Goal: Information Seeking & Learning: Find contact information

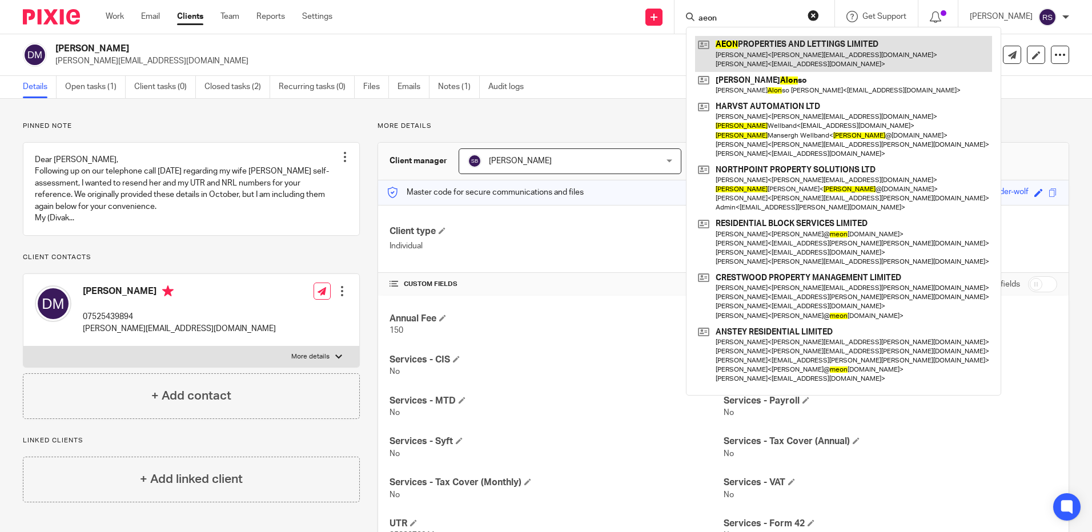
type input "aeon"
click at [779, 51] on link at bounding box center [843, 53] width 297 height 35
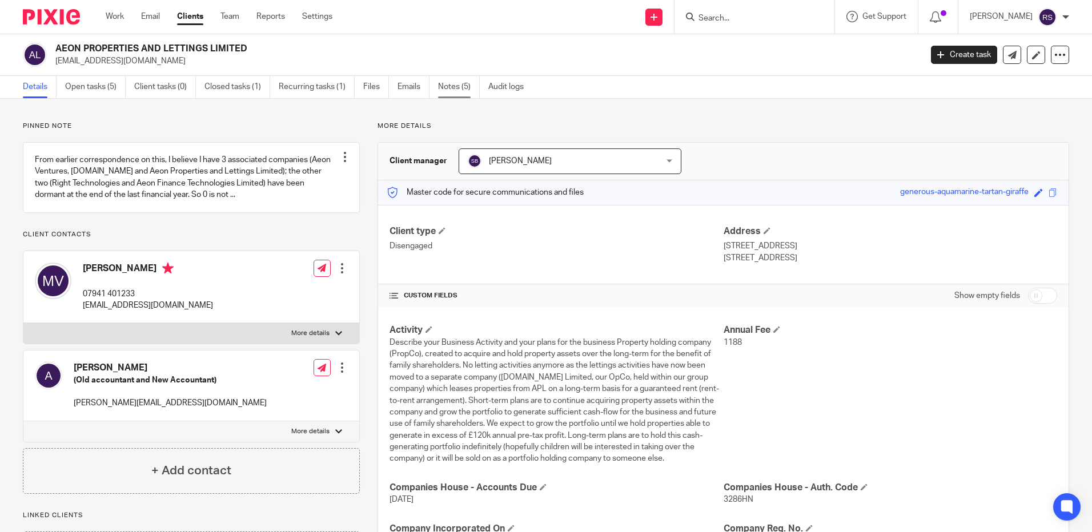
click at [449, 87] on link "Notes (5)" at bounding box center [459, 87] width 42 height 22
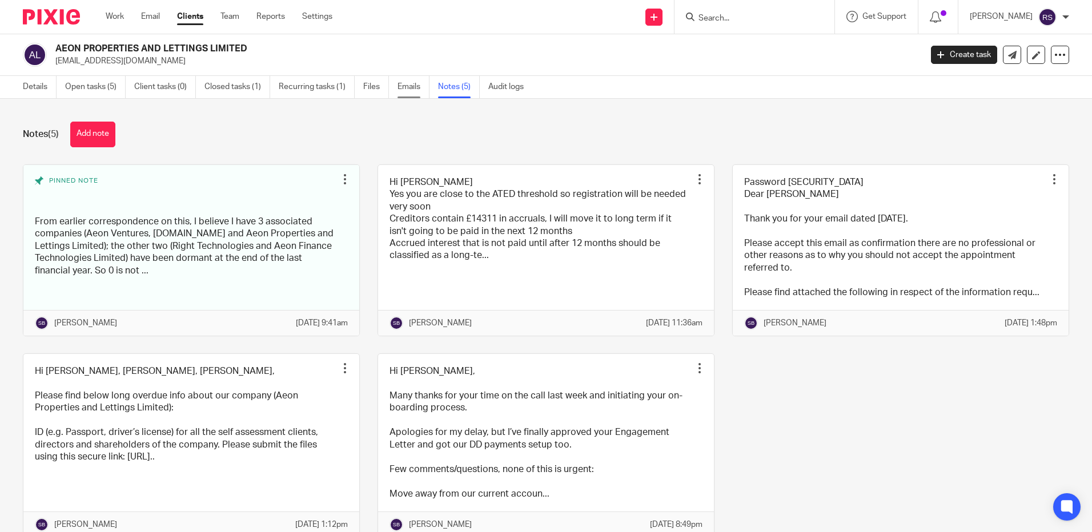
click at [411, 86] on link "Emails" at bounding box center [414, 87] width 32 height 22
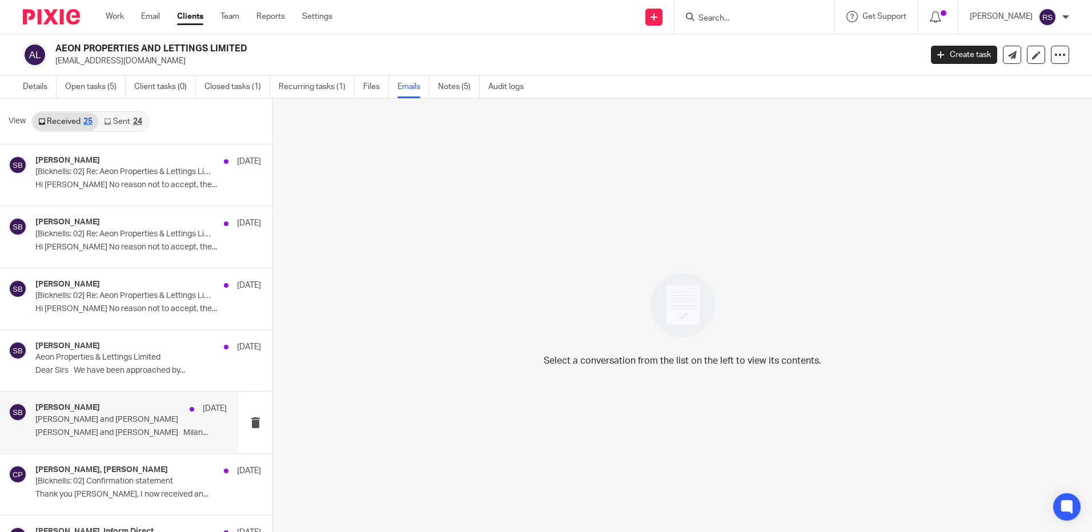
click at [93, 440] on div "Steve Bicknell 1 Jun Milan Vasilko and Steve Bicknell Milan Vasilko and Steve B…" at bounding box center [130, 422] width 191 height 38
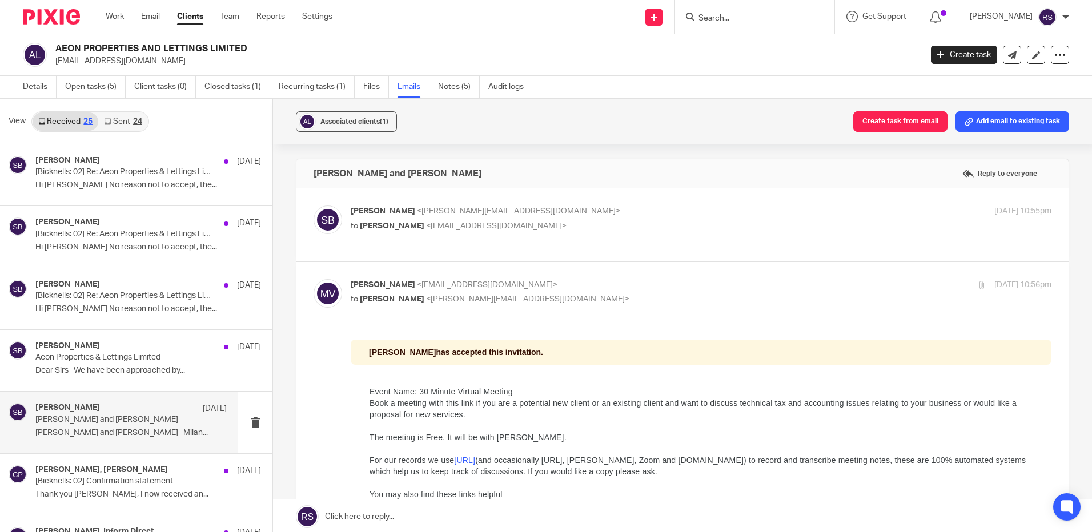
click at [557, 227] on p "to Milan Vasilko <milan@bournemouth.homes>" at bounding box center [584, 227] width 467 height 12
checkbox input "true"
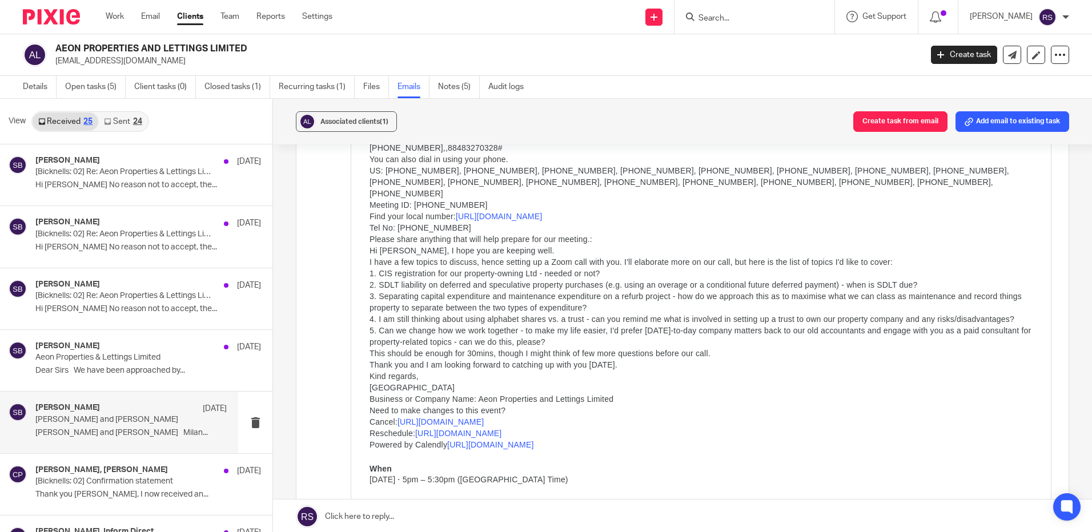
scroll to position [1714, 0]
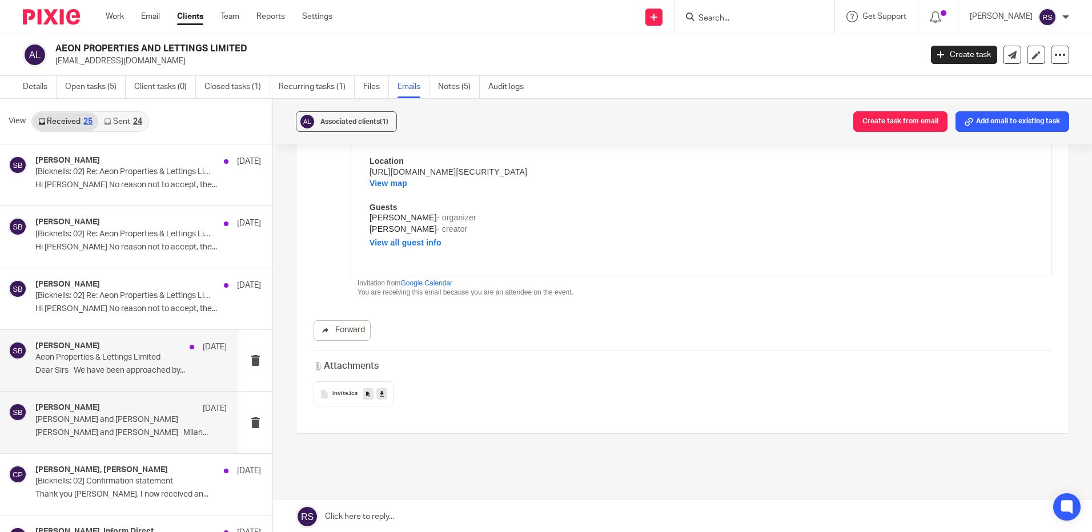
click at [108, 366] on div "Steve Bicknell 20 Jun Aeon Properties & Lettings Limited Dear Sirs We have been…" at bounding box center [130, 361] width 191 height 38
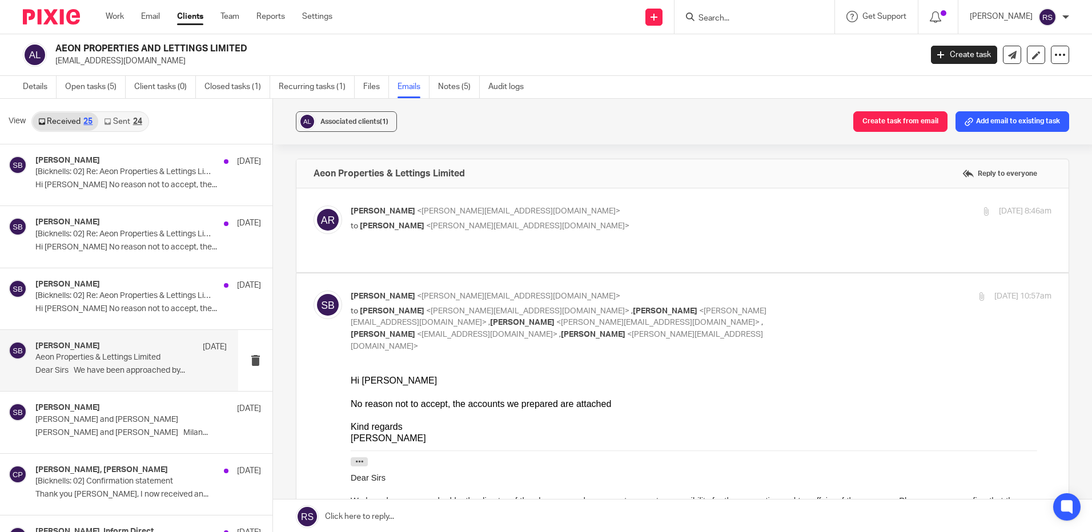
scroll to position [0, 0]
click at [492, 203] on label at bounding box center [682, 231] width 772 height 84
click at [314, 205] on input "checkbox" at bounding box center [313, 205] width 1 height 1
checkbox input "true"
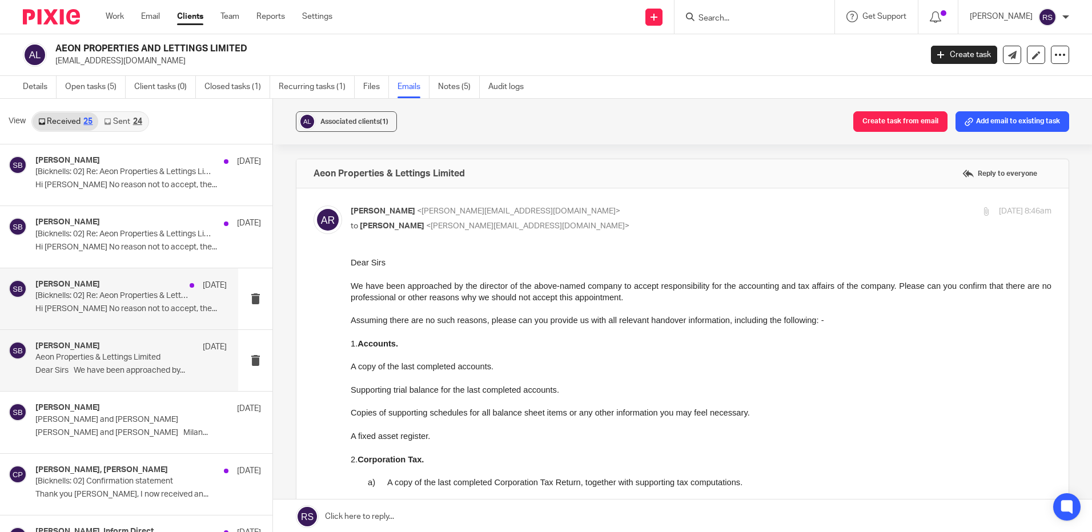
click at [125, 304] on p "Hi Andy No reason not to accept, the..." at bounding box center [130, 309] width 191 height 10
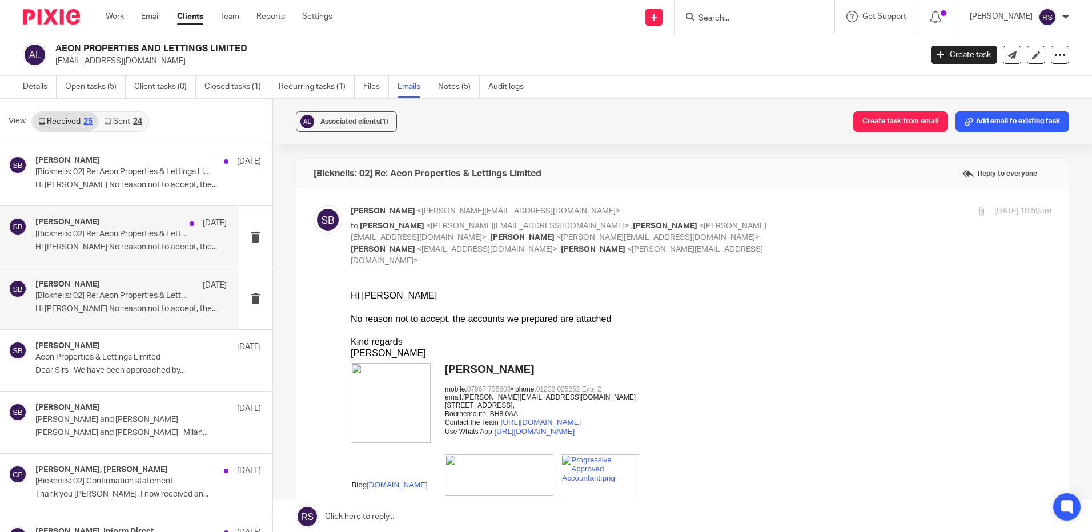
click at [122, 238] on p "[Bicknells: 02] Re: Aeon Properties & Lettings Limited" at bounding box center [111, 235] width 153 height 10
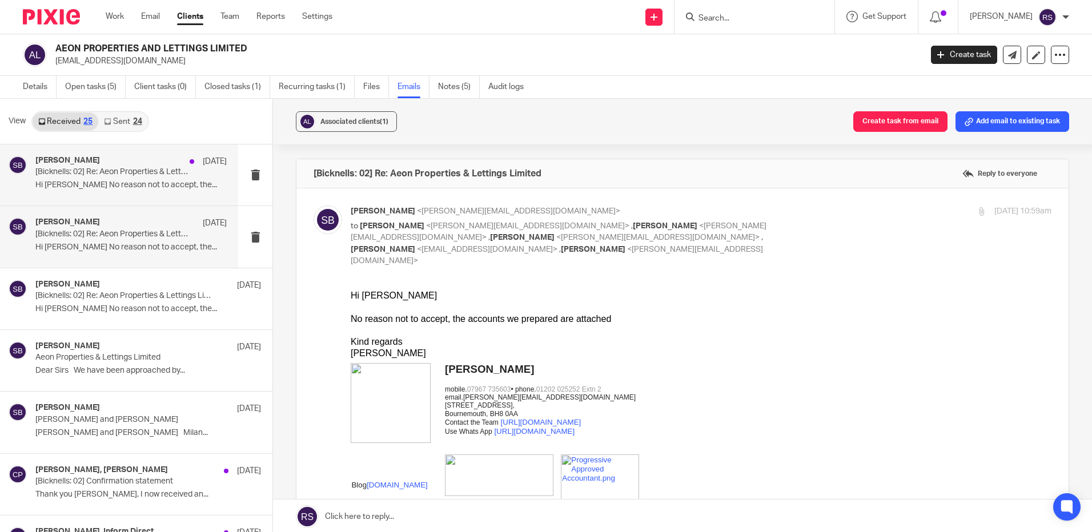
click at [140, 172] on p "[Bicknells: 02] Re: Aeon Properties & Lettings Limited" at bounding box center [111, 172] width 153 height 10
click at [125, 117] on link "Sent 24" at bounding box center [122, 122] width 49 height 18
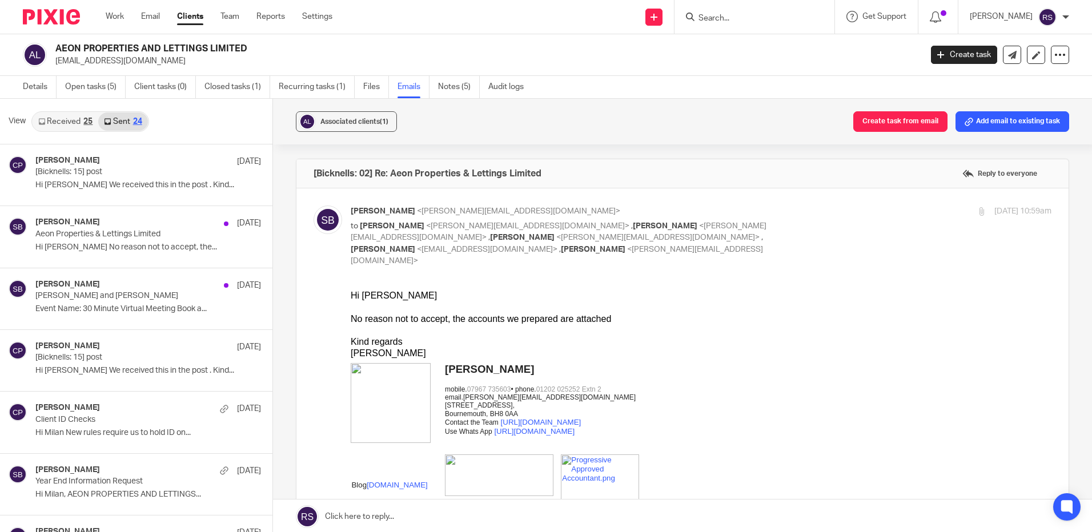
scroll to position [2, 0]
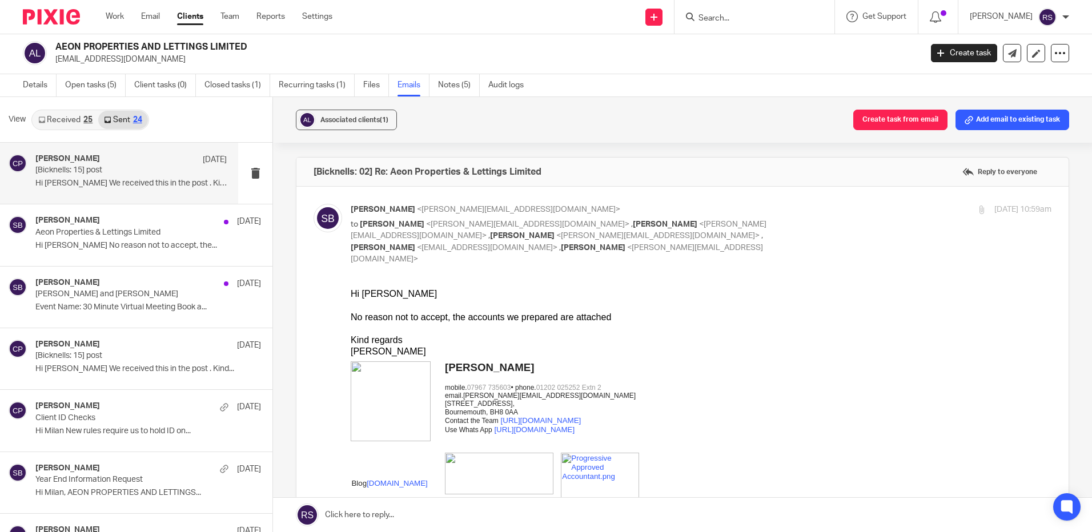
click at [123, 175] on p "[Bicknells: 15] post" at bounding box center [111, 171] width 153 height 10
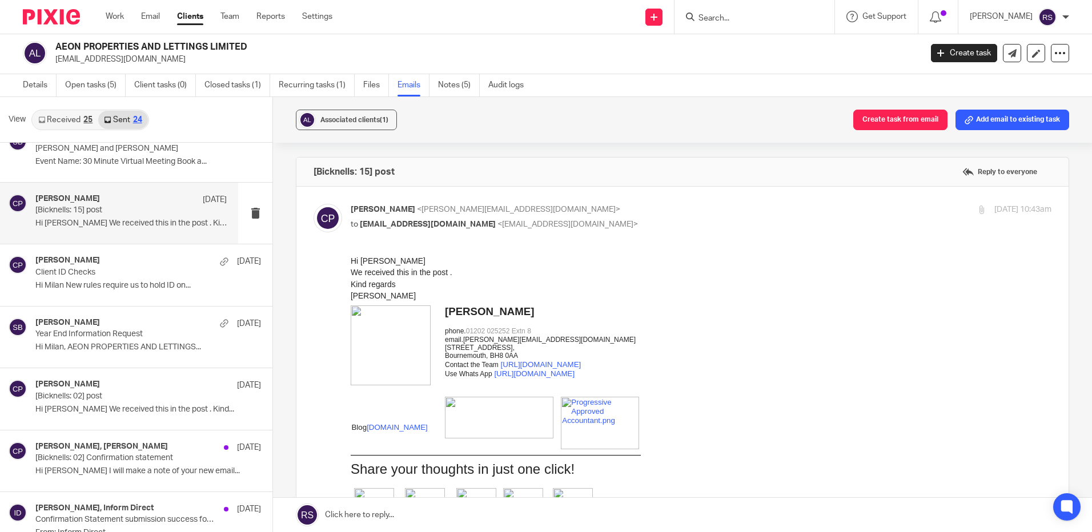
scroll to position [171, 0]
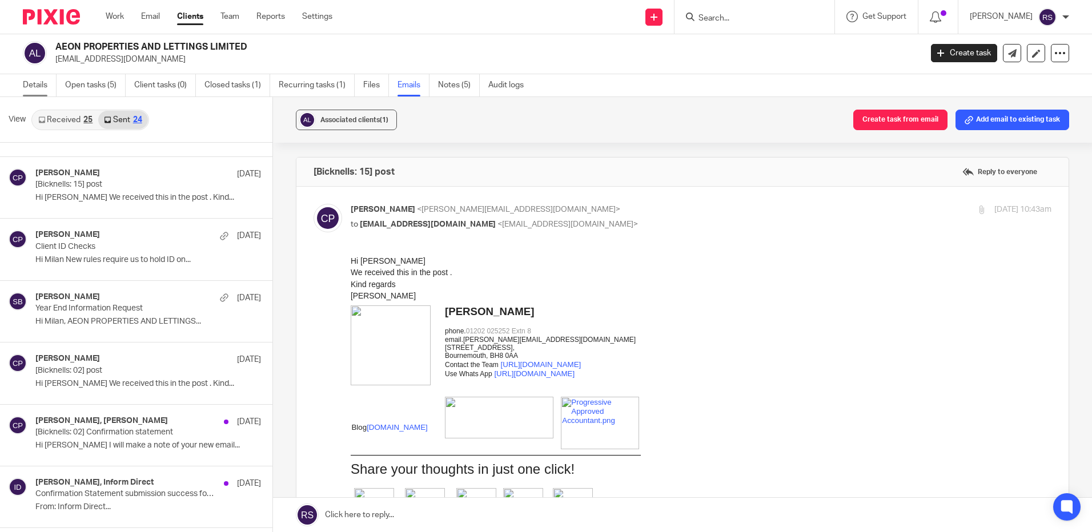
click at [31, 83] on link "Details" at bounding box center [40, 85] width 34 height 22
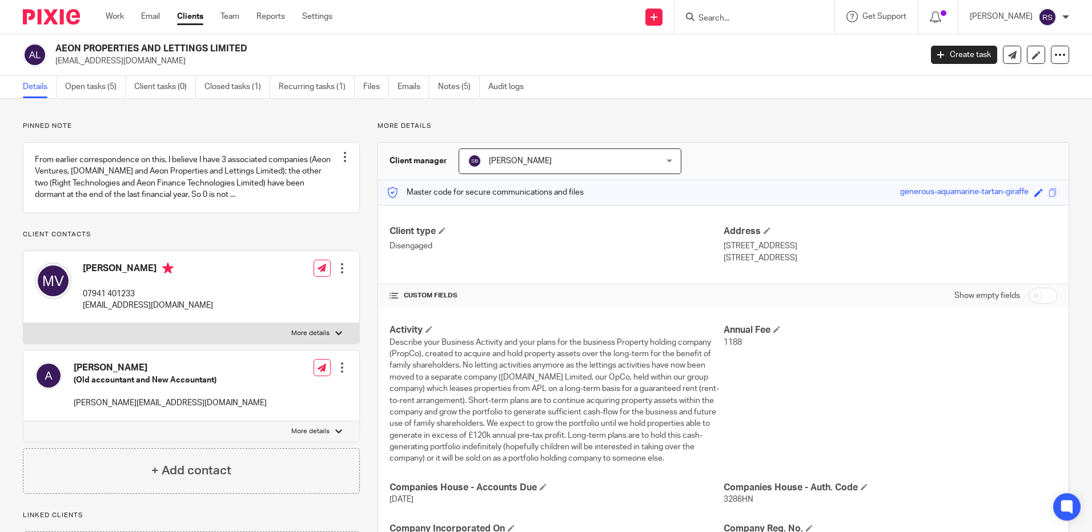
click at [717, 9] on div at bounding box center [755, 17] width 160 height 34
click at [726, 17] on input "Search" at bounding box center [749, 19] width 103 height 10
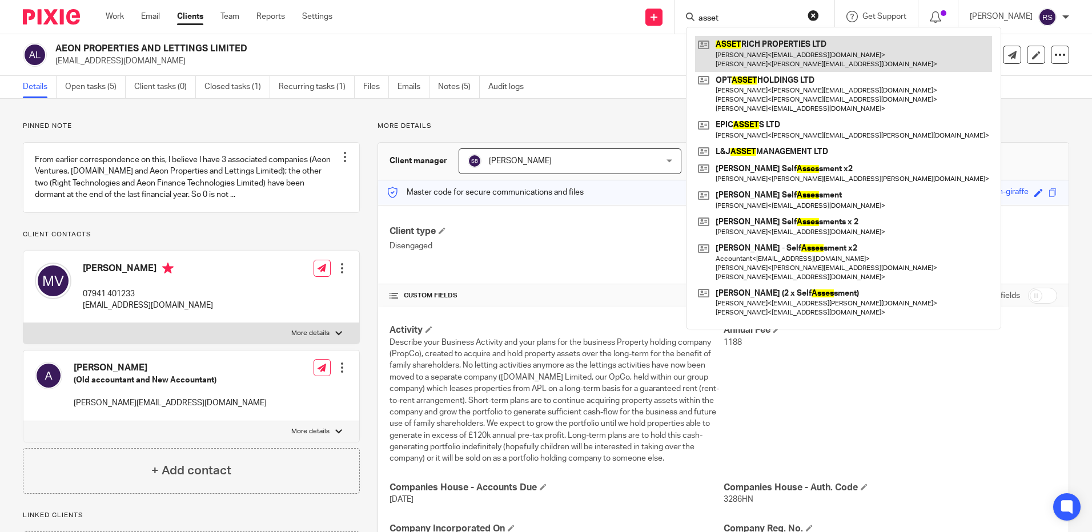
type input "asset"
click at [791, 58] on link at bounding box center [843, 53] width 297 height 35
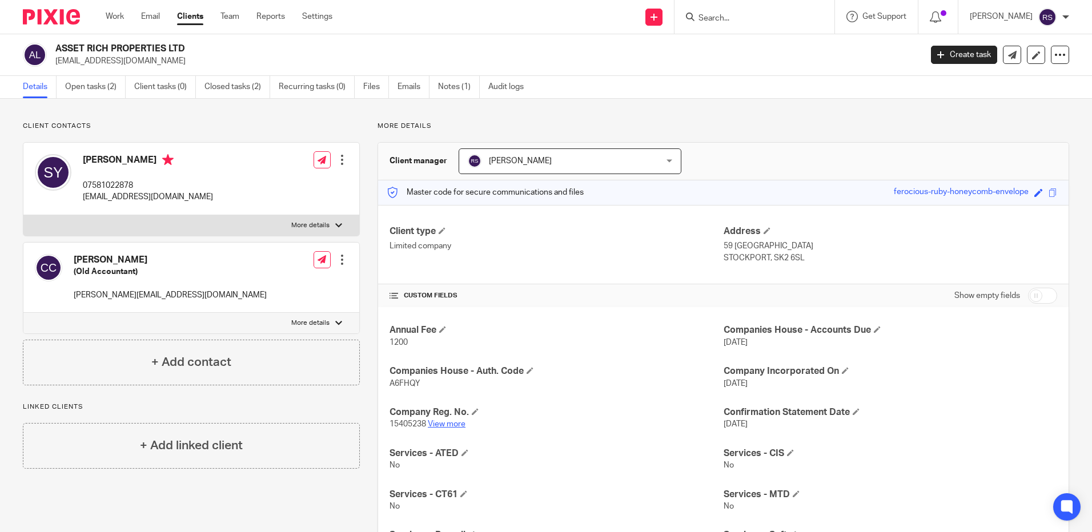
click at [450, 426] on link "View more" at bounding box center [447, 424] width 38 height 8
drag, startPoint x: 180, startPoint y: 61, endPoint x: 51, endPoint y: 65, distance: 128.6
click at [51, 65] on div "ASSET RICH PROPERTIES LTD [EMAIL_ADDRESS][DOMAIN_NAME]" at bounding box center [468, 55] width 891 height 24
copy p "[EMAIL_ADDRESS][DOMAIN_NAME]"
click at [408, 85] on link "Emails" at bounding box center [414, 87] width 32 height 22
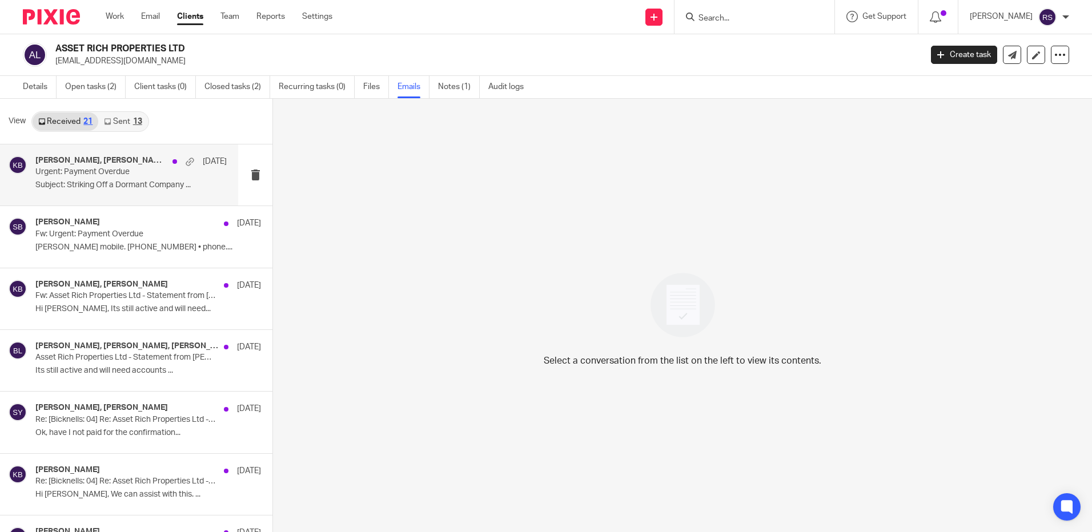
click at [103, 171] on p "Urgent: Payment Overdue" at bounding box center [111, 172] width 153 height 10
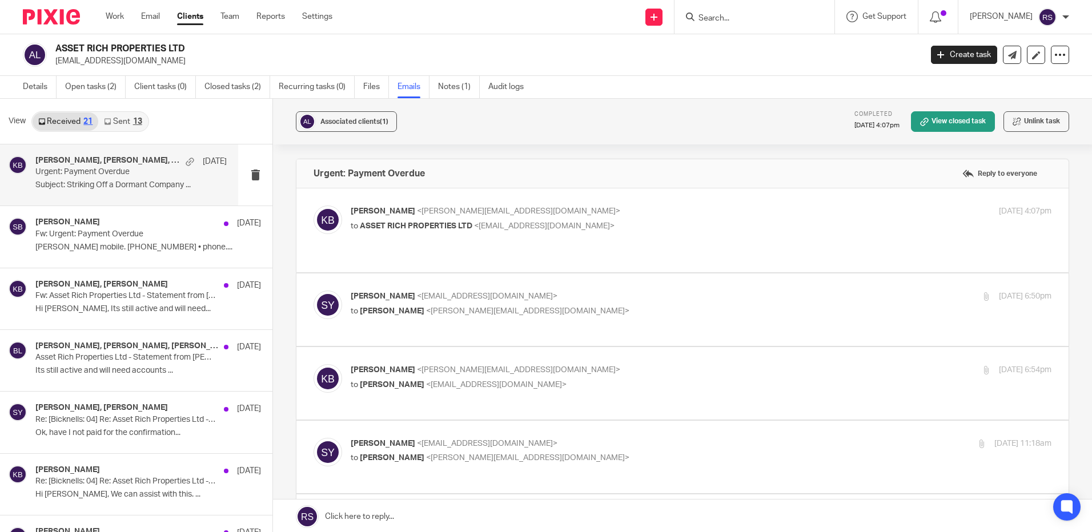
click at [658, 227] on p "to ASSET RICH PROPERTIES LTD <sharonyoung1980@gmail.com>" at bounding box center [584, 227] width 467 height 12
checkbox input "true"
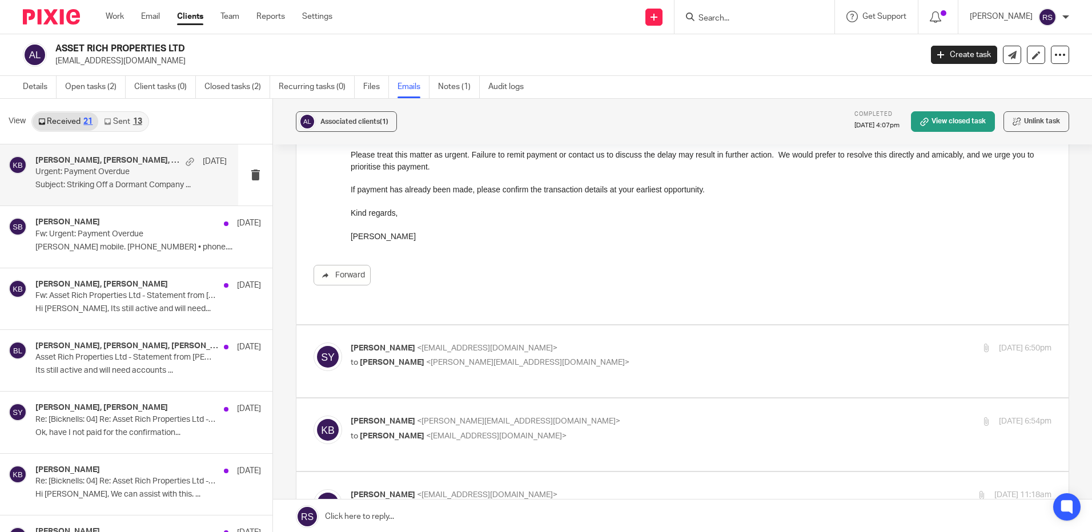
scroll to position [400, 0]
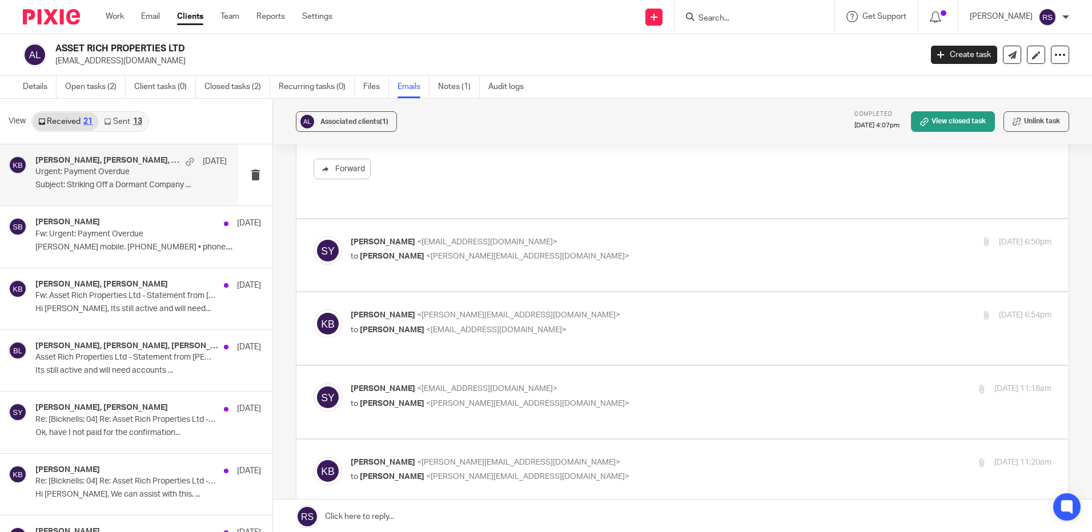
click at [540, 251] on p "to Kate Bicknell <kate@bicknells.net>" at bounding box center [584, 257] width 467 height 12
checkbox input "true"
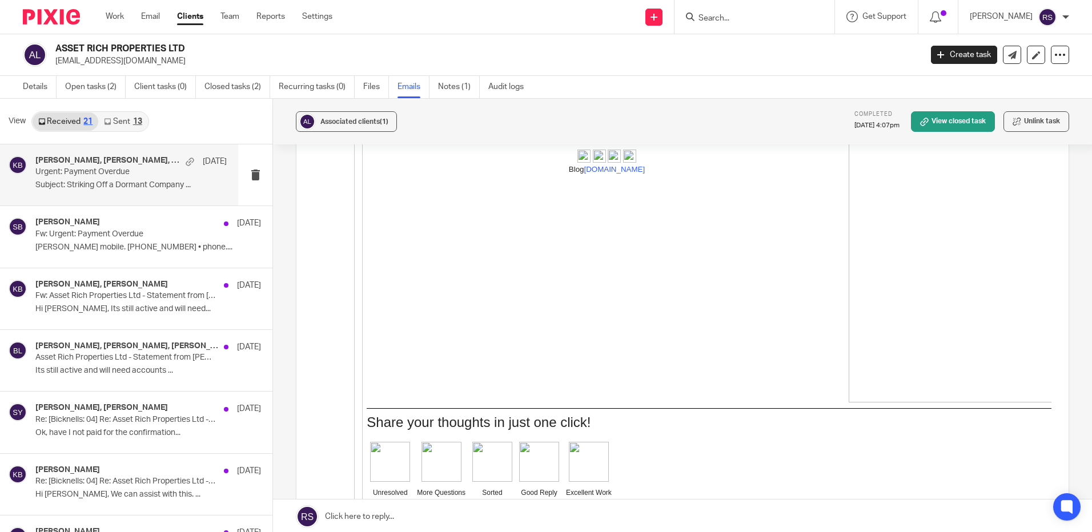
scroll to position [4645, 0]
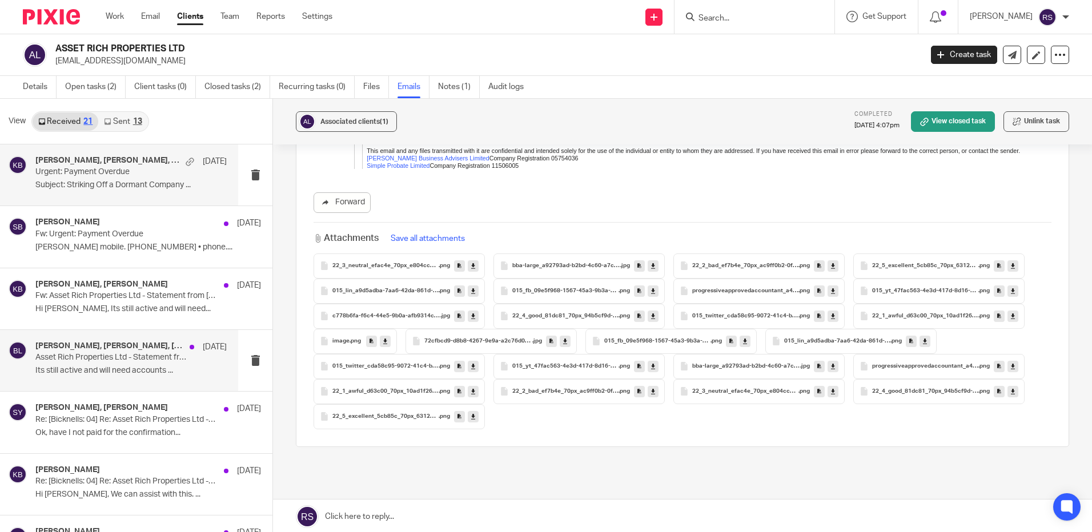
click at [96, 367] on p "Its still active and will need accounts ..." at bounding box center [130, 371] width 191 height 10
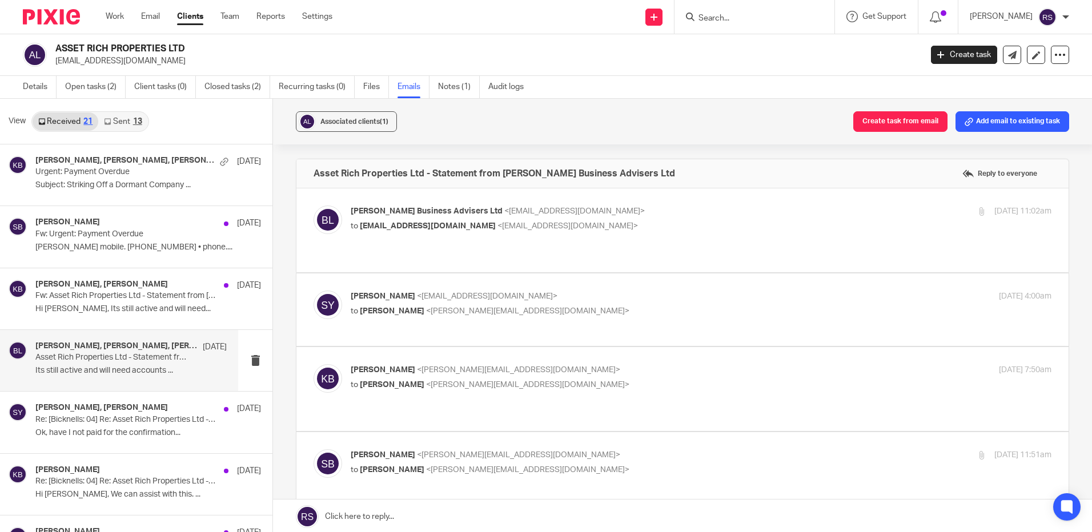
scroll to position [0, 0]
click at [662, 221] on p "to sharonyoung1980@gmail.com <sharonyoung1980@gmail.com>" at bounding box center [584, 227] width 467 height 12
checkbox input "true"
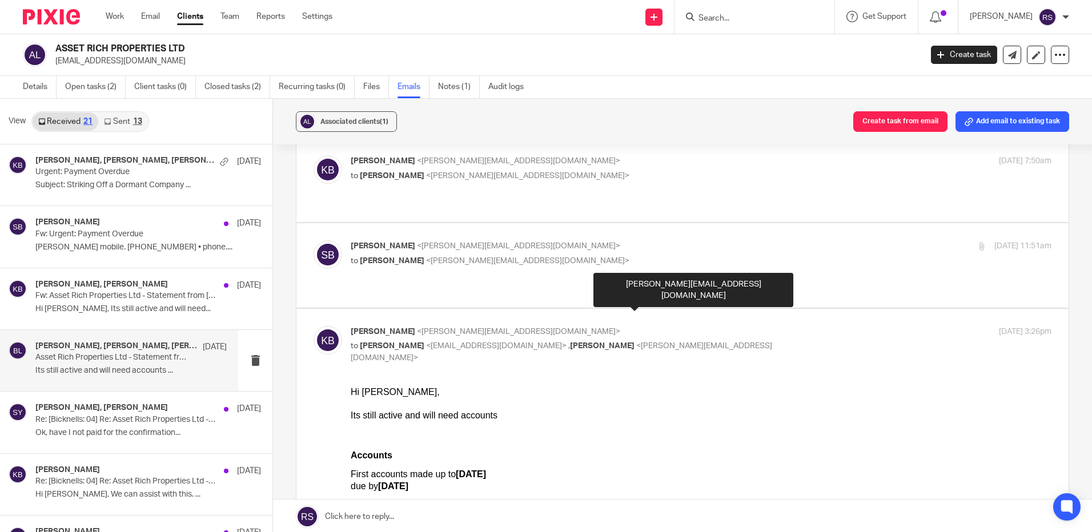
scroll to position [482, 0]
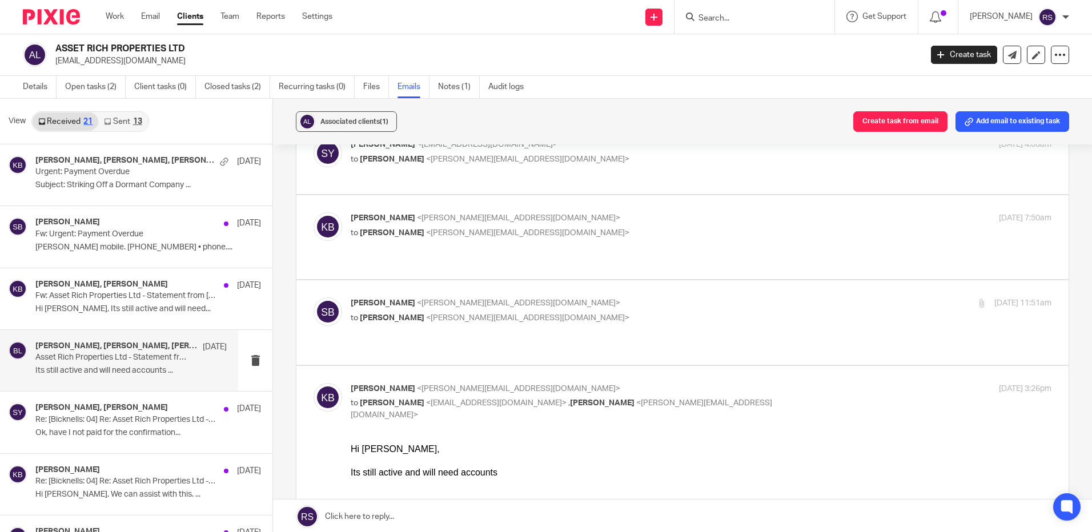
click at [572, 312] on p "to Kate Bicknell <kate@bicknells.net>" at bounding box center [584, 318] width 467 height 12
checkbox input "true"
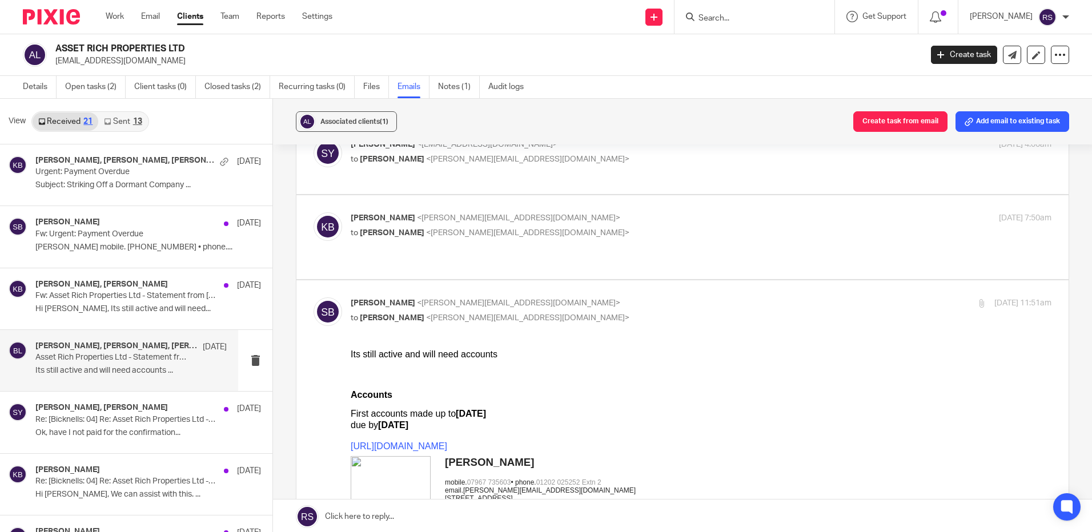
scroll to position [0, 0]
click at [584, 213] on p "Kate Bicknell <kate@bicknells.net>" at bounding box center [584, 219] width 467 height 12
checkbox input "true"
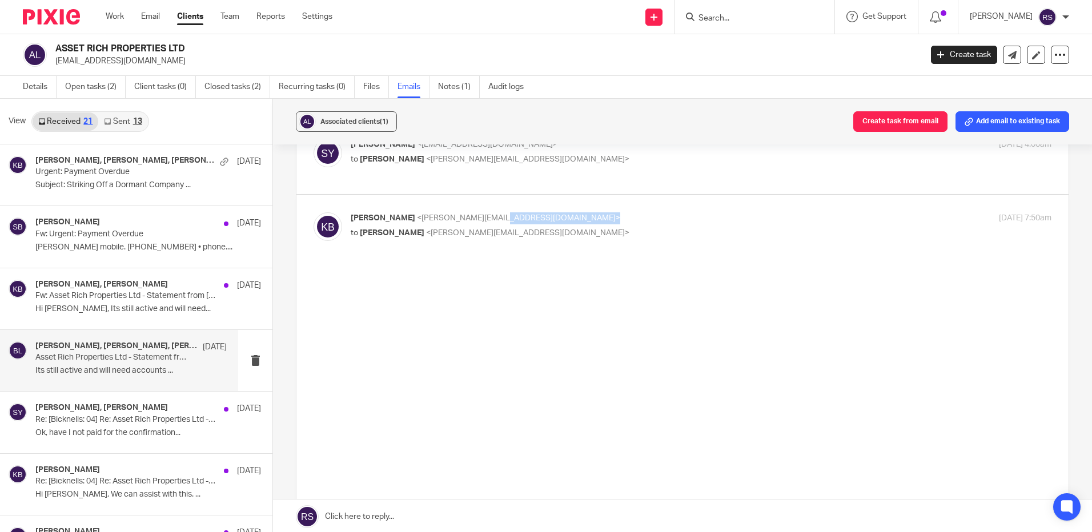
click at [584, 213] on p "Kate Bicknell <kate@bicknells.net>" at bounding box center [584, 219] width 467 height 12
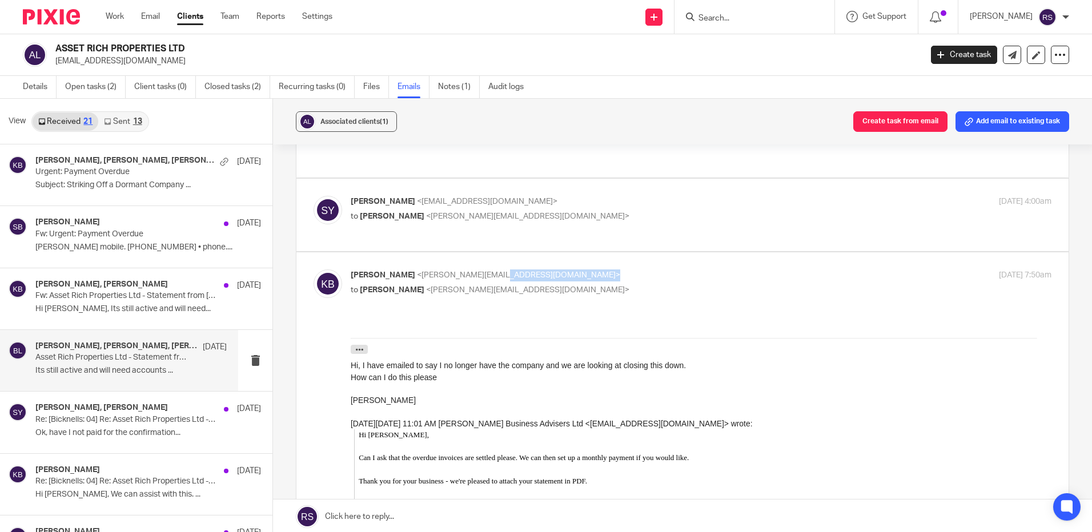
scroll to position [367, 0]
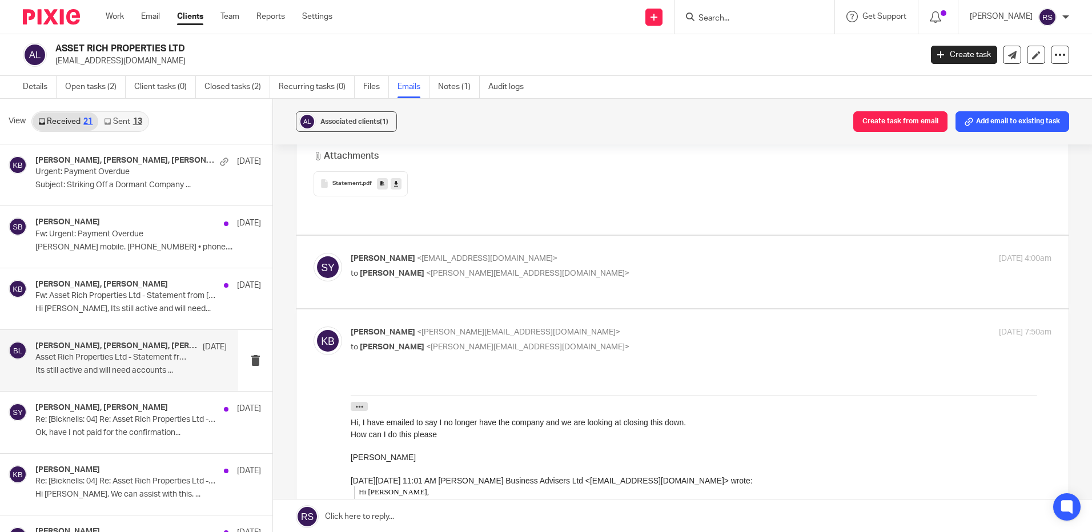
click at [639, 272] on div "Sharon Young <sharonyoung1980@gmail.com> to Kate Bicknell <kate@bicknells.net> …" at bounding box center [683, 272] width 738 height 38
click at [490, 255] on span "<sharonyoung1980@gmail.com>" at bounding box center [487, 259] width 141 height 8
checkbox input "true"
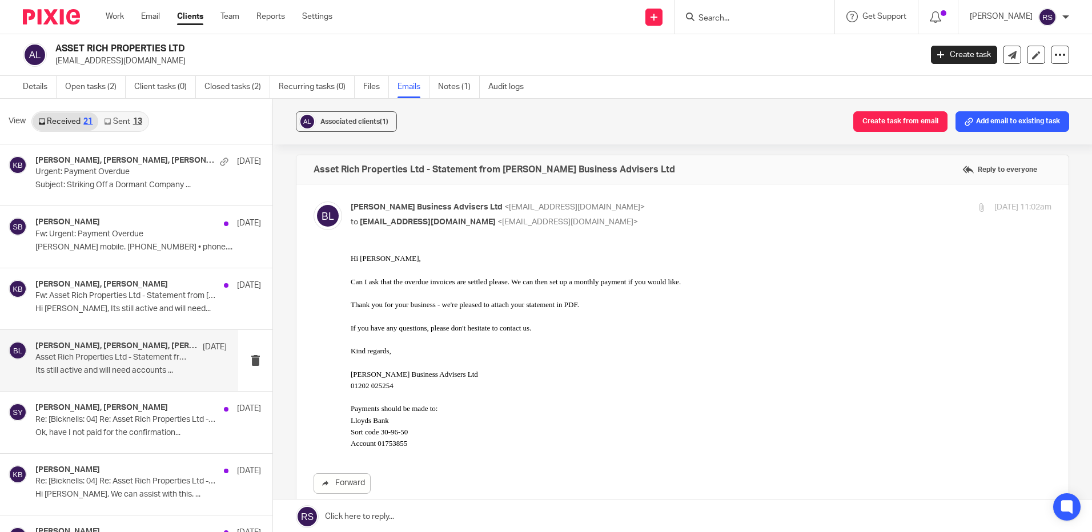
scroll to position [0, 0]
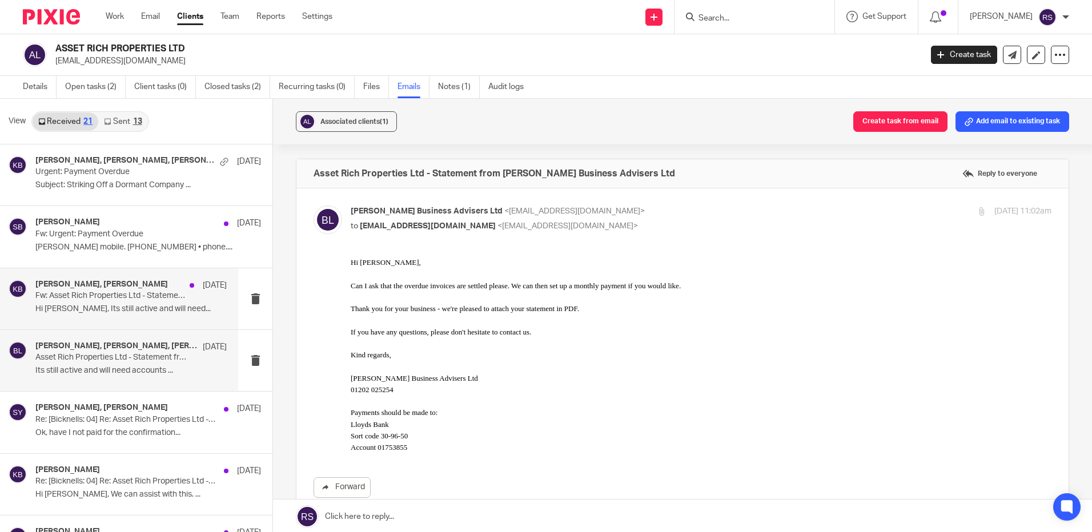
click at [72, 291] on div "Kate Bicknell, Steve Bicknell 23 Jun" at bounding box center [130, 285] width 191 height 11
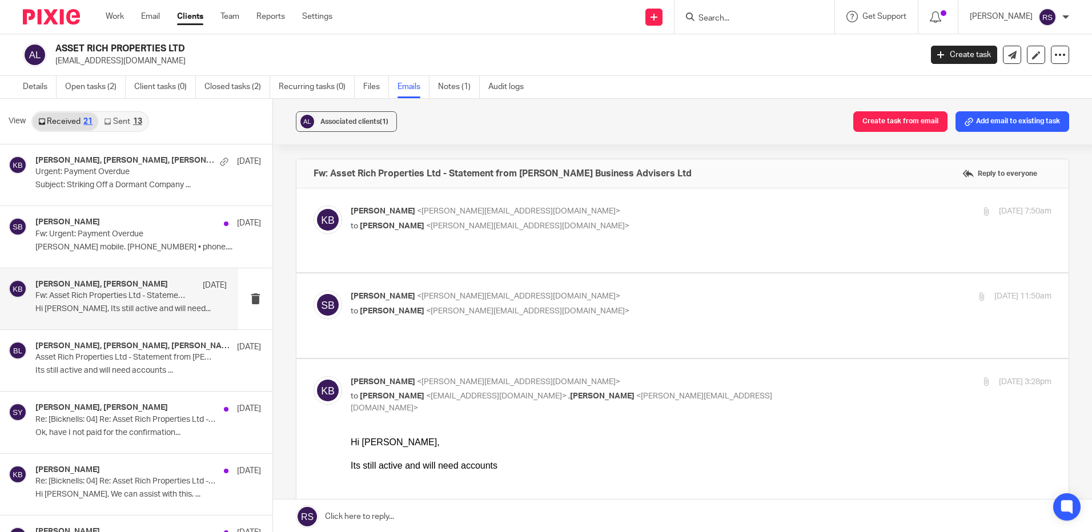
click at [694, 230] on p "to Steve Bicknell <steve@bicknells.net>" at bounding box center [584, 227] width 467 height 12
checkbox input "true"
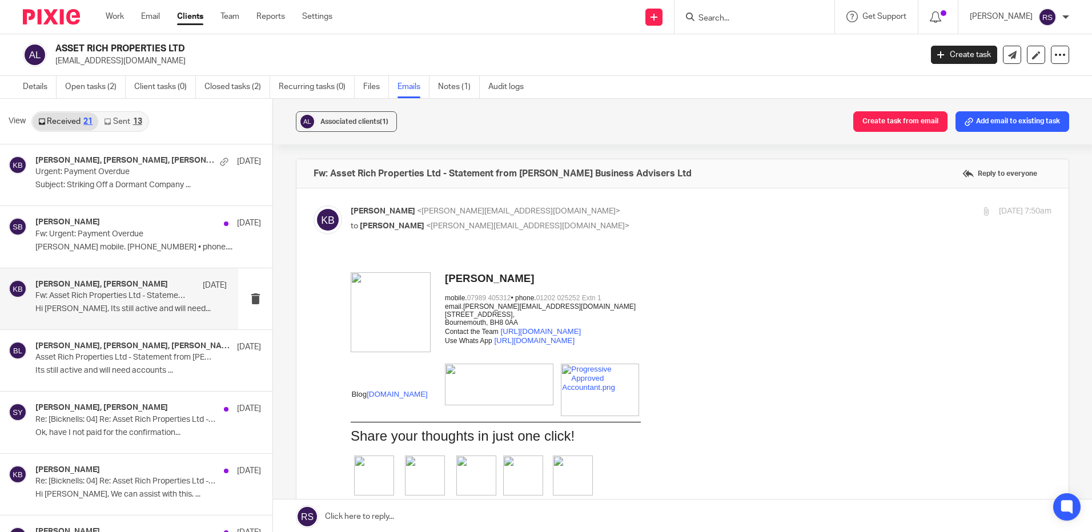
scroll to position [400, 0]
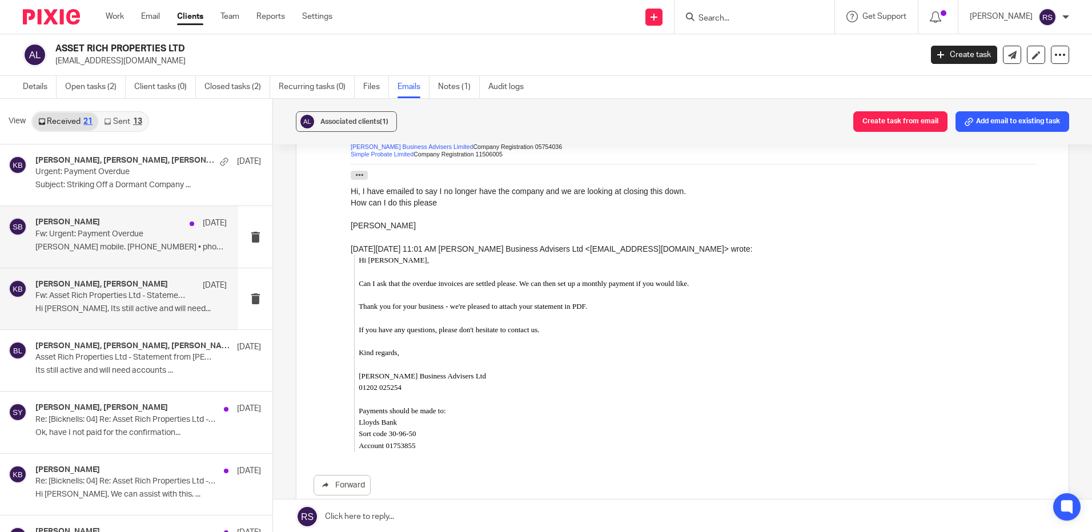
click at [108, 249] on p "Kate Bicknell mobile. 07989 405312 • phone...." at bounding box center [130, 248] width 191 height 10
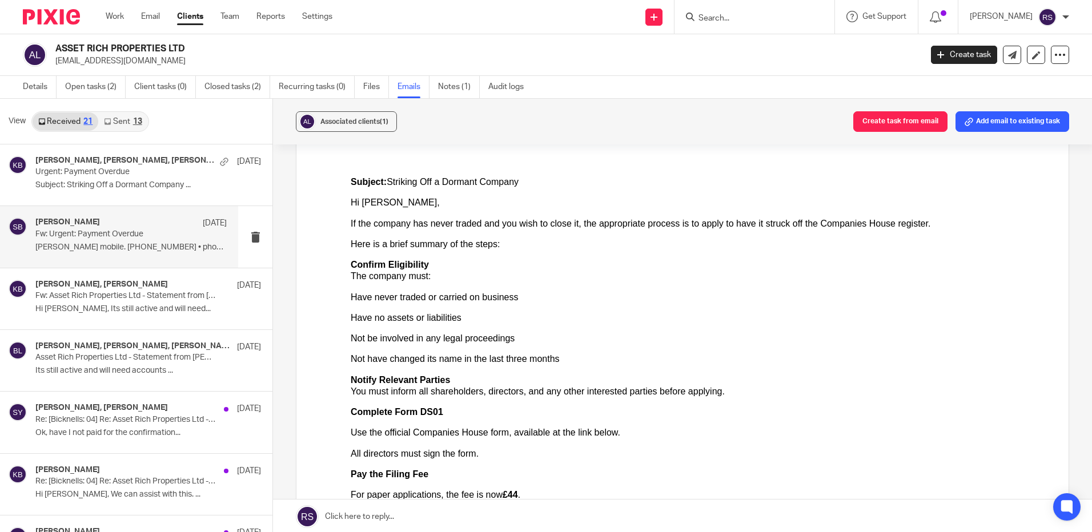
scroll to position [171, 0]
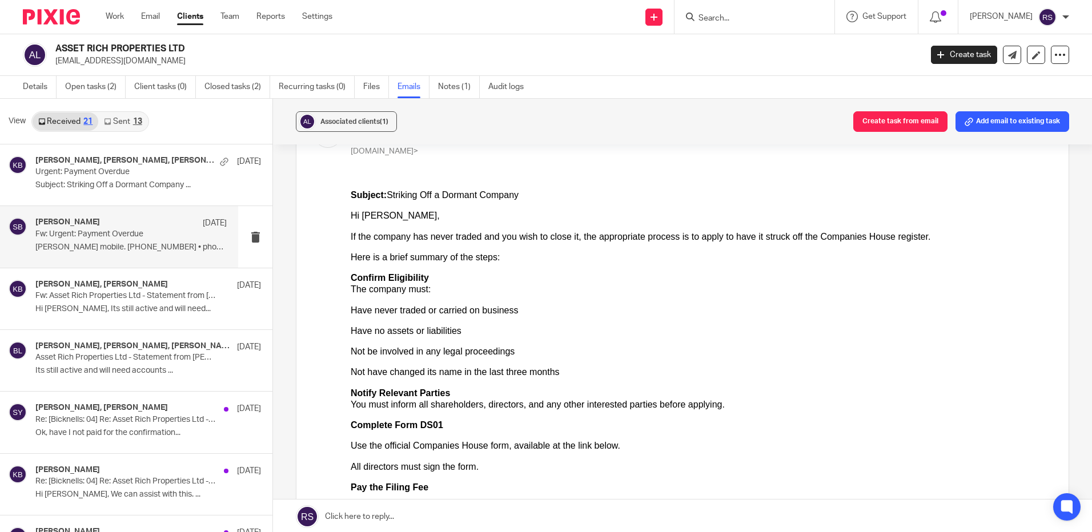
click at [855, 366] on ul "Have never traded or carried on business Have no assets or liabilities Not be i…" at bounding box center [701, 342] width 701 height 74
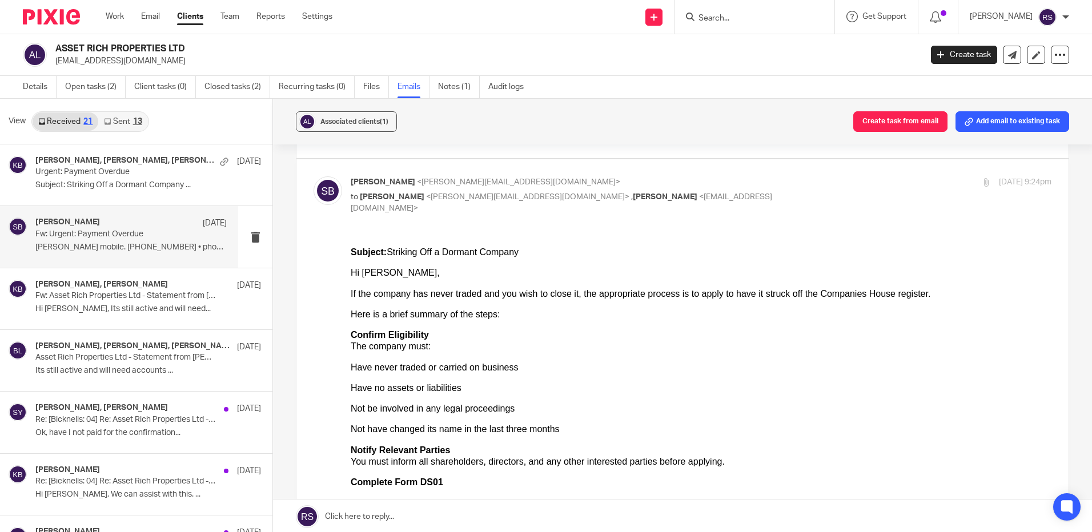
click at [121, 119] on link "Sent 13" at bounding box center [122, 122] width 49 height 18
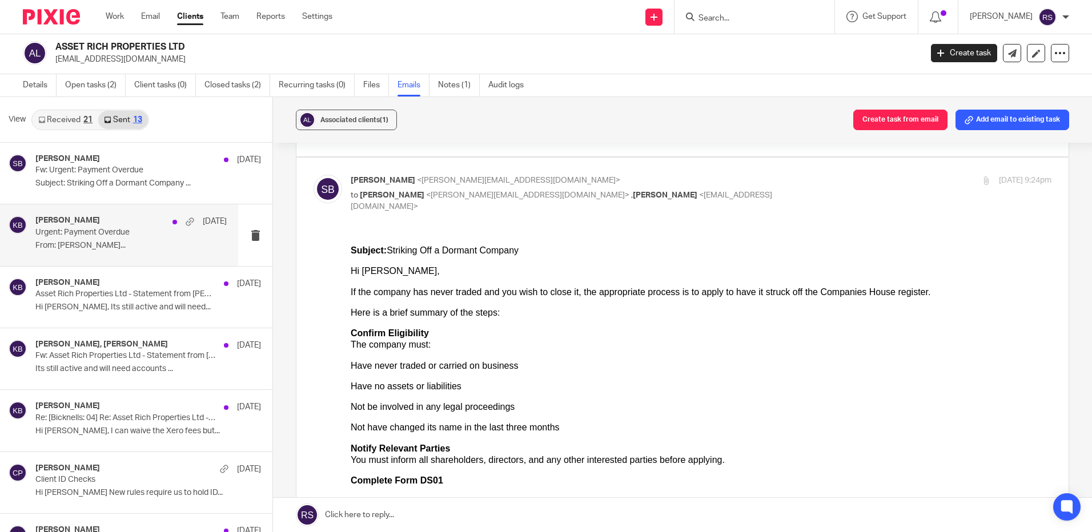
click at [75, 221] on h4 "[PERSON_NAME]" at bounding box center [67, 221] width 65 height 10
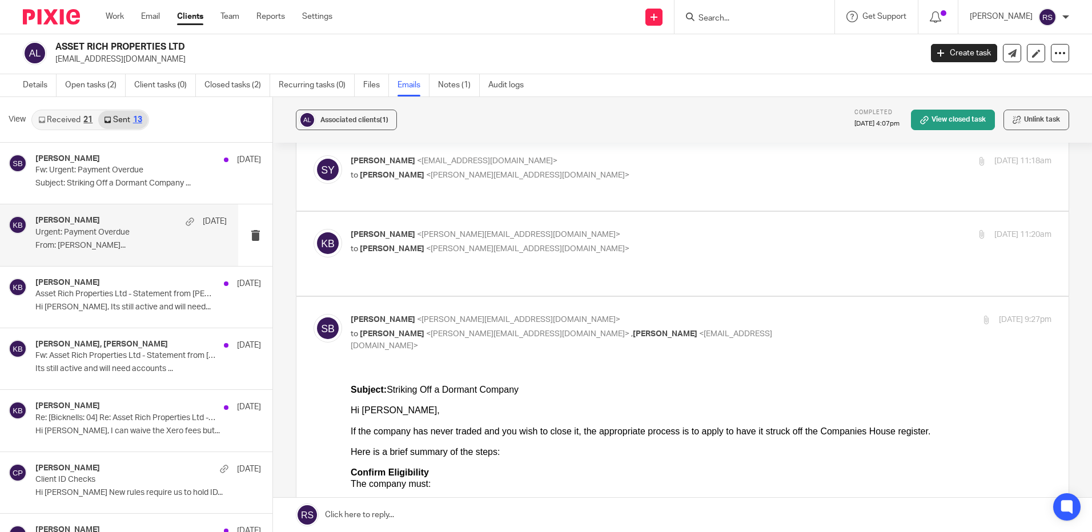
scroll to position [286, 0]
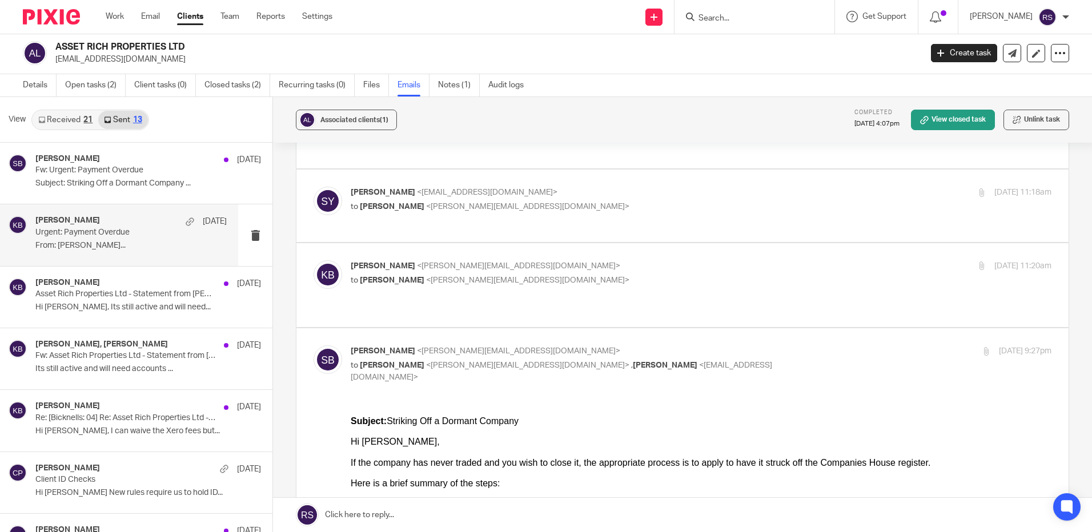
scroll to position [229, 0]
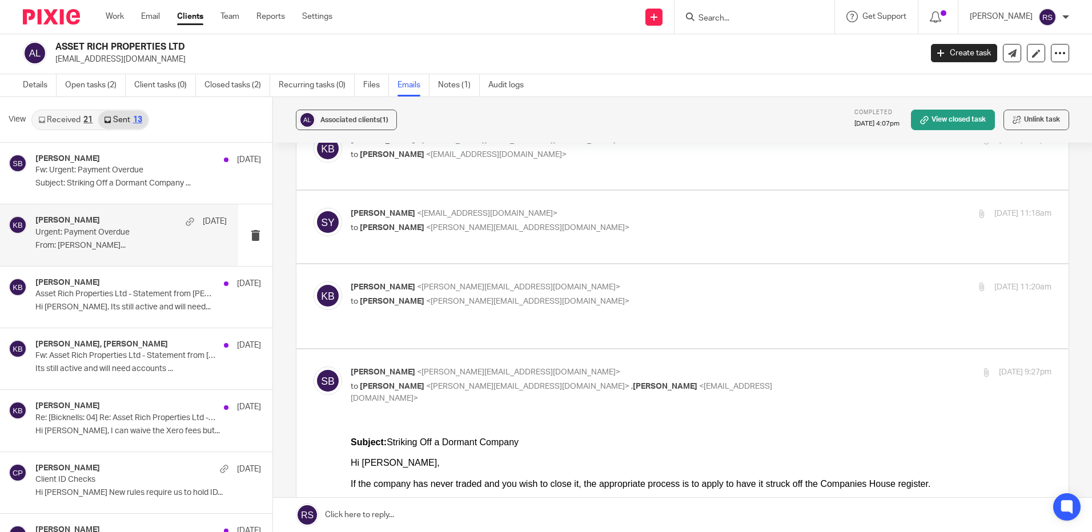
click at [543, 367] on p "Steve Bicknell <steve@bicknells.net>" at bounding box center [584, 373] width 467 height 12
checkbox input "false"
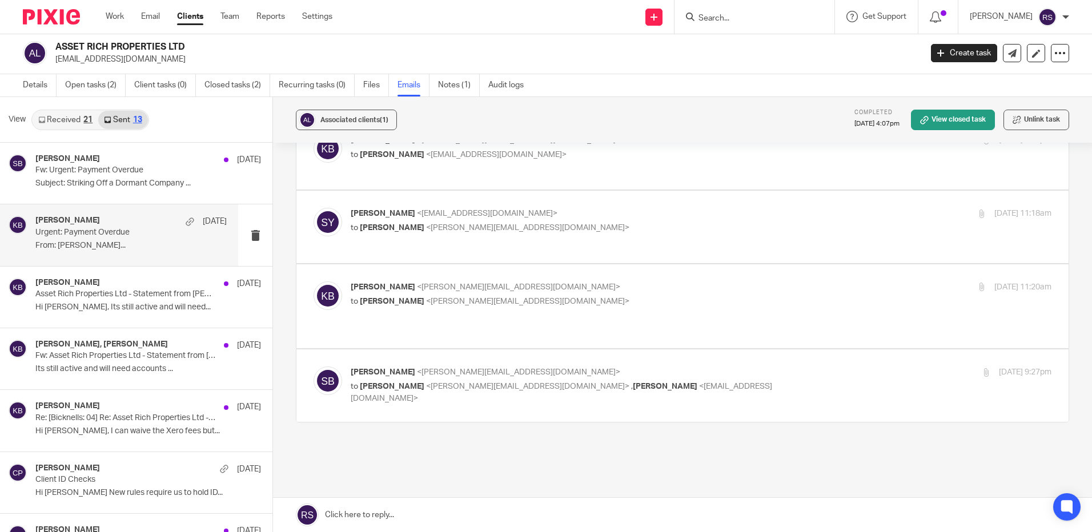
scroll to position [205, 0]
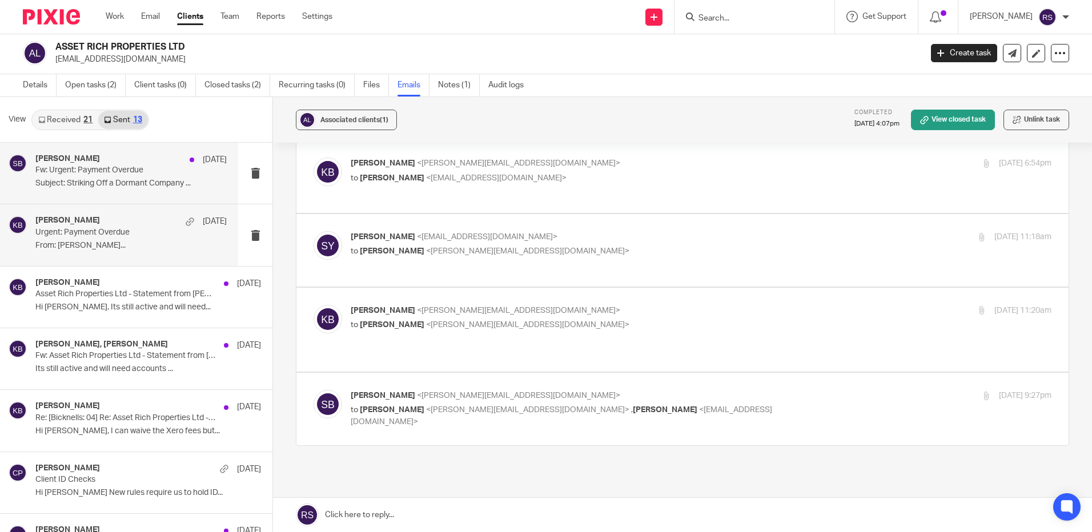
click at [83, 170] on p "Fw: Urgent: Payment Overdue" at bounding box center [111, 171] width 153 height 10
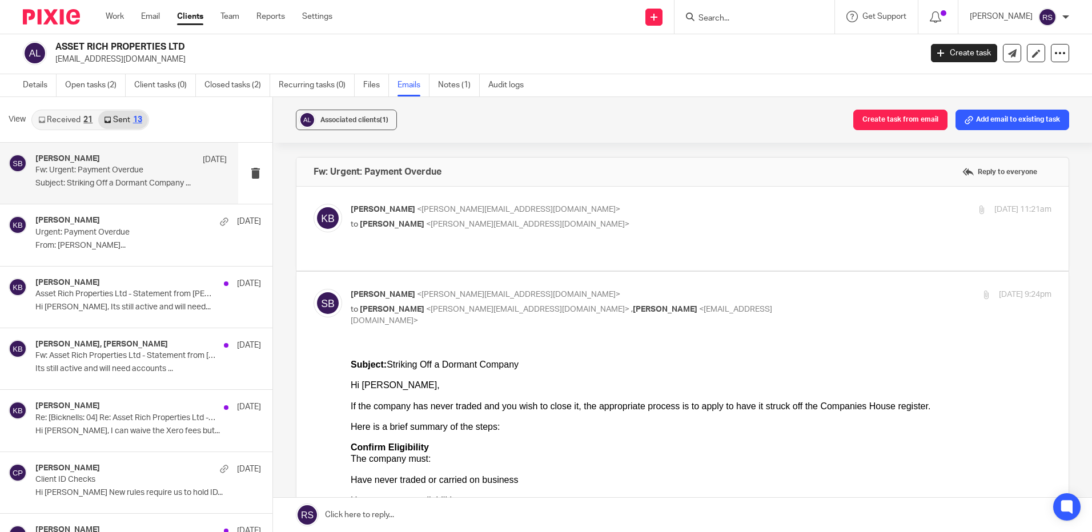
scroll to position [0, 0]
click at [586, 219] on p "to Steve Bicknell <steve@bicknells.net>" at bounding box center [584, 225] width 467 height 12
checkbox input "true"
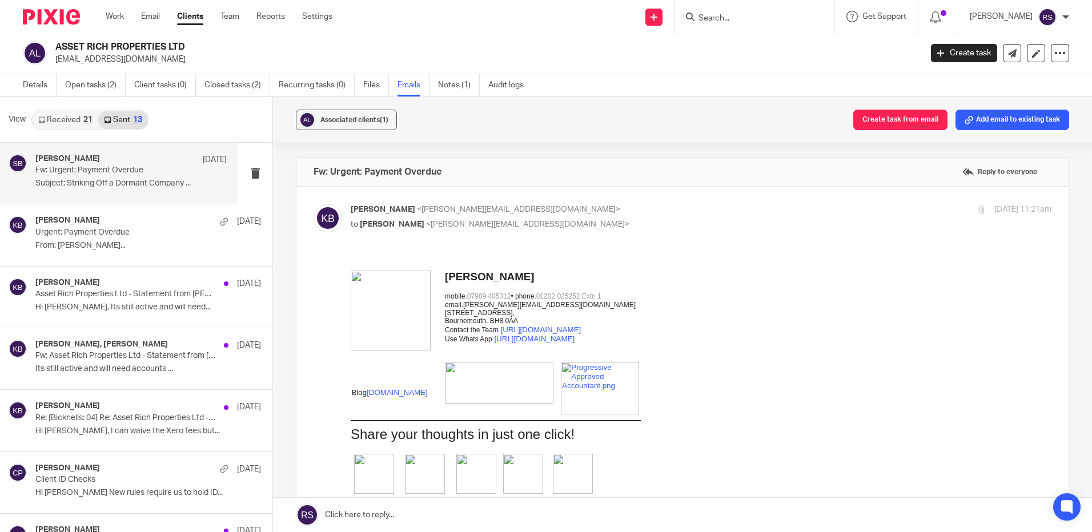
scroll to position [343, 0]
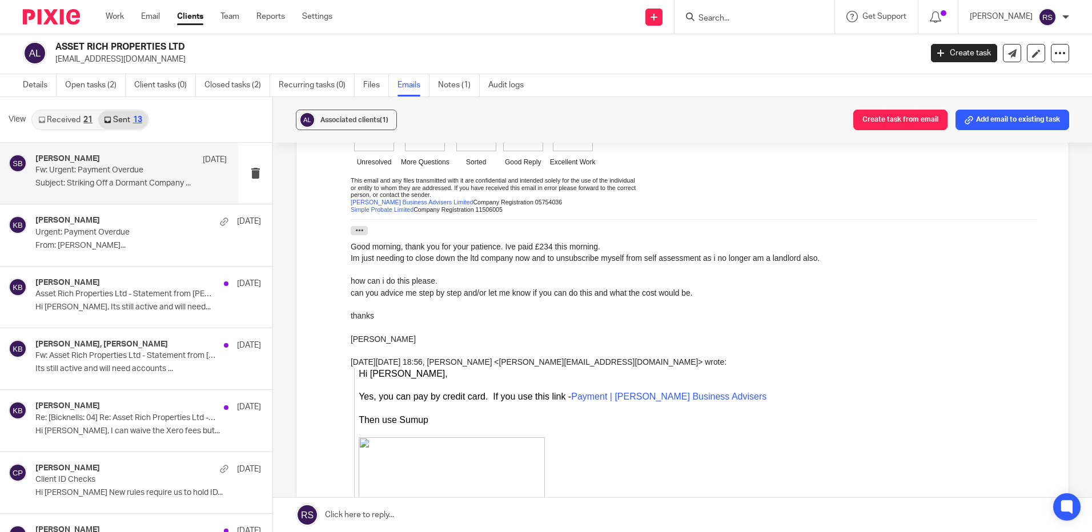
click at [751, 364] on div "On Thu, 26 Jun 2025 at 18:56, Kate Bicknell < Kate@bicknells.net > wrote:" at bounding box center [701, 361] width 701 height 11
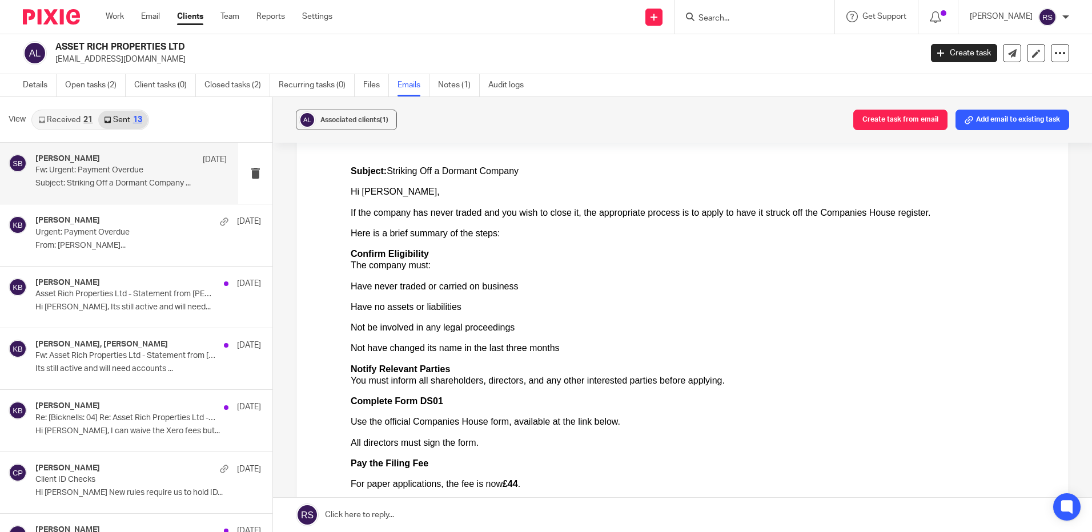
scroll to position [3085, 0]
drag, startPoint x: 697, startPoint y: 338, endPoint x: 400, endPoint y: 186, distance: 332.9
drag, startPoint x: 699, startPoint y: 318, endPoint x: 566, endPoint y: 203, distance: 175.4
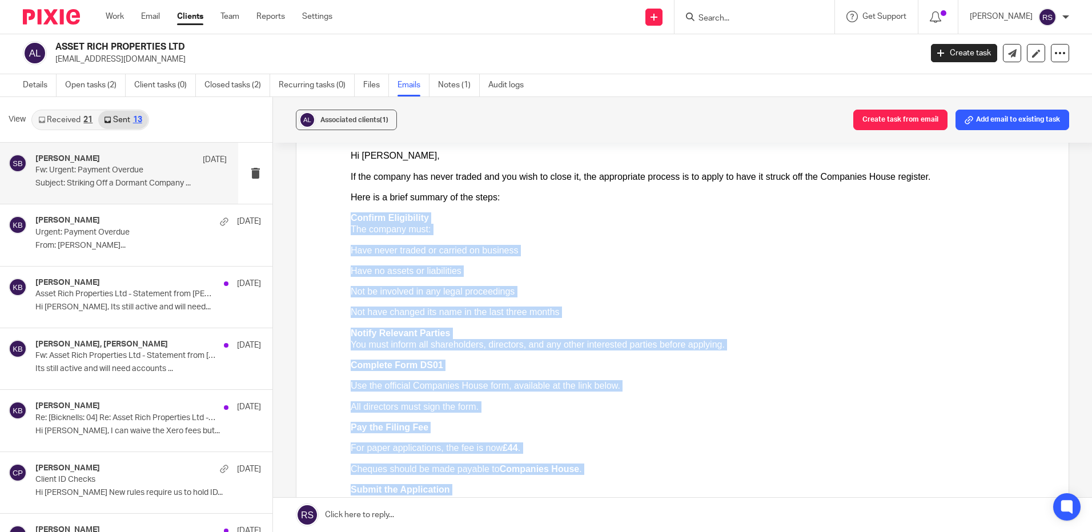
scroll to position [3032, 0]
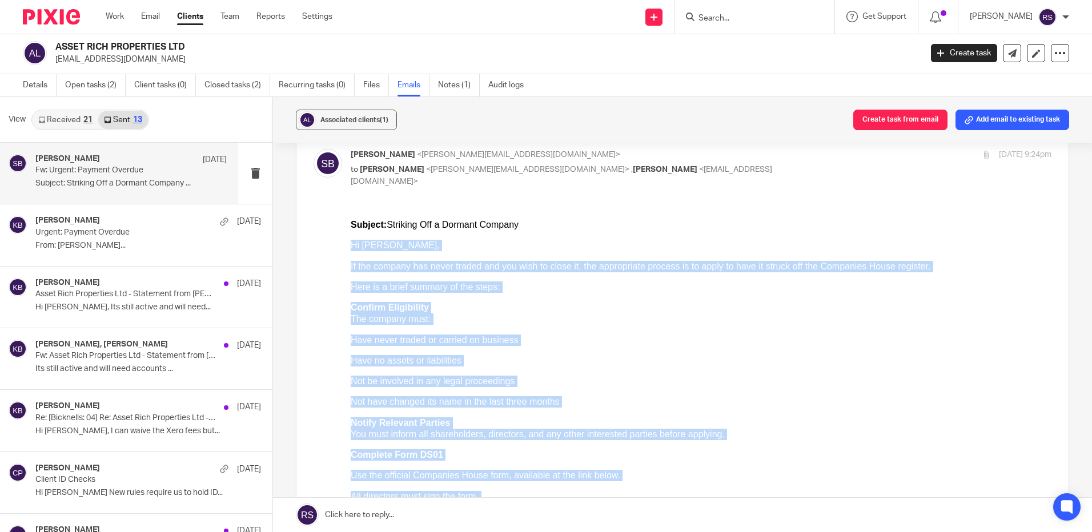
drag, startPoint x: 371, startPoint y: 748, endPoint x: 344, endPoint y: 241, distance: 508.0
click html "Subject: Striking Off a Dormant Company Hi Sharon, If the company has never tra…"
copy div "Hi Sharon, If the company has never traded and you wish to close it, the approp…"
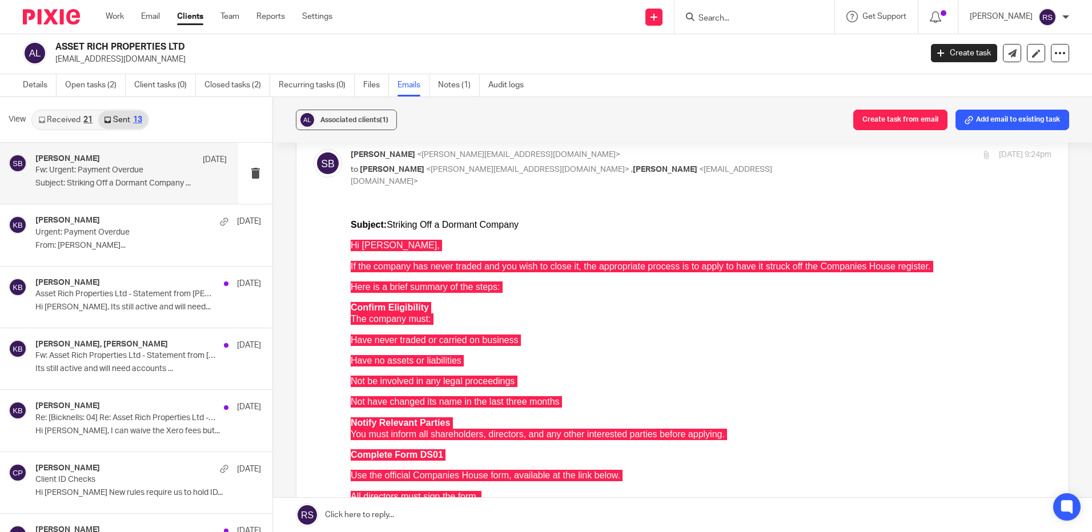
drag, startPoint x: 173, startPoint y: 61, endPoint x: 52, endPoint y: 57, distance: 121.2
click at [52, 57] on div "ASSET RICH PROPERTIES LTD sharonyoung1980@gmail.com" at bounding box center [468, 53] width 891 height 24
copy p "sharonyoung1980@gmail.com"
click at [722, 17] on input "Search" at bounding box center [749, 19] width 103 height 10
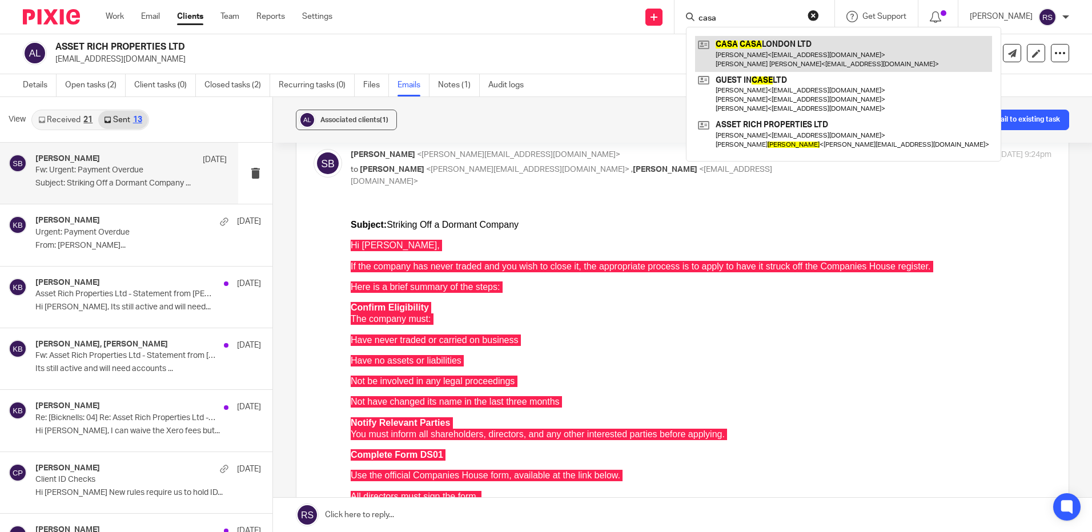
type input "casa"
click at [772, 54] on link at bounding box center [843, 53] width 297 height 35
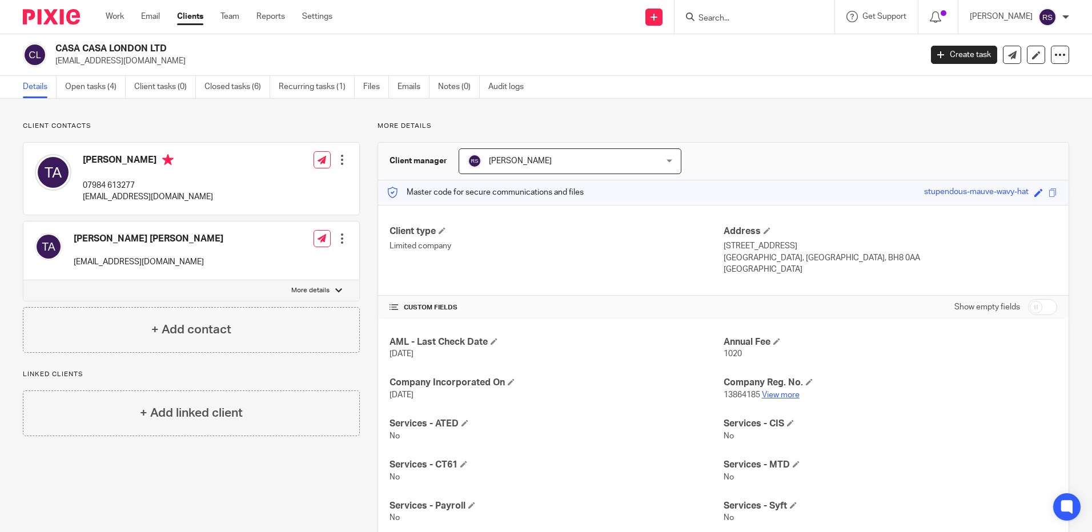
click at [771, 395] on link "View more" at bounding box center [781, 395] width 38 height 8
click at [446, 232] on h4 "Client type" at bounding box center [557, 232] width 334 height 12
click at [444, 230] on span at bounding box center [442, 230] width 7 height 7
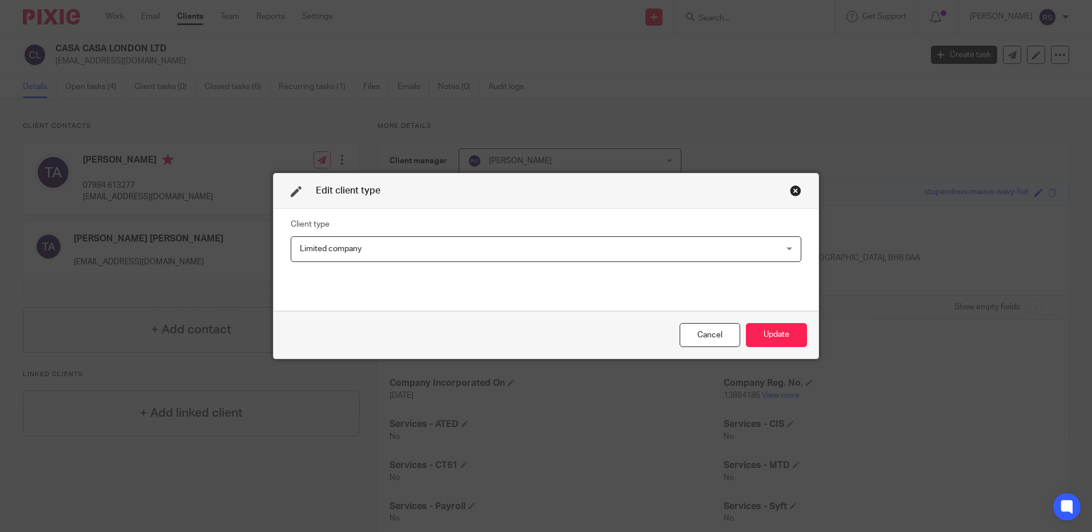
click at [408, 246] on span "Limited company" at bounding box center [500, 249] width 401 height 24
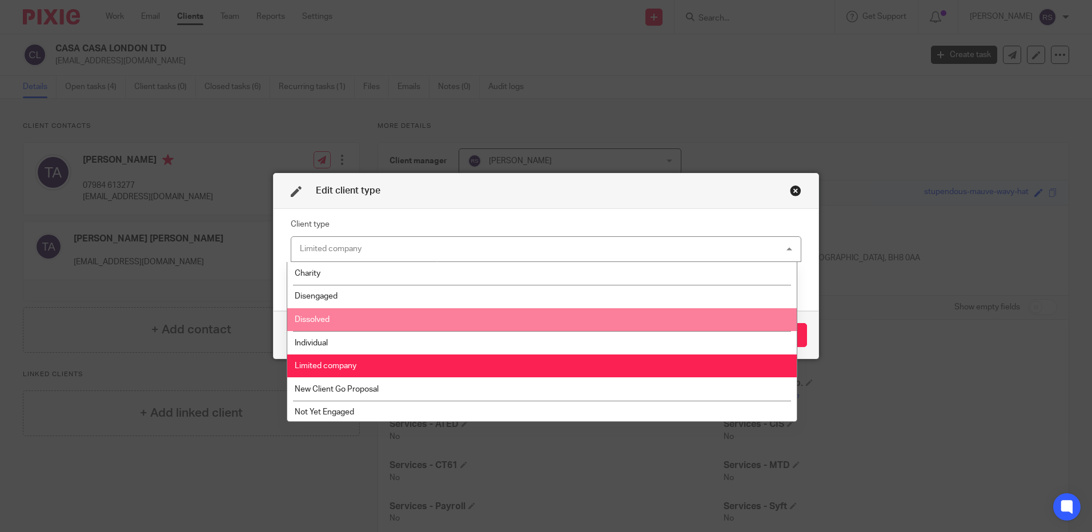
click at [357, 320] on li "Dissolved" at bounding box center [542, 319] width 510 height 23
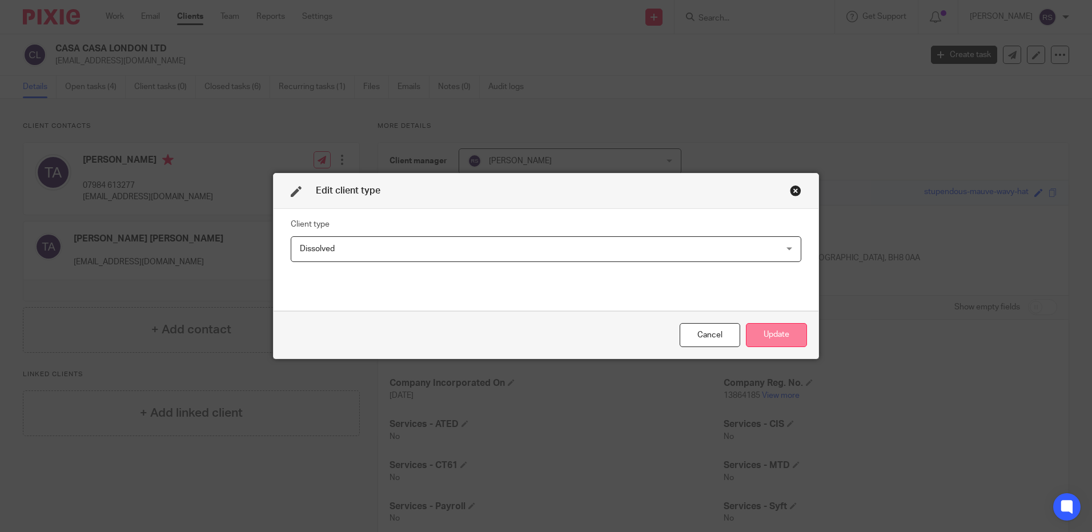
click at [776, 335] on button "Update" at bounding box center [776, 335] width 61 height 25
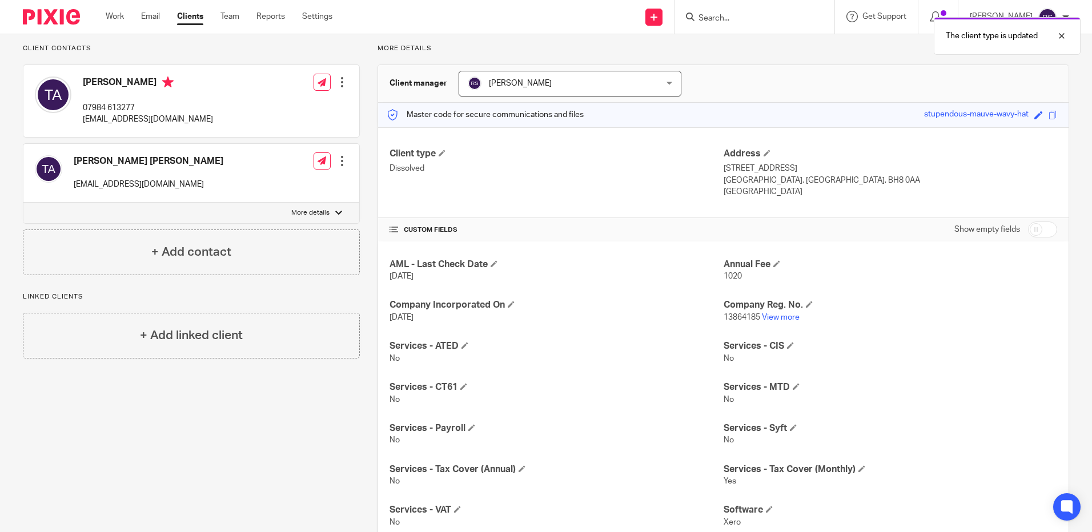
scroll to position [197, 0]
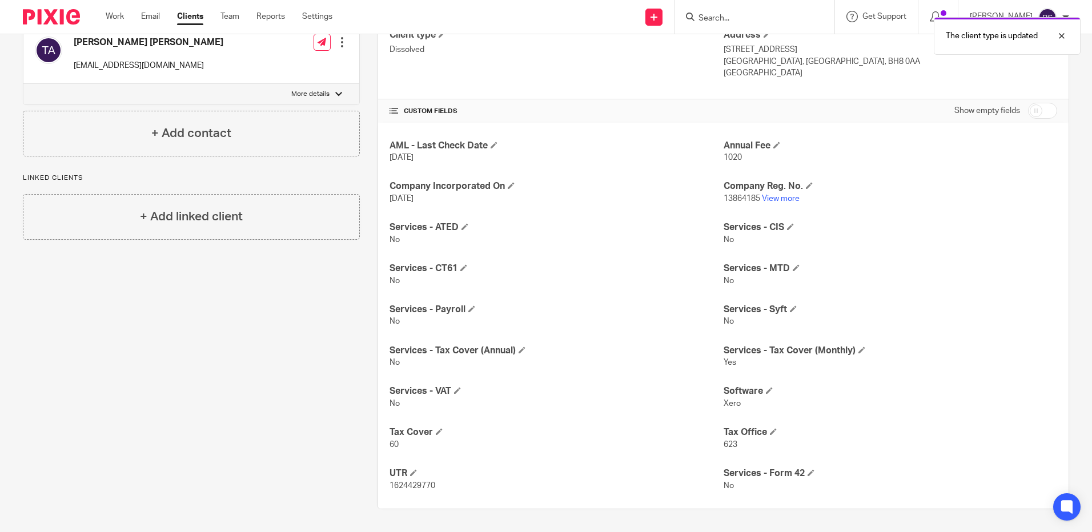
click at [1043, 108] on input "checkbox" at bounding box center [1042, 111] width 29 height 16
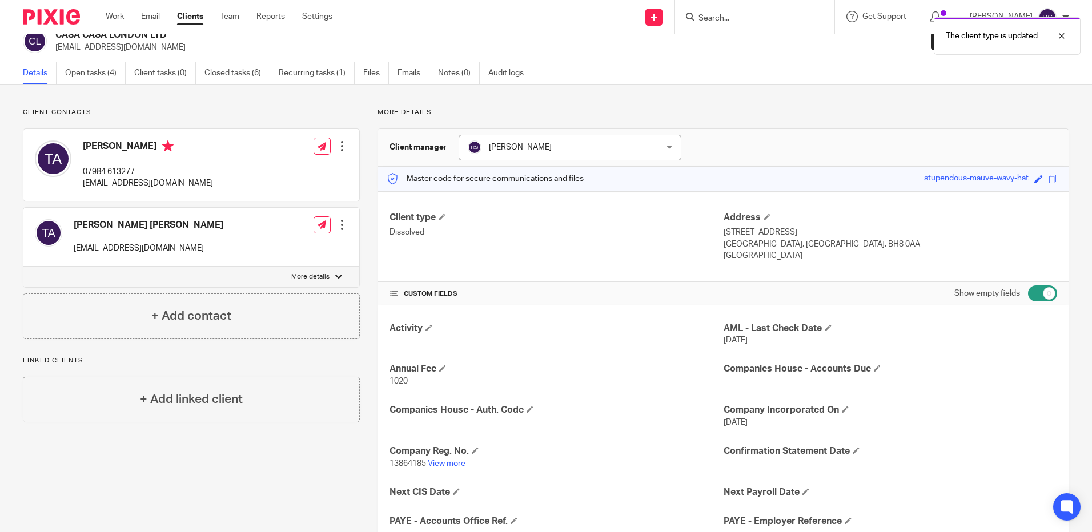
scroll to position [0, 0]
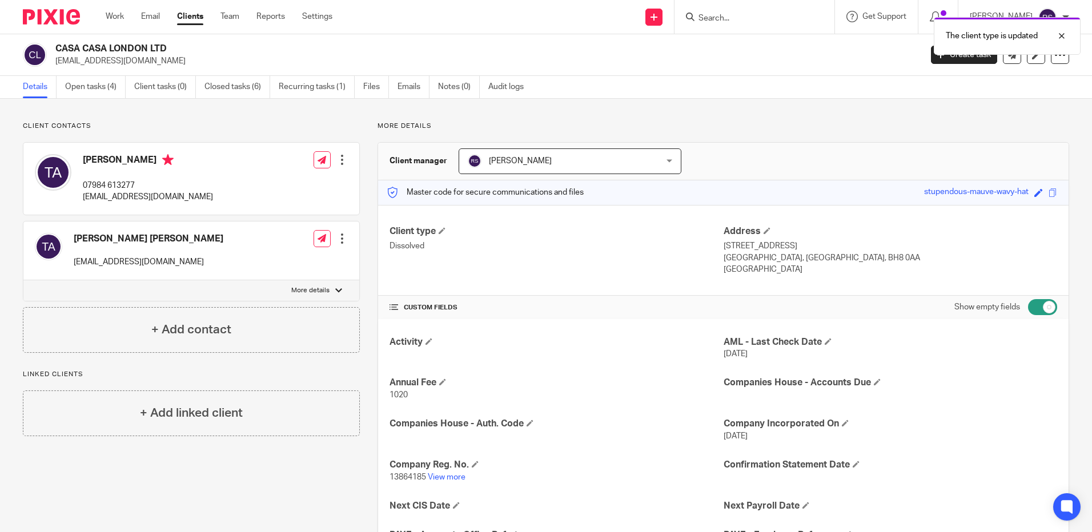
click at [1028, 308] on input "checkbox" at bounding box center [1042, 307] width 29 height 16
checkbox input "false"
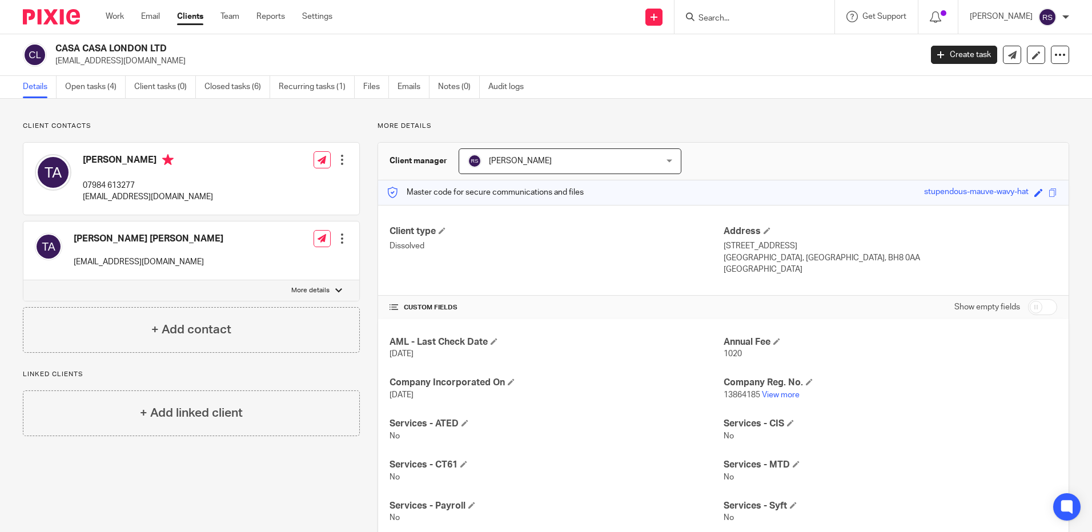
click at [740, 14] on input "Search" at bounding box center [749, 19] width 103 height 10
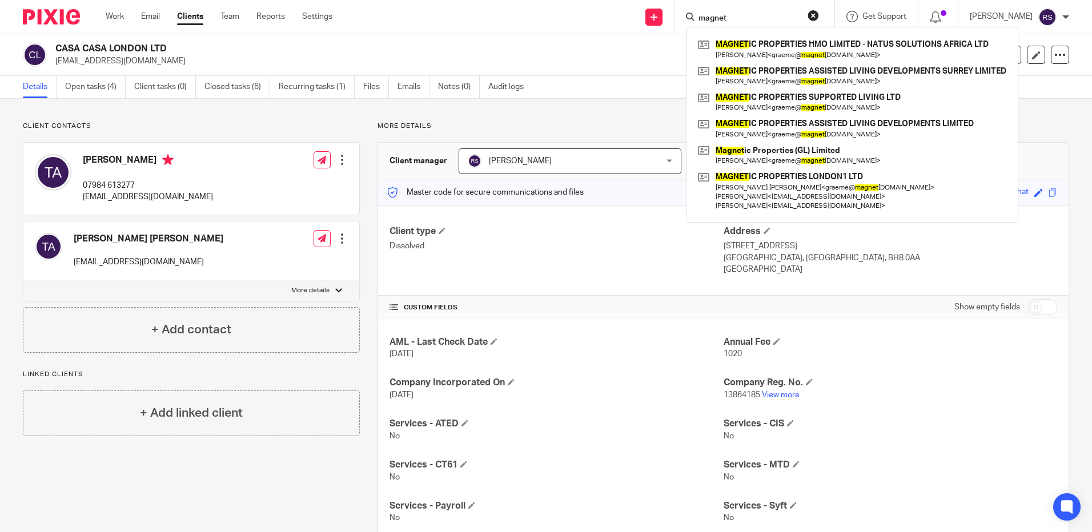
type input "magnet"
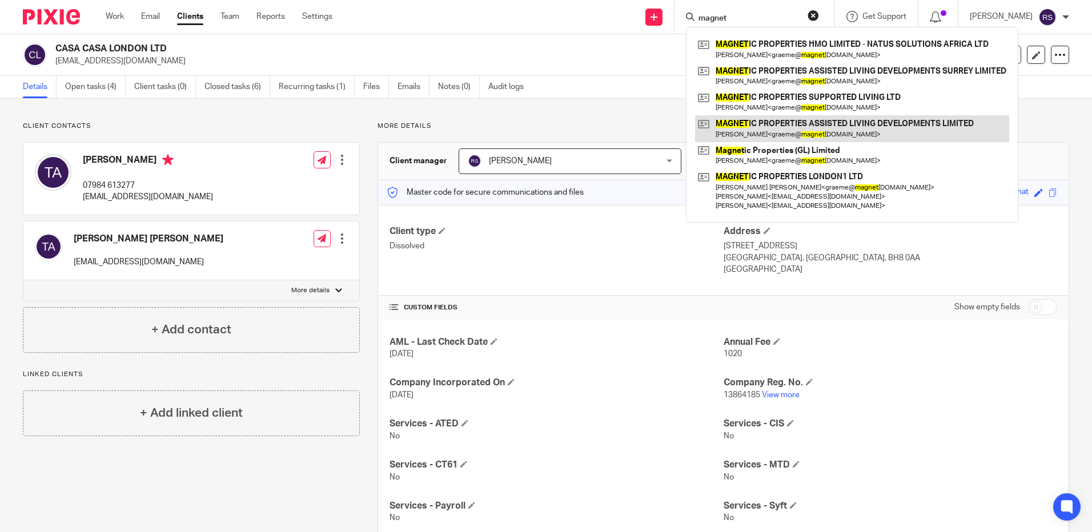
click at [905, 119] on link at bounding box center [852, 128] width 314 height 26
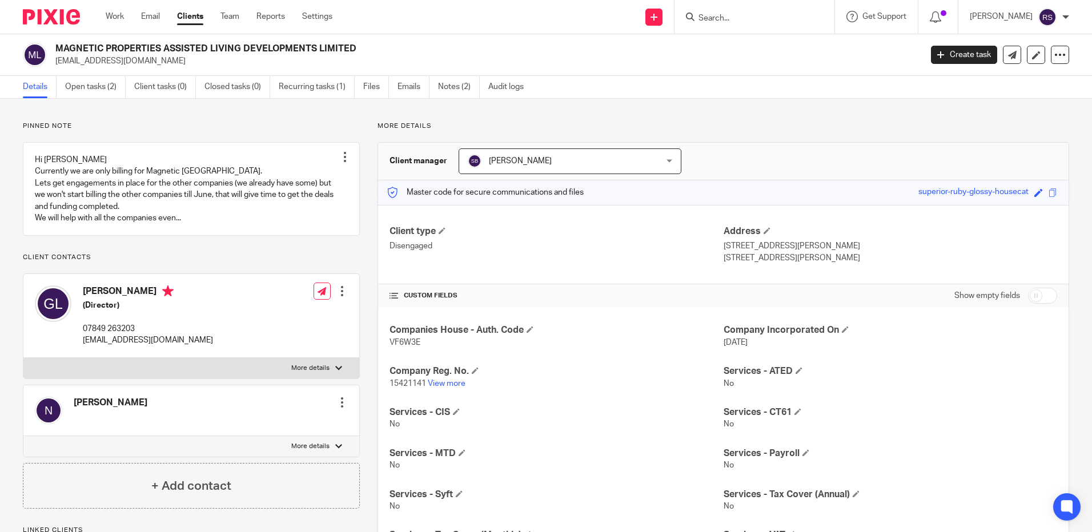
click at [33, 85] on link "Details" at bounding box center [40, 87] width 34 height 22
click at [442, 384] on link "View more" at bounding box center [447, 384] width 38 height 8
click at [311, 89] on link "Recurring tasks (1)" at bounding box center [317, 87] width 76 height 22
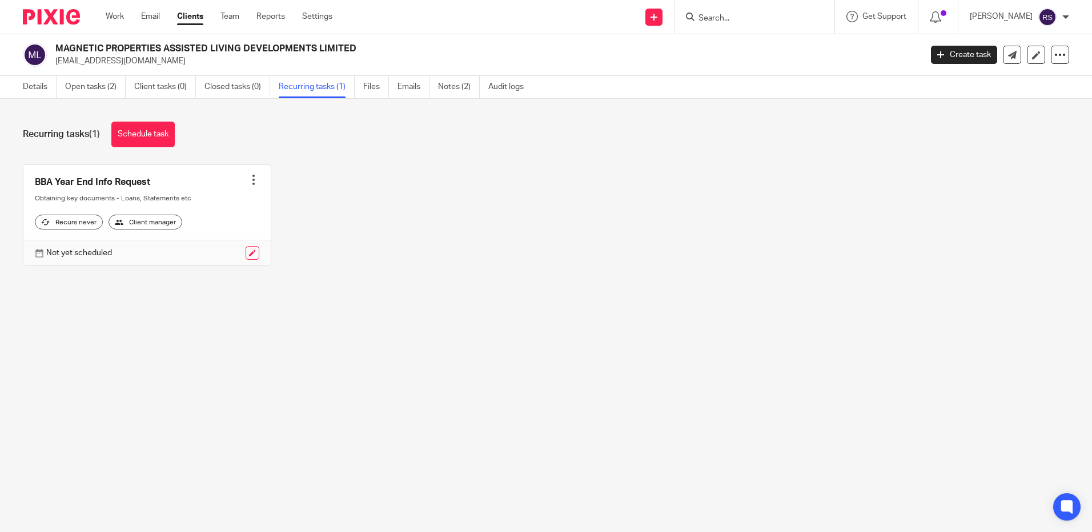
drag, startPoint x: 729, startPoint y: 27, endPoint x: 728, endPoint y: 15, distance: 12.0
click at [729, 26] on div at bounding box center [755, 17] width 160 height 34
click at [728, 15] on input "Search" at bounding box center [749, 19] width 103 height 10
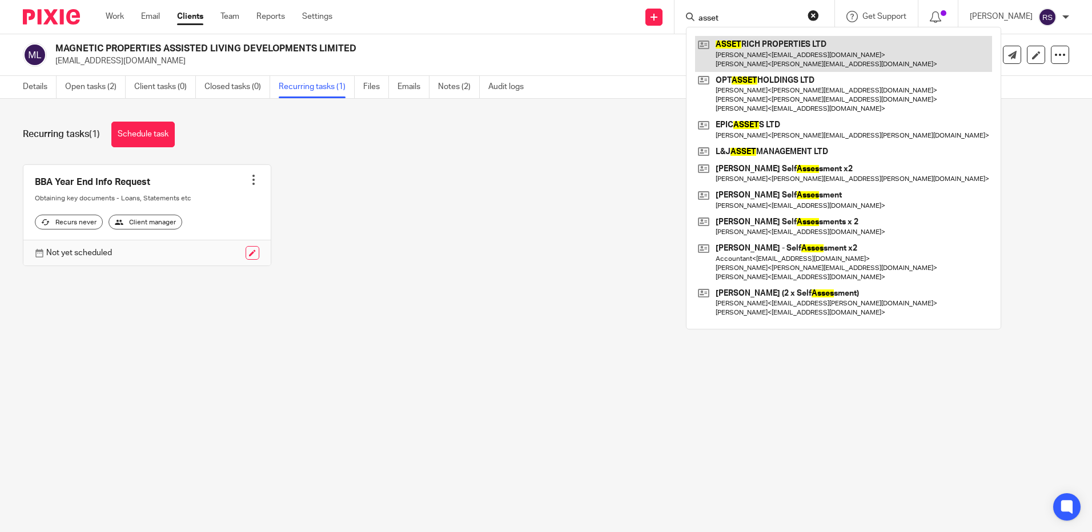
type input "asset"
click at [790, 47] on link at bounding box center [843, 53] width 297 height 35
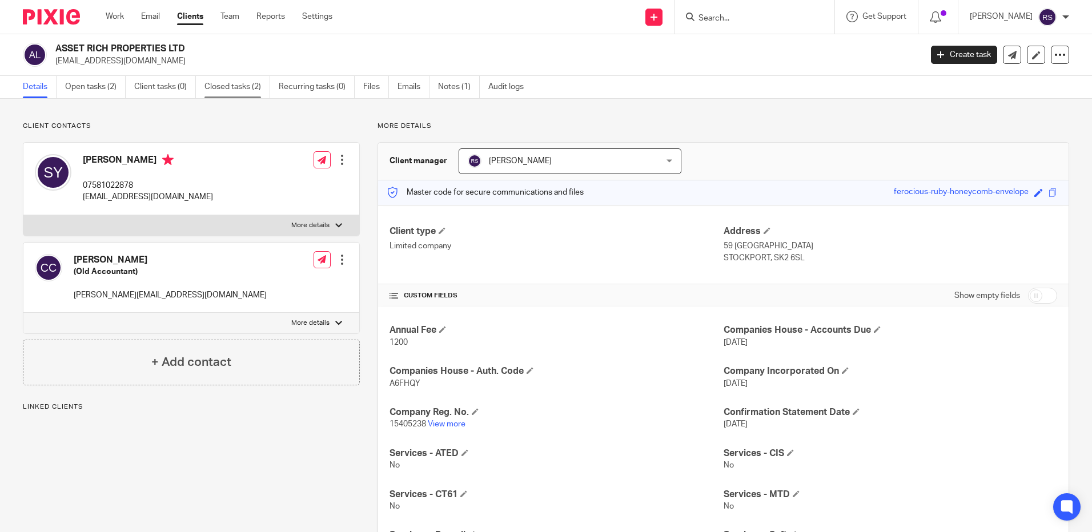
click at [233, 82] on link "Closed tasks (2)" at bounding box center [238, 87] width 66 height 22
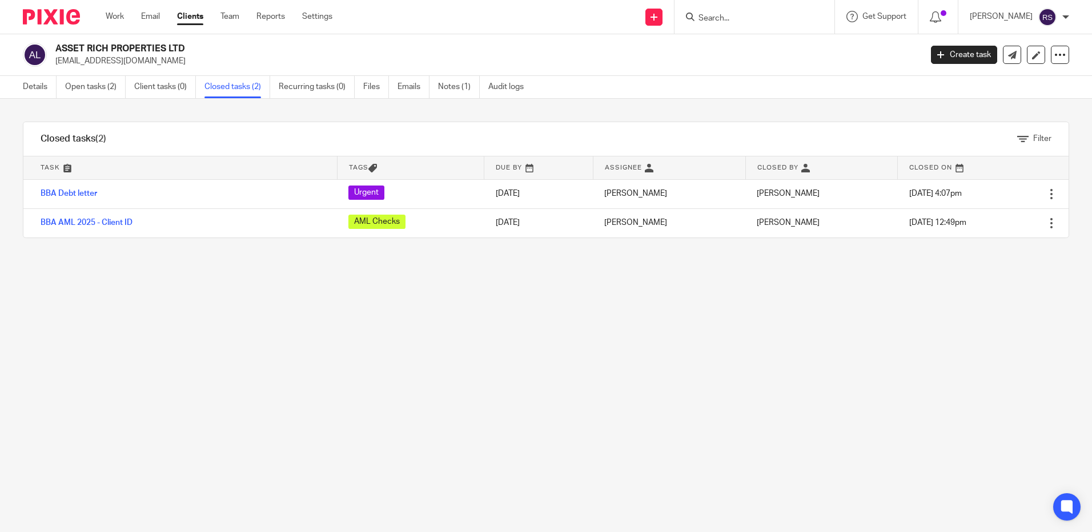
click at [724, 17] on input "Search" at bounding box center [749, 19] width 103 height 10
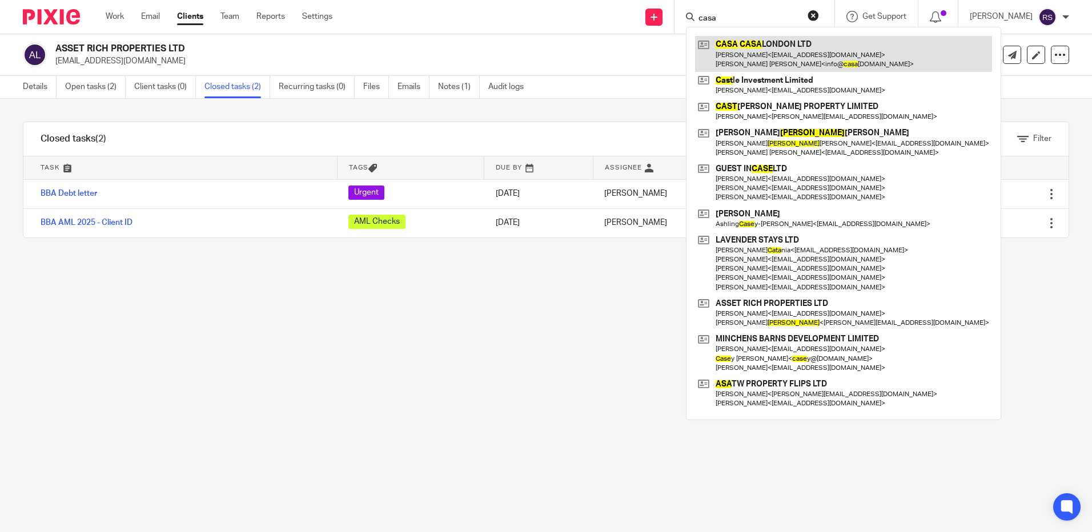
type input "casa"
click at [777, 59] on link at bounding box center [843, 53] width 297 height 35
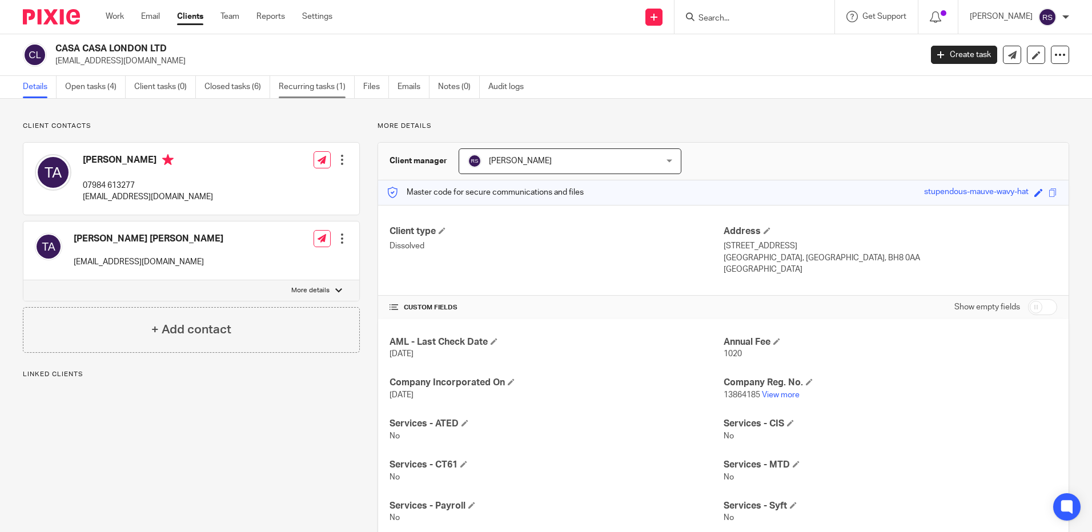
click at [309, 92] on link "Recurring tasks (1)" at bounding box center [317, 87] width 76 height 22
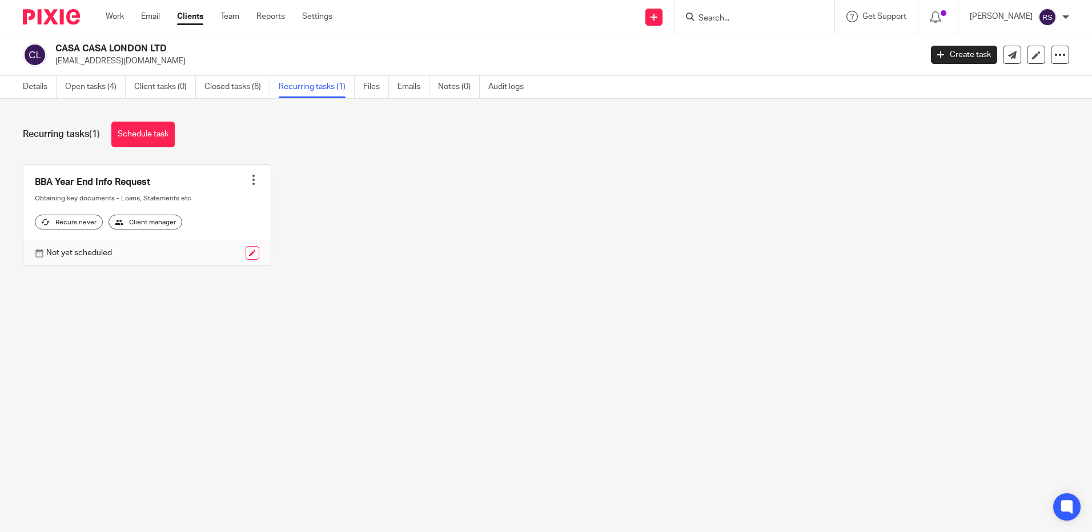
click at [722, 16] on input "Search" at bounding box center [749, 19] width 103 height 10
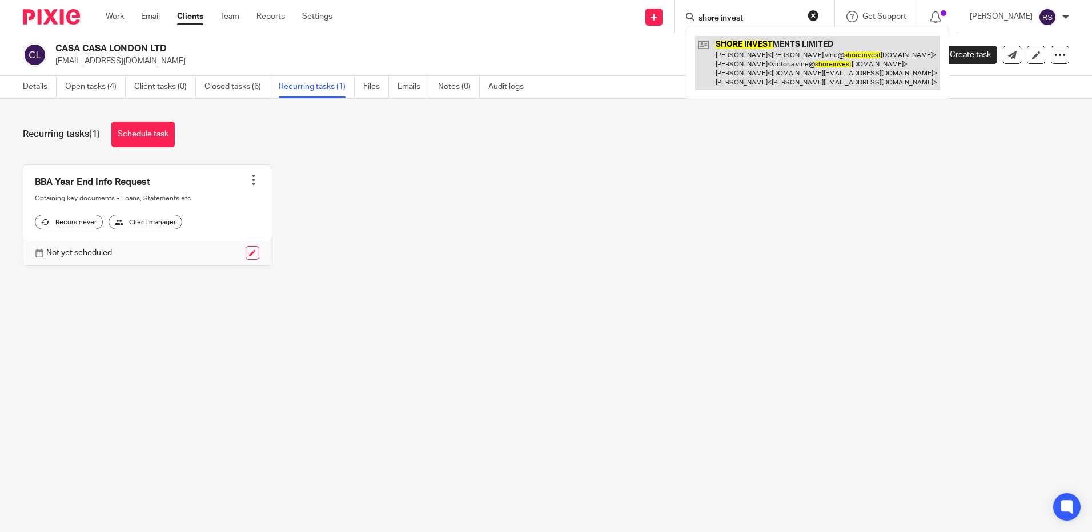
type input "shore invest"
click at [770, 64] on link at bounding box center [817, 63] width 245 height 54
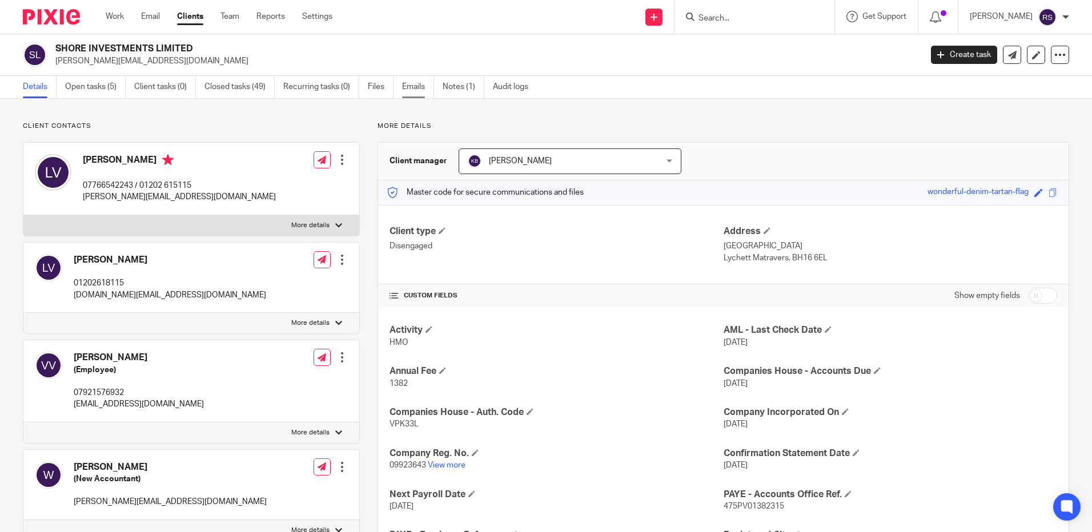
click at [404, 86] on link "Emails" at bounding box center [418, 87] width 32 height 22
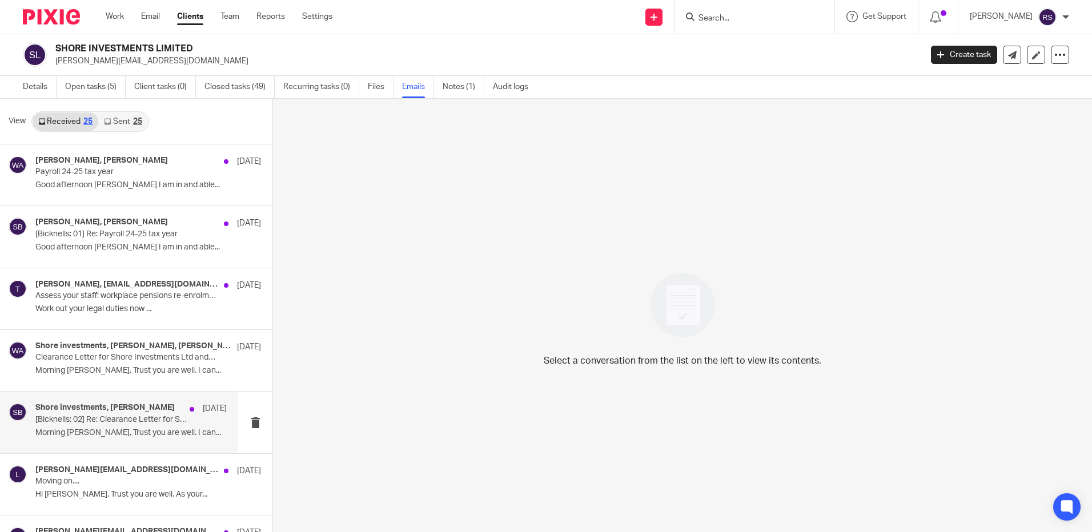
click at [97, 412] on h4 "Shore investments, [PERSON_NAME]" at bounding box center [104, 408] width 139 height 10
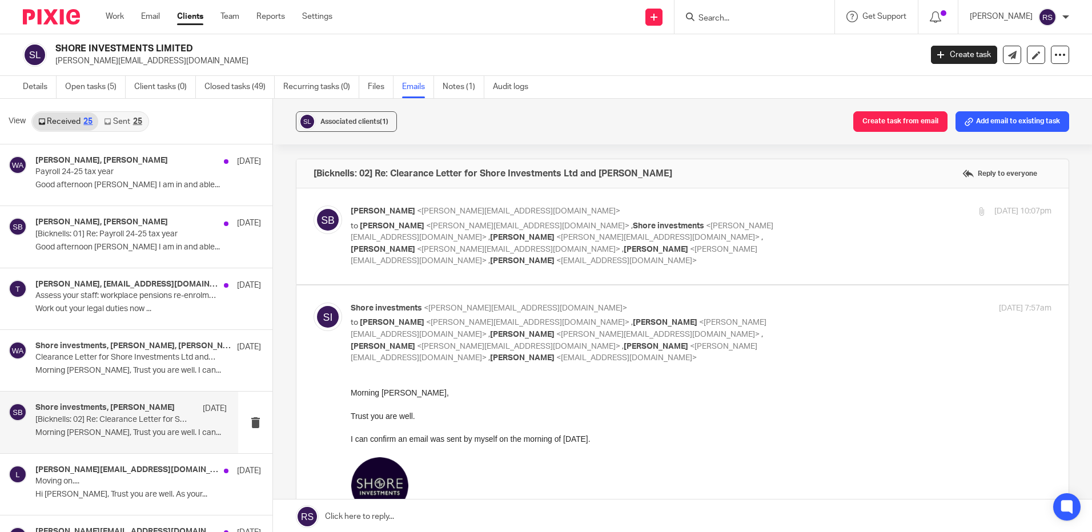
click at [667, 246] on span "[PERSON_NAME]" at bounding box center [656, 250] width 65 height 8
checkbox input "true"
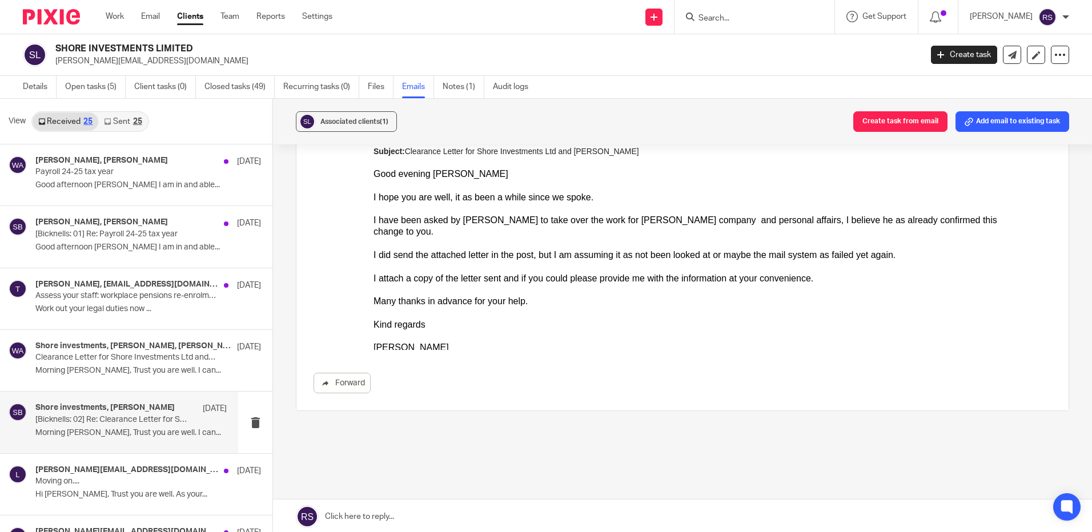
scroll to position [2052, 0]
click at [118, 122] on link "Sent 25" at bounding box center [122, 122] width 49 height 18
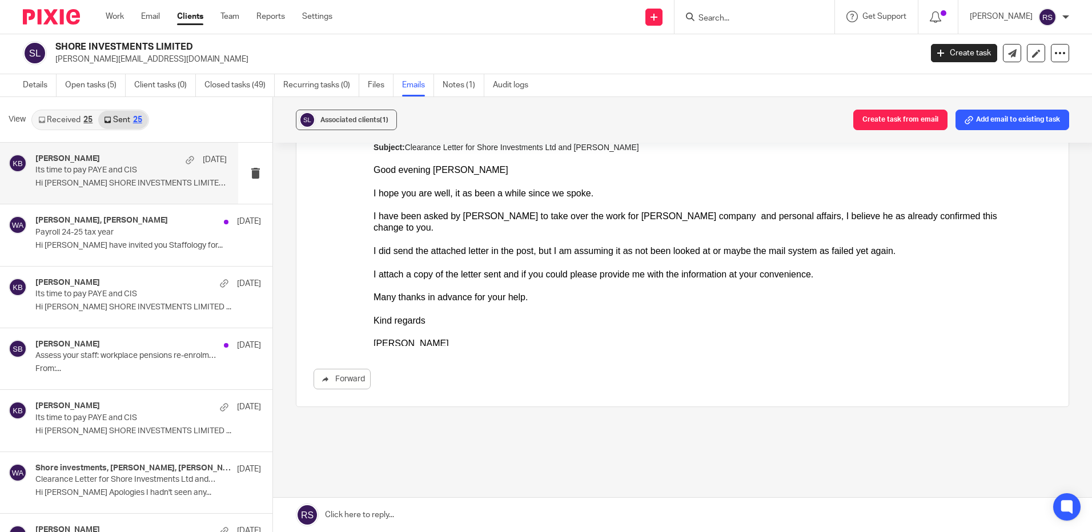
click at [103, 186] on p "Hi Lee SHORE INVESTMENTS LIMITED ..." at bounding box center [130, 184] width 191 height 10
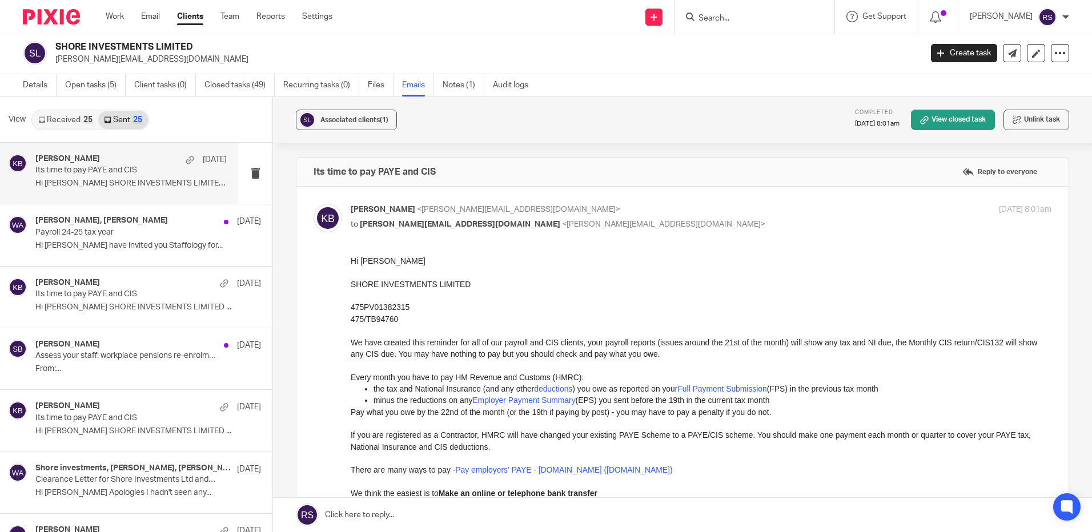
scroll to position [0, 0]
click at [300, 85] on link "Recurring tasks (0)" at bounding box center [321, 85] width 76 height 22
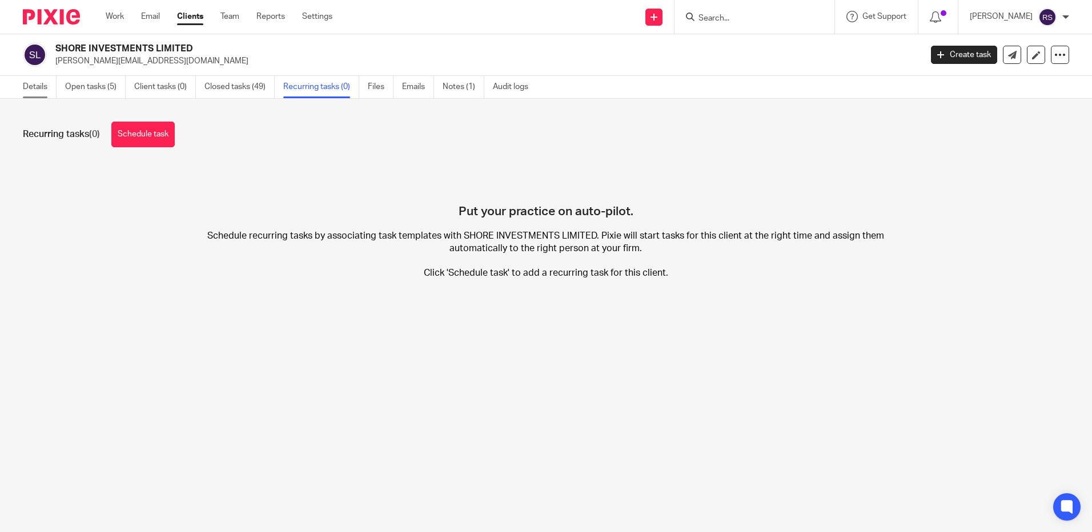
click at [36, 90] on link "Details" at bounding box center [40, 87] width 34 height 22
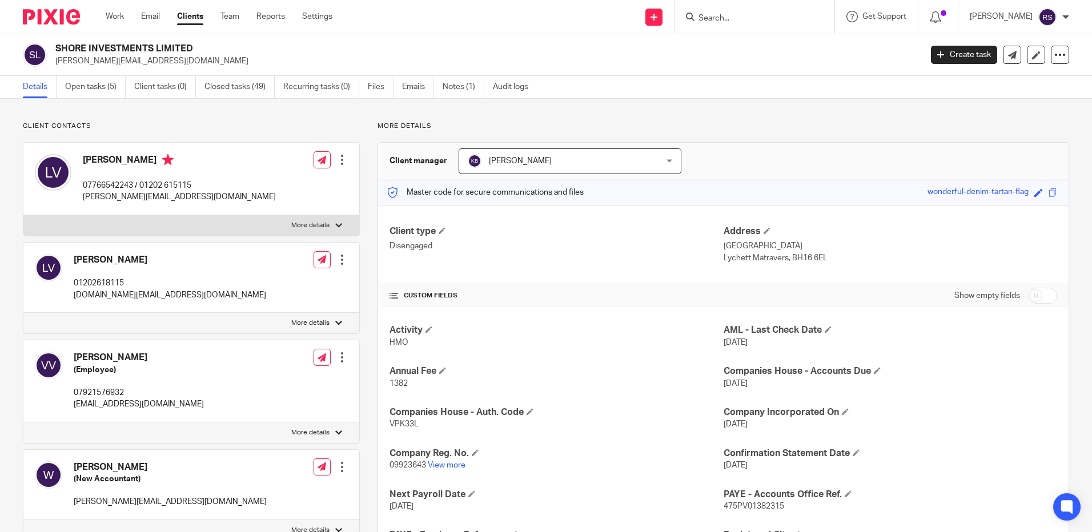
click at [738, 15] on input "Search" at bounding box center [749, 19] width 103 height 10
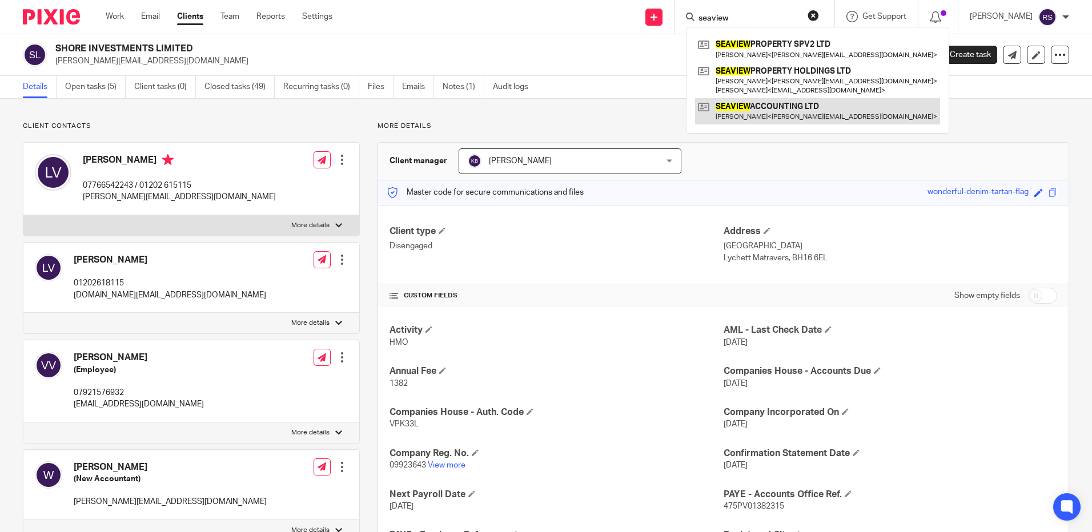
type input "seaview"
click at [785, 107] on link at bounding box center [817, 111] width 245 height 26
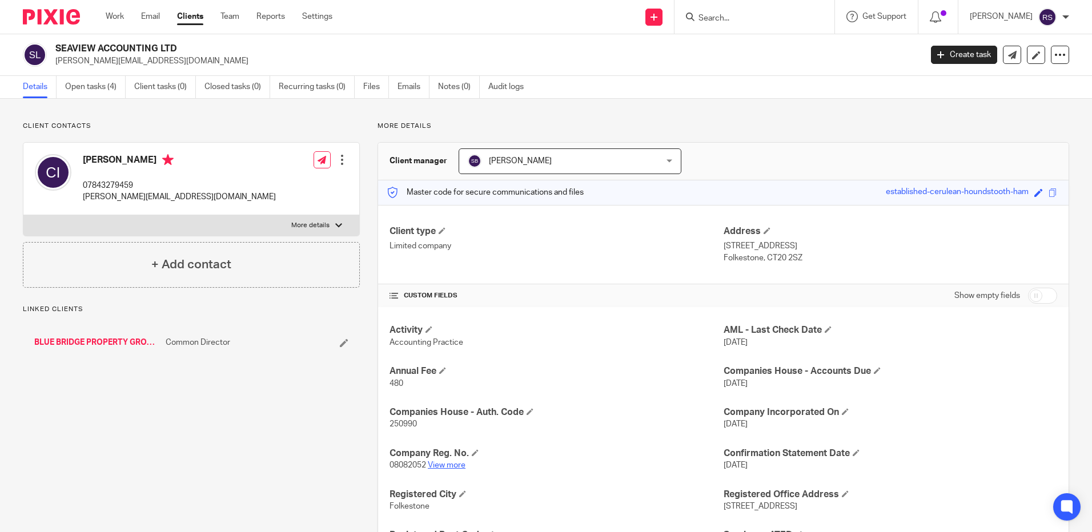
click at [454, 467] on link "View more" at bounding box center [447, 466] width 38 height 8
click at [743, 14] on input "Search" at bounding box center [749, 19] width 103 height 10
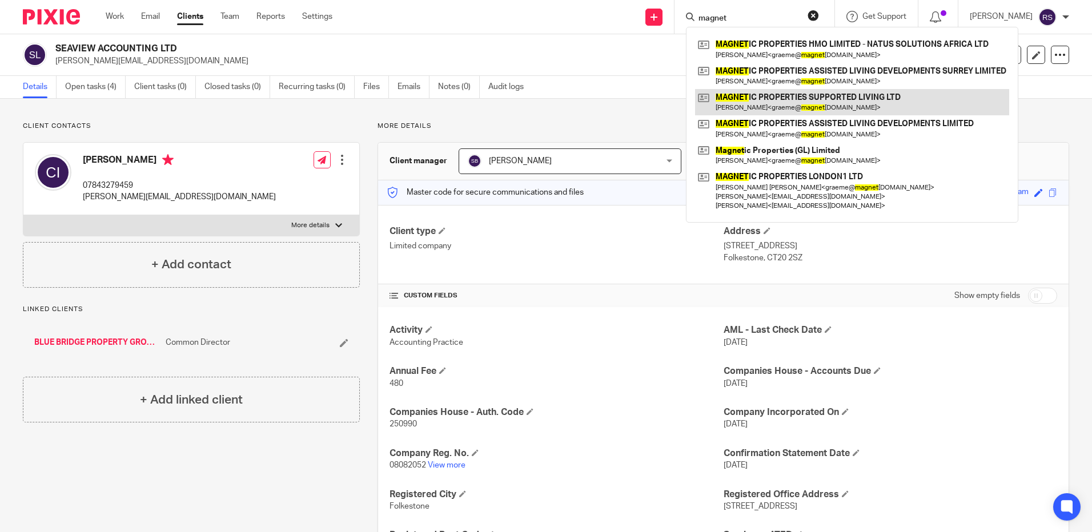
type input "magnet"
click at [812, 107] on link at bounding box center [852, 102] width 314 height 26
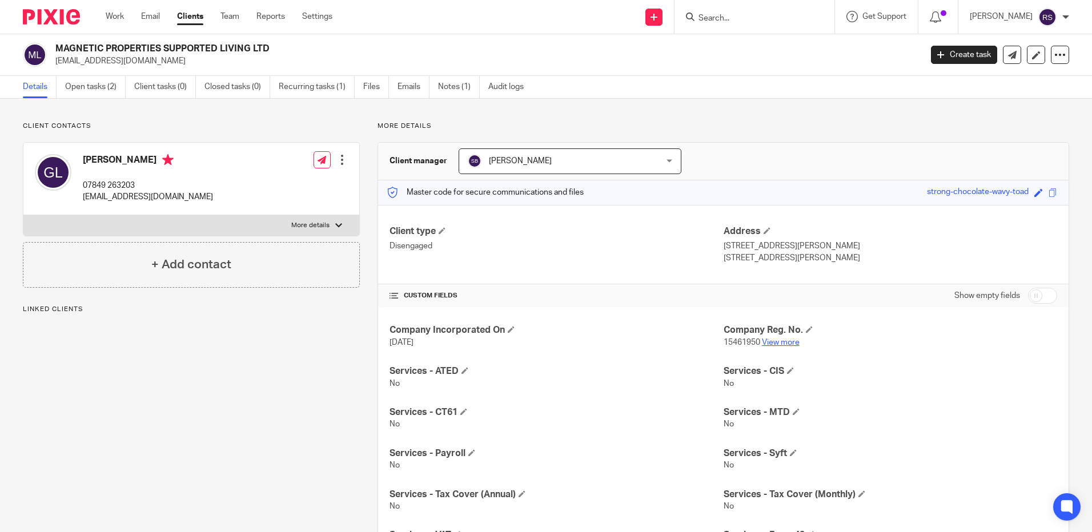
click at [777, 342] on link "View more" at bounding box center [781, 343] width 38 height 8
click at [736, 19] on input "Search" at bounding box center [749, 19] width 103 height 10
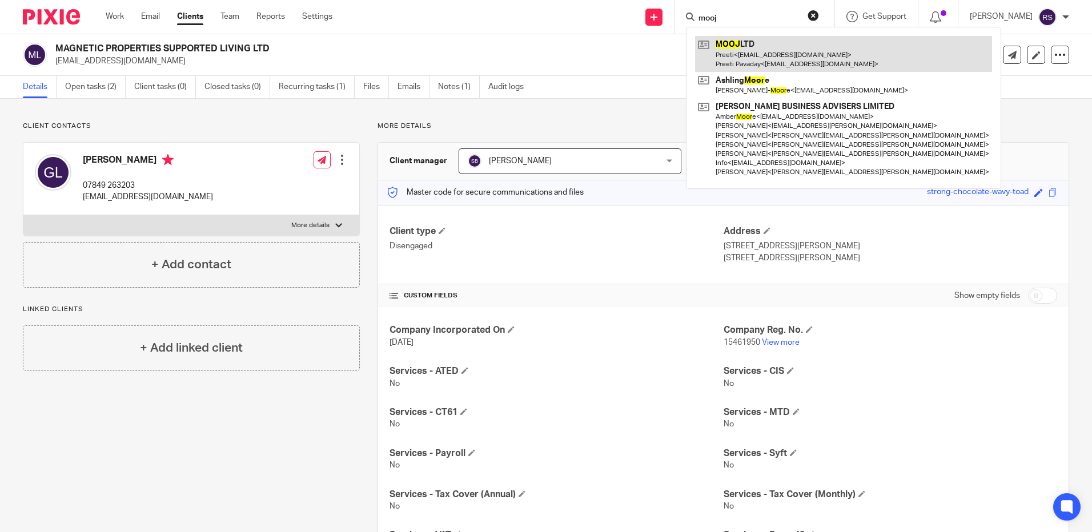
type input "mooj"
click at [748, 53] on link at bounding box center [843, 53] width 297 height 35
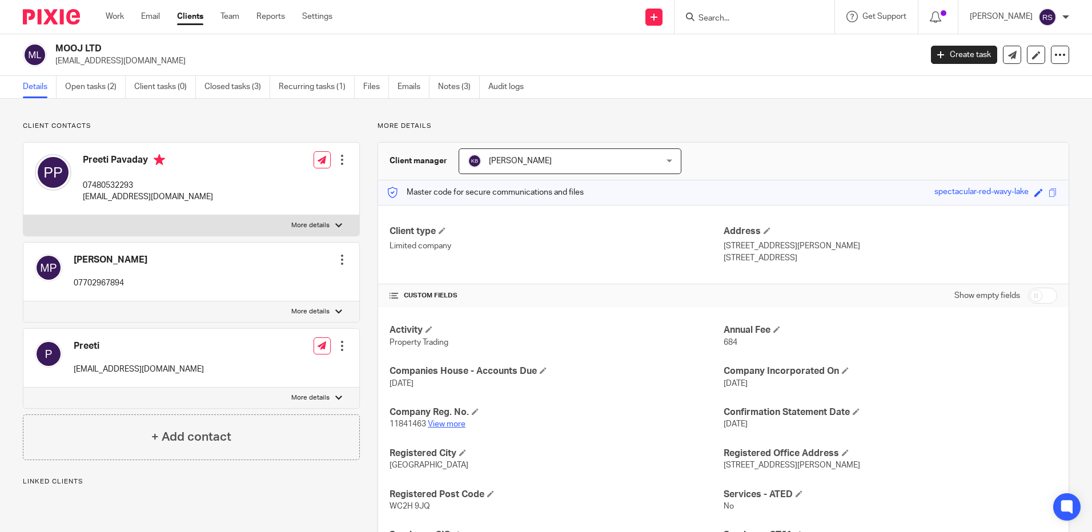
click at [440, 425] on link "View more" at bounding box center [447, 424] width 38 height 8
click at [740, 24] on form at bounding box center [759, 17] width 122 height 14
click at [738, 21] on input "Search" at bounding box center [749, 19] width 103 height 10
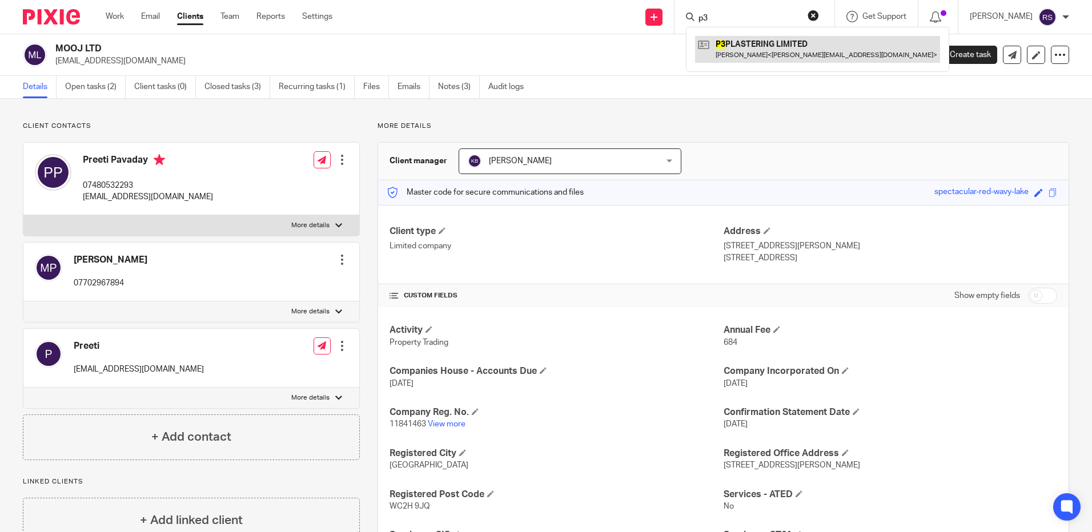
type input "p3"
click at [748, 38] on link at bounding box center [817, 49] width 245 height 26
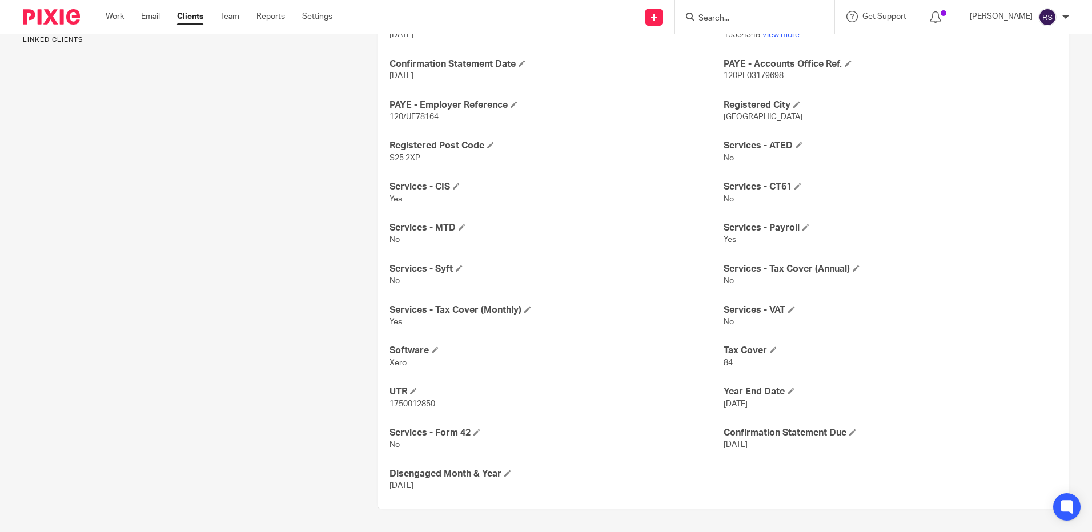
scroll to position [218, 0]
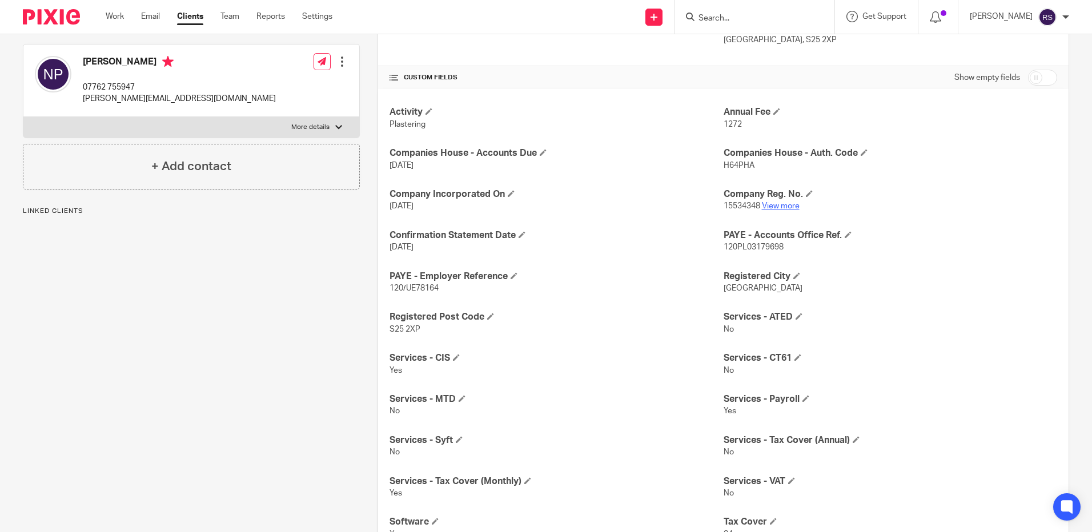
click at [772, 206] on link "View more" at bounding box center [781, 206] width 38 height 8
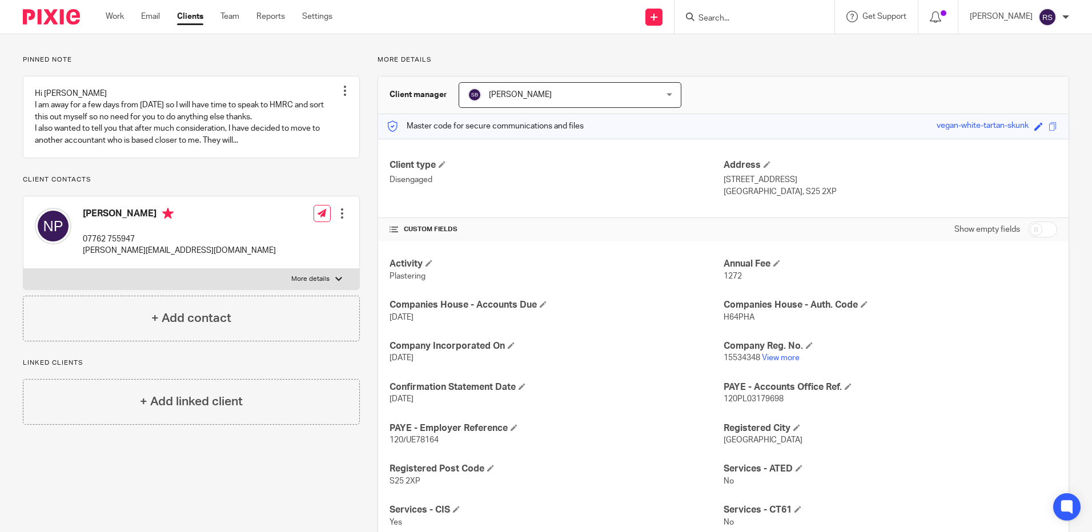
scroll to position [0, 0]
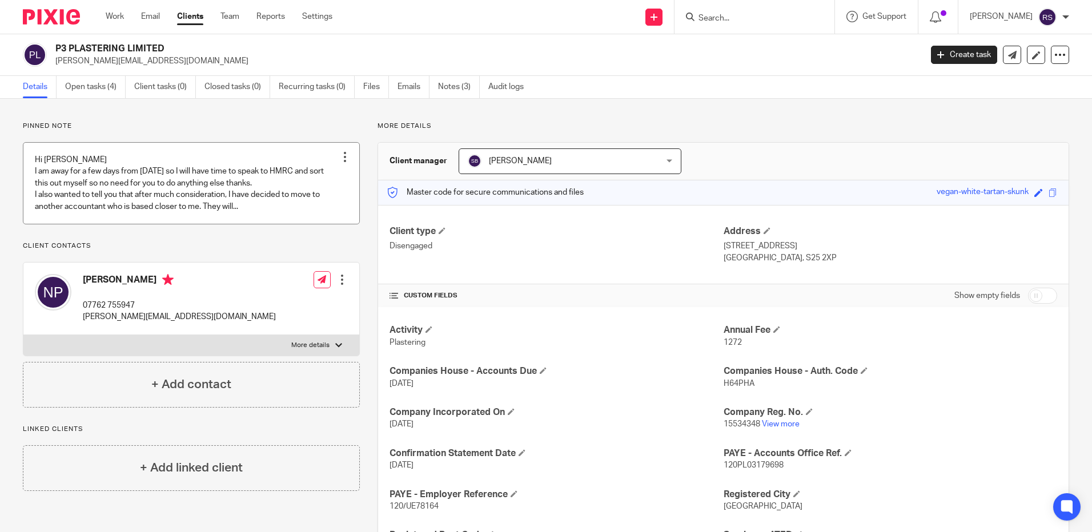
click at [226, 209] on link at bounding box center [191, 183] width 336 height 81
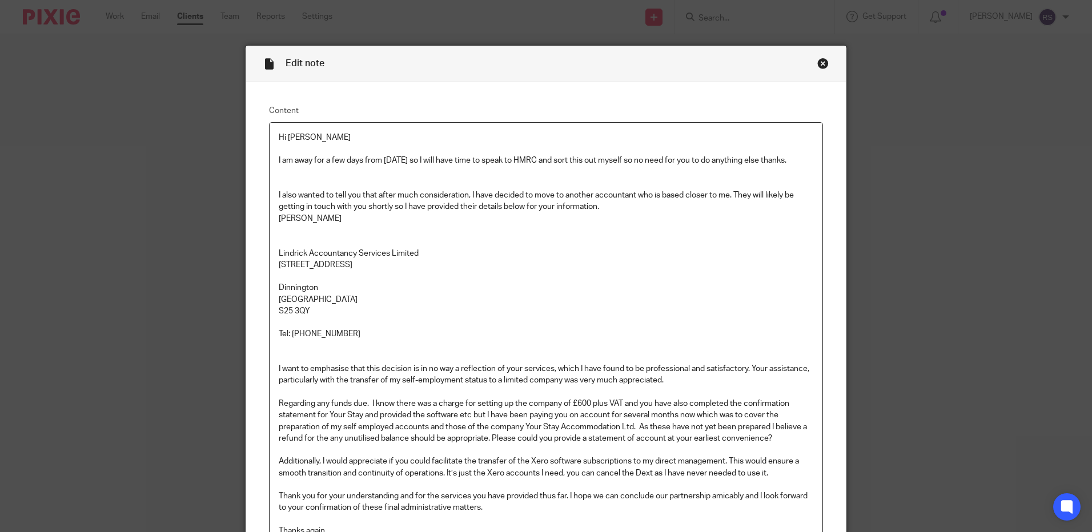
click at [818, 64] on div "Close this dialog window" at bounding box center [823, 63] width 11 height 11
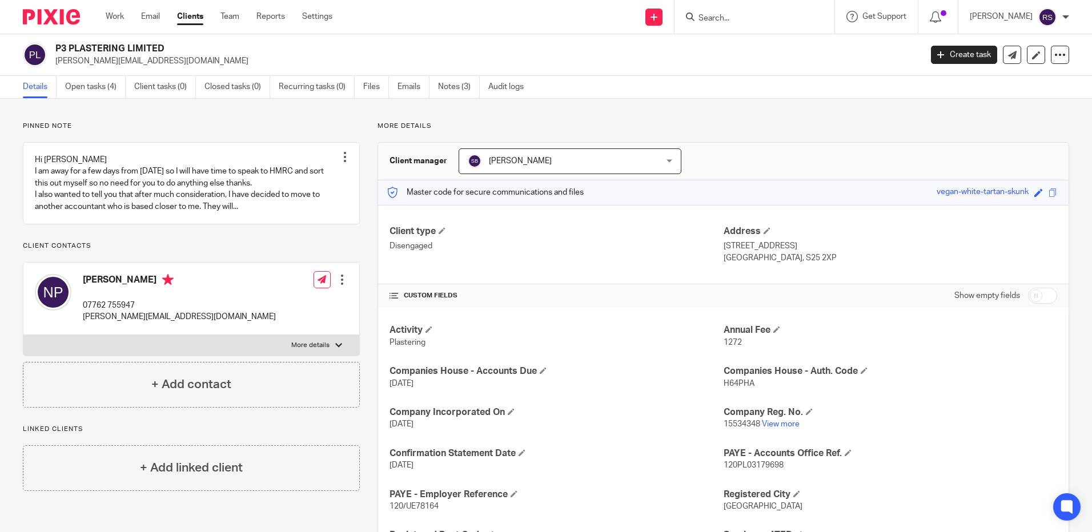
click at [730, 14] on input "Search" at bounding box center [749, 19] width 103 height 10
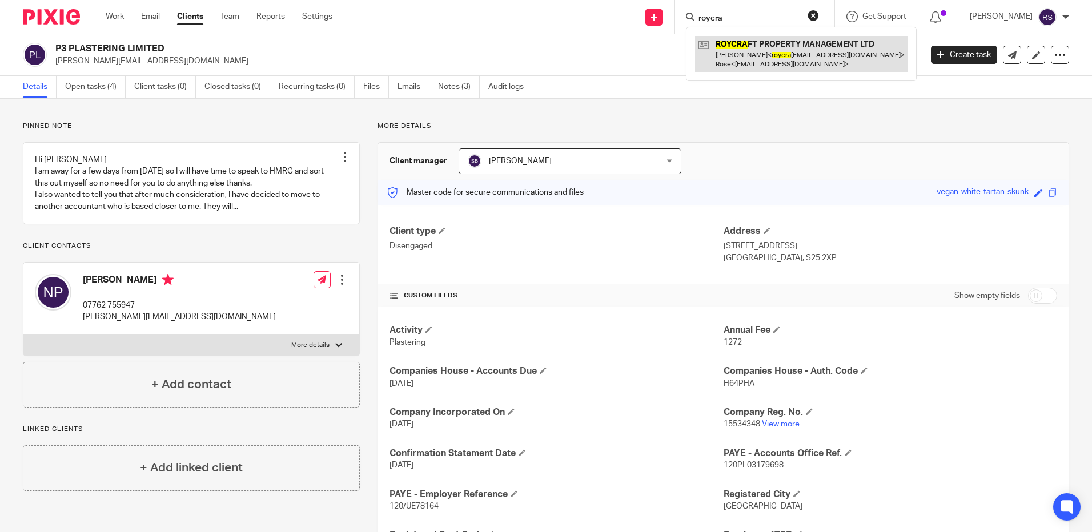
type input "roycra"
click at [795, 57] on link at bounding box center [801, 53] width 213 height 35
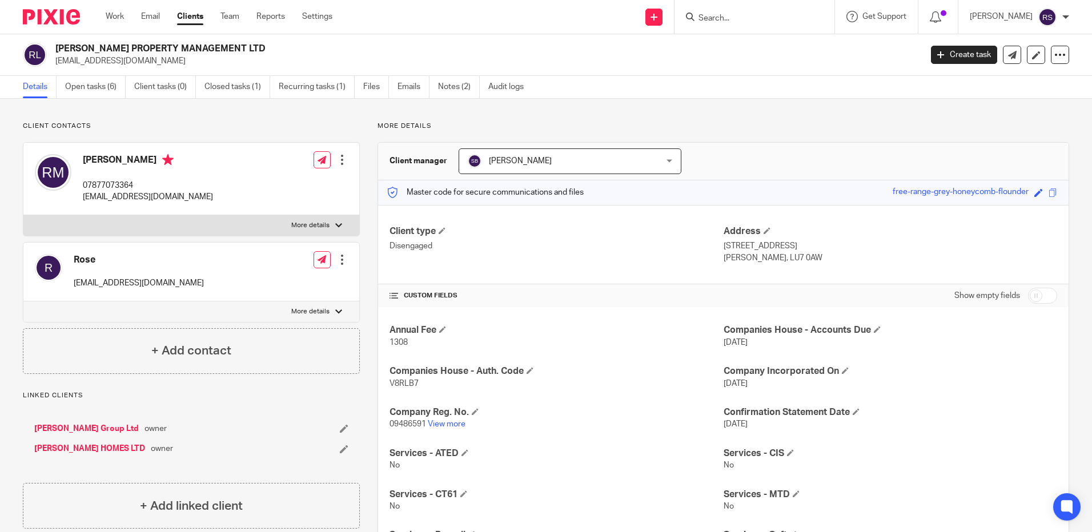
click at [716, 16] on input "Search" at bounding box center [749, 19] width 103 height 10
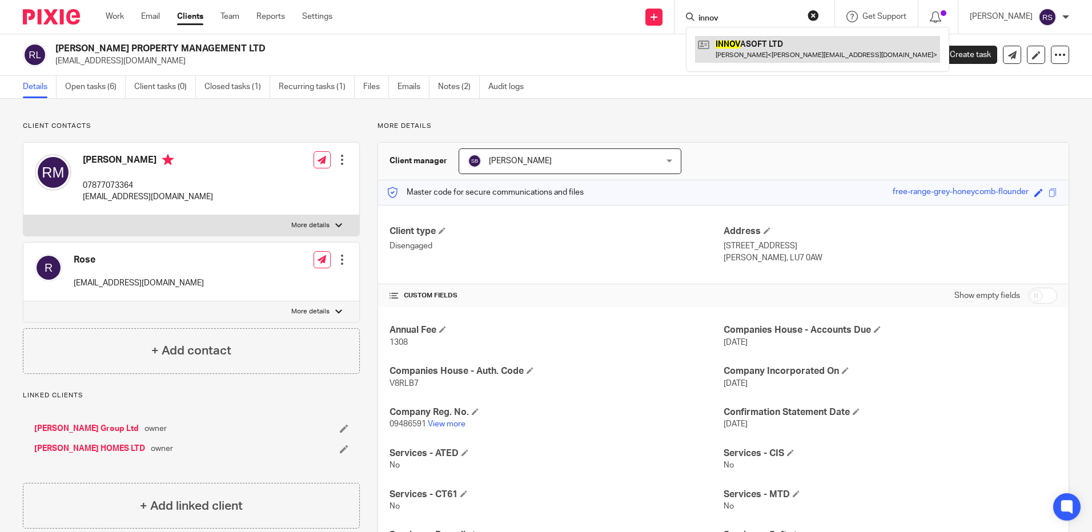
type input "innov"
click at [777, 52] on link at bounding box center [817, 49] width 245 height 26
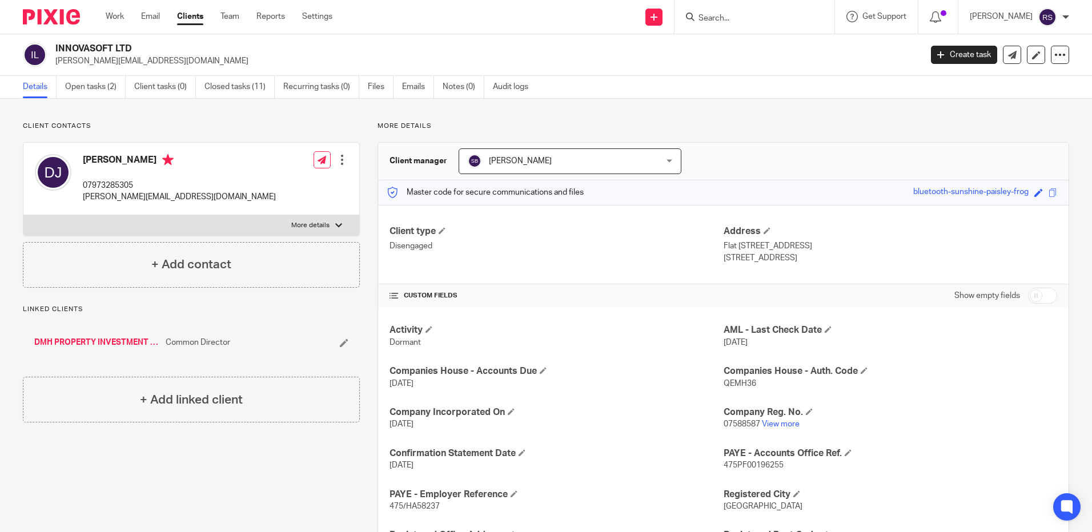
click at [719, 14] on input "Search" at bounding box center [749, 19] width 103 height 10
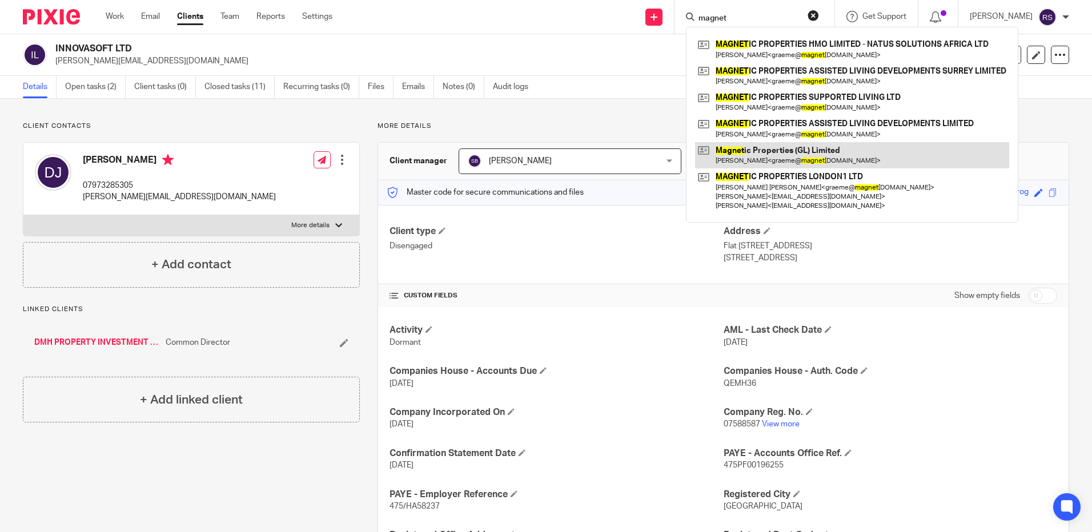
type input "magnet"
click at [832, 151] on link at bounding box center [852, 155] width 314 height 26
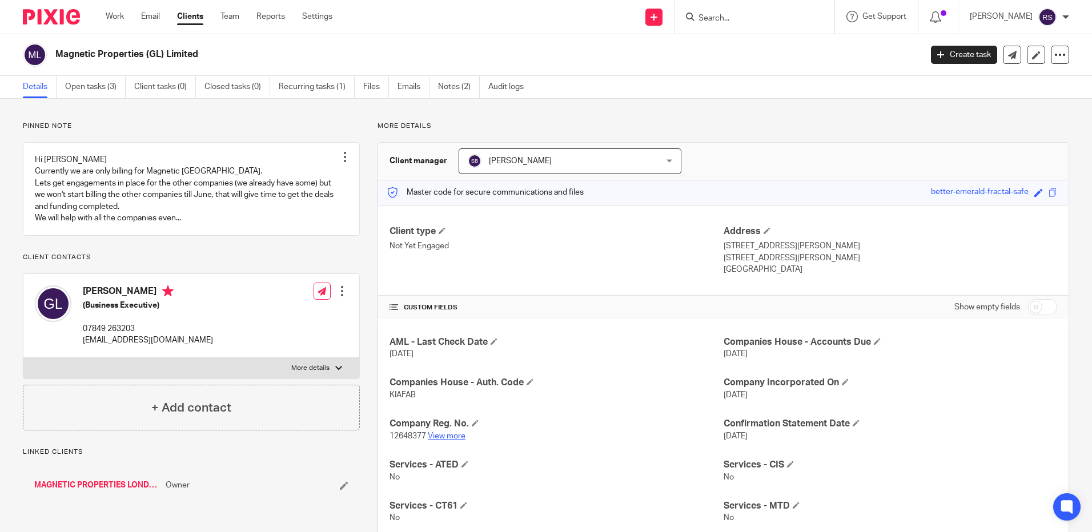
click at [444, 438] on link "View more" at bounding box center [447, 436] width 38 height 8
click at [730, 15] on input "Search" at bounding box center [749, 19] width 103 height 10
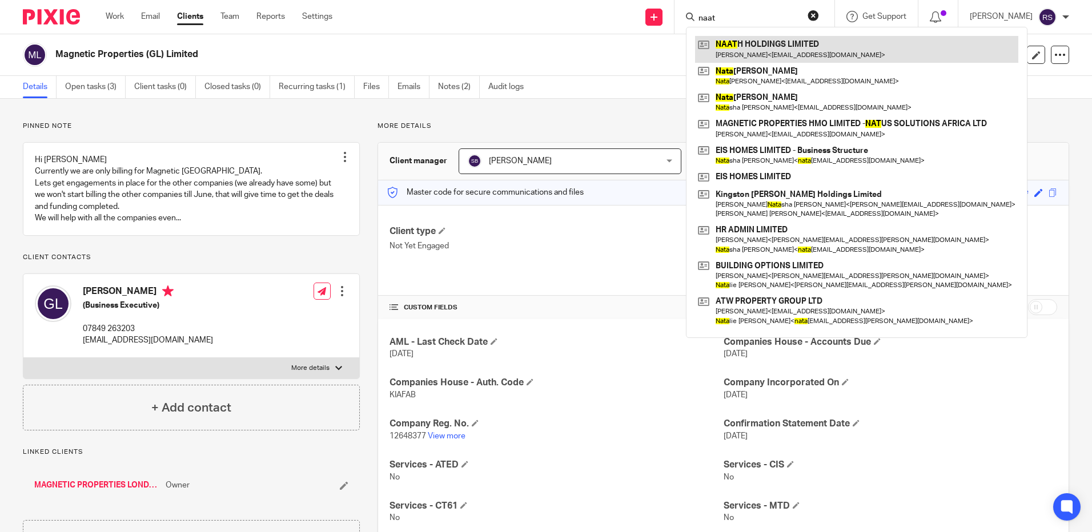
type input "naat"
click at [764, 45] on link at bounding box center [856, 49] width 323 height 26
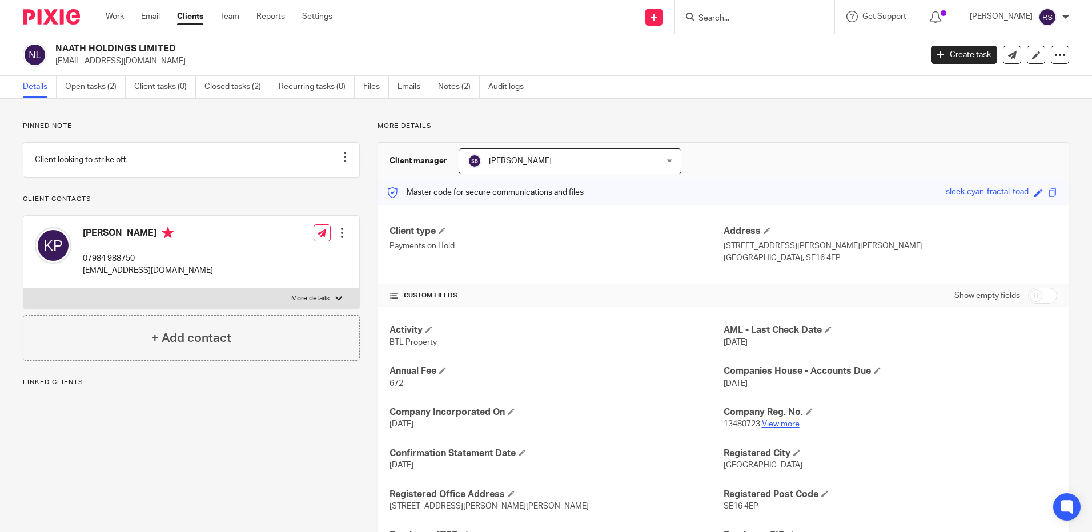
click at [777, 428] on link "View more" at bounding box center [781, 424] width 38 height 8
click at [739, 12] on form at bounding box center [759, 17] width 122 height 14
click at [734, 19] on input "Search" at bounding box center [749, 19] width 103 height 10
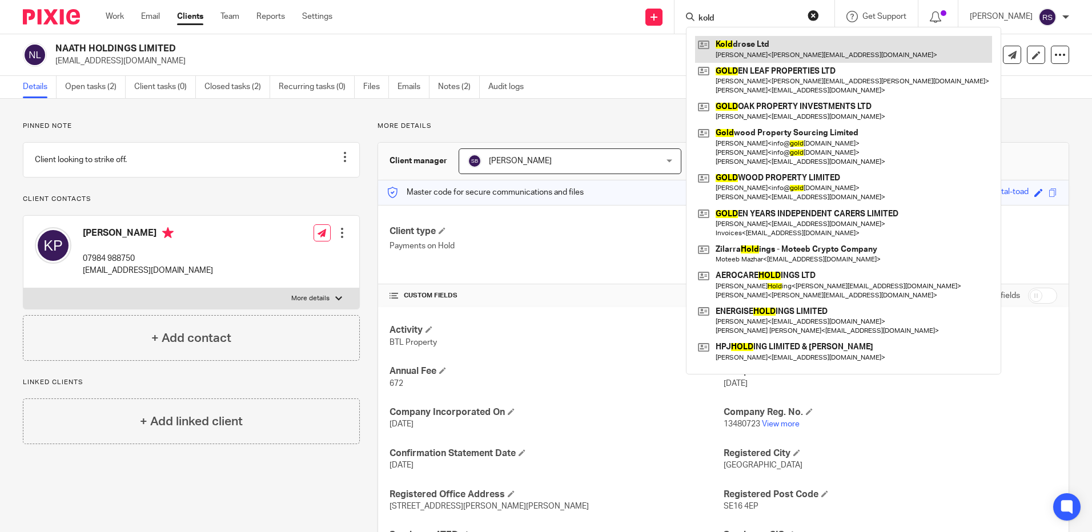
type input "kold"
click at [783, 50] on link at bounding box center [843, 49] width 297 height 26
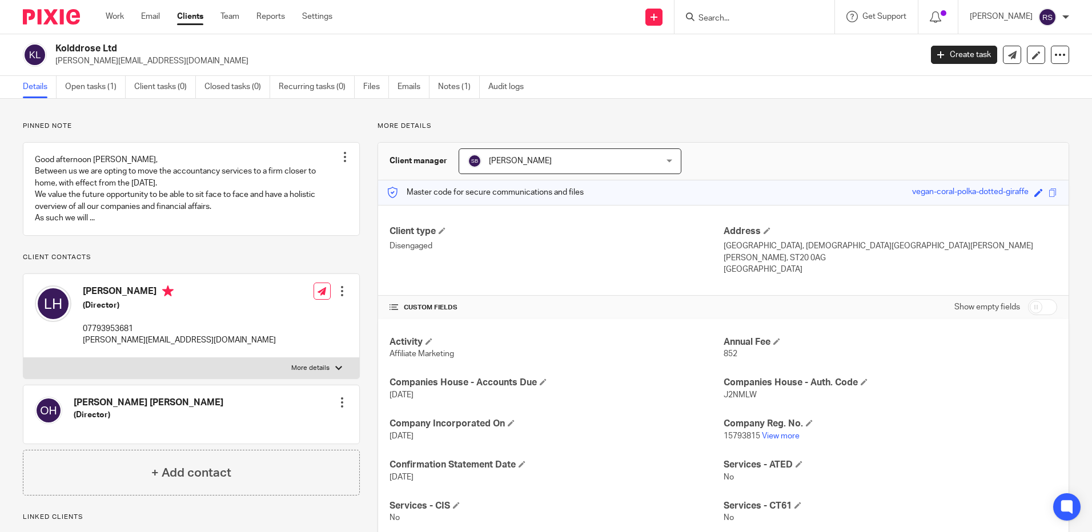
click at [758, 20] on input "Search" at bounding box center [749, 19] width 103 height 10
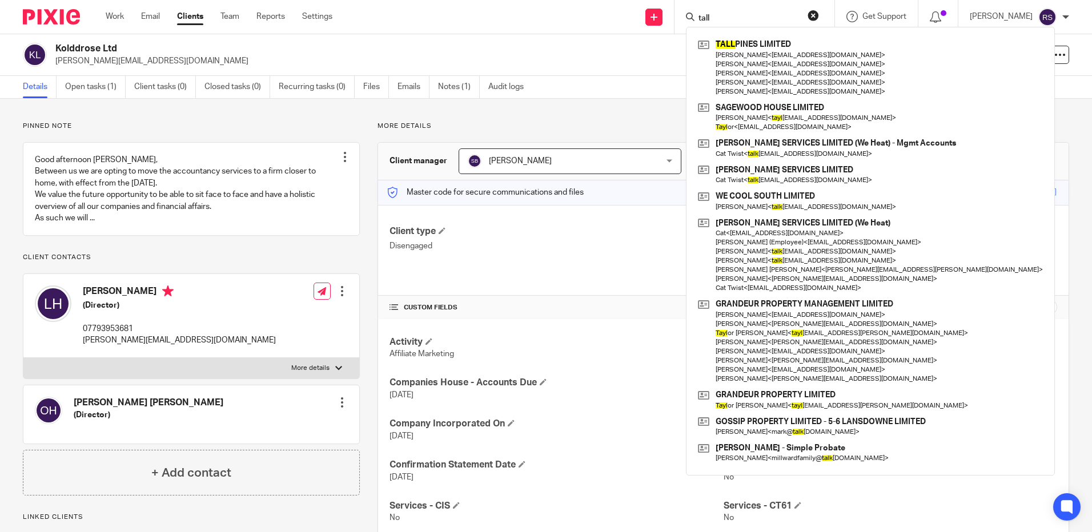
type input "tall"
drag, startPoint x: 733, startPoint y: 23, endPoint x: 644, endPoint y: 6, distance: 90.8
click at [644, 6] on div "Send new email Create task Add client tall TALL PINES LIMITED [PERSON_NAME] < […" at bounding box center [721, 17] width 743 height 34
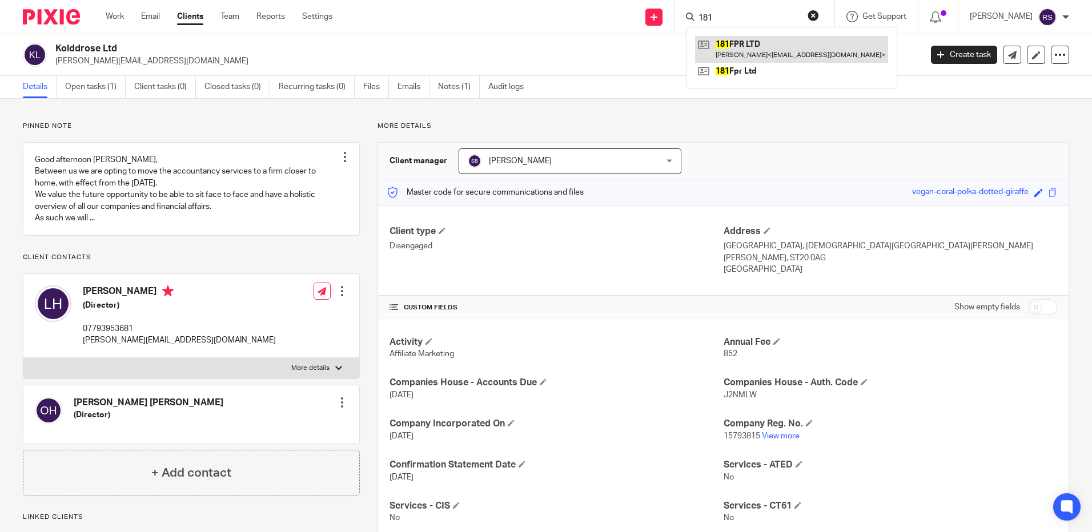
type input "181"
click at [768, 40] on link at bounding box center [791, 49] width 193 height 26
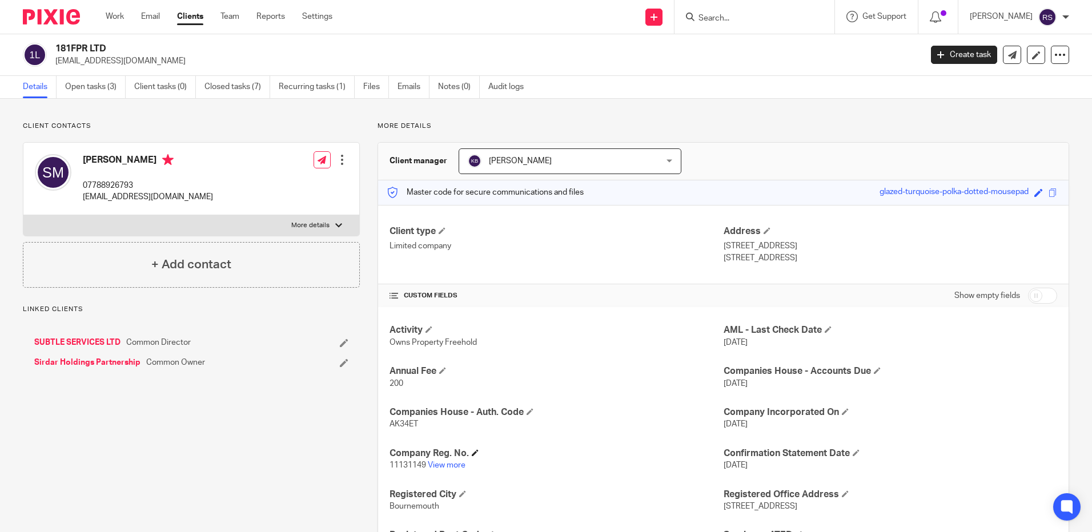
scroll to position [349, 0]
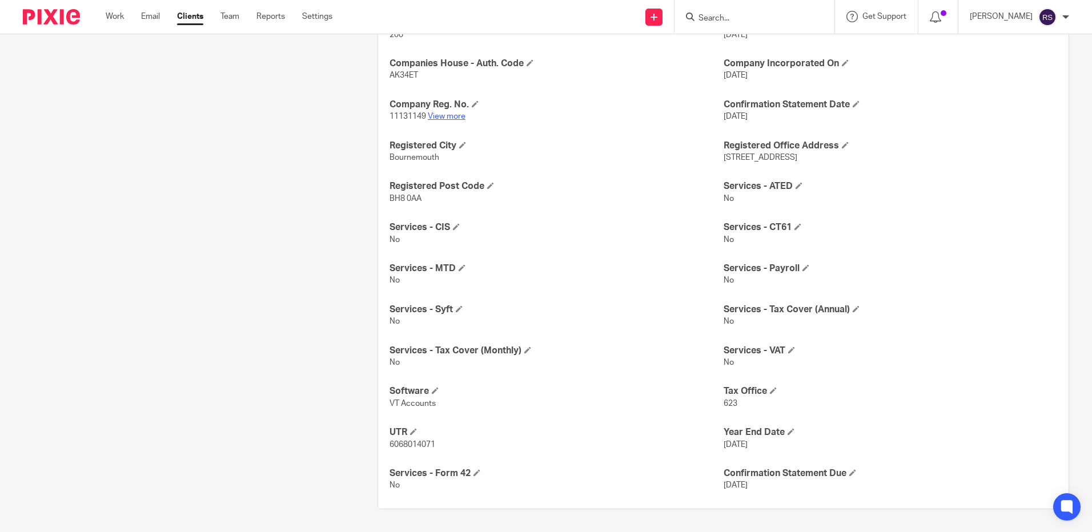
click at [439, 118] on link "View more" at bounding box center [447, 117] width 38 height 8
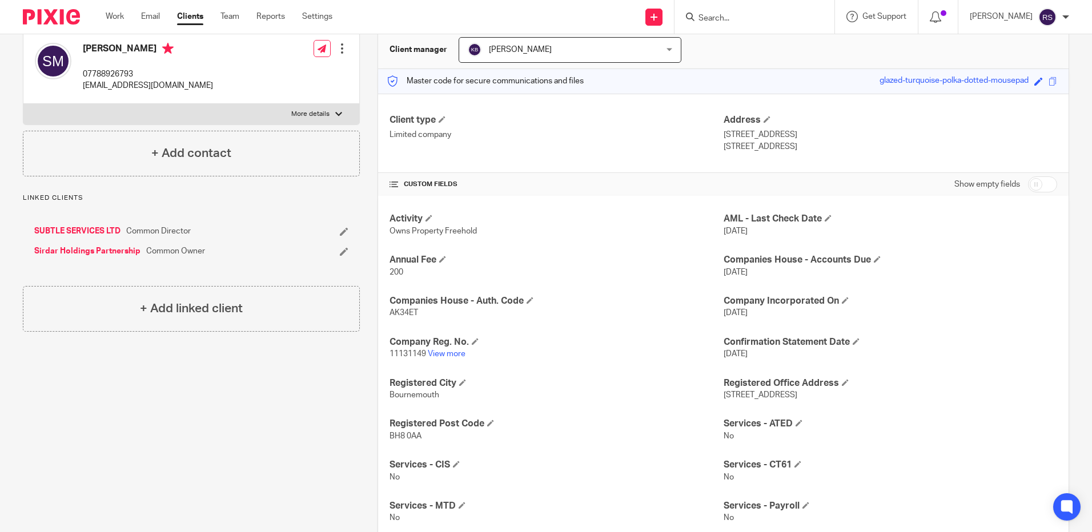
scroll to position [0, 0]
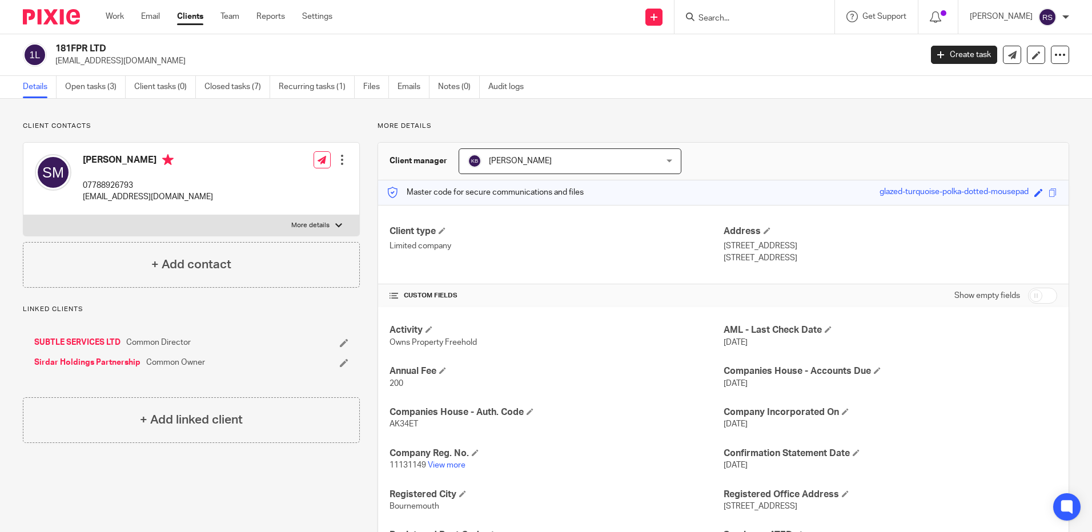
drag, startPoint x: 161, startPoint y: 64, endPoint x: 53, endPoint y: 63, distance: 108.5
click at [53, 63] on div "181FPR LTD stevenmulvenna@gmail.com" at bounding box center [468, 55] width 891 height 24
copy p "stevenmulvenna@gmail.com"
click at [727, 22] on input "Search" at bounding box center [749, 19] width 103 height 10
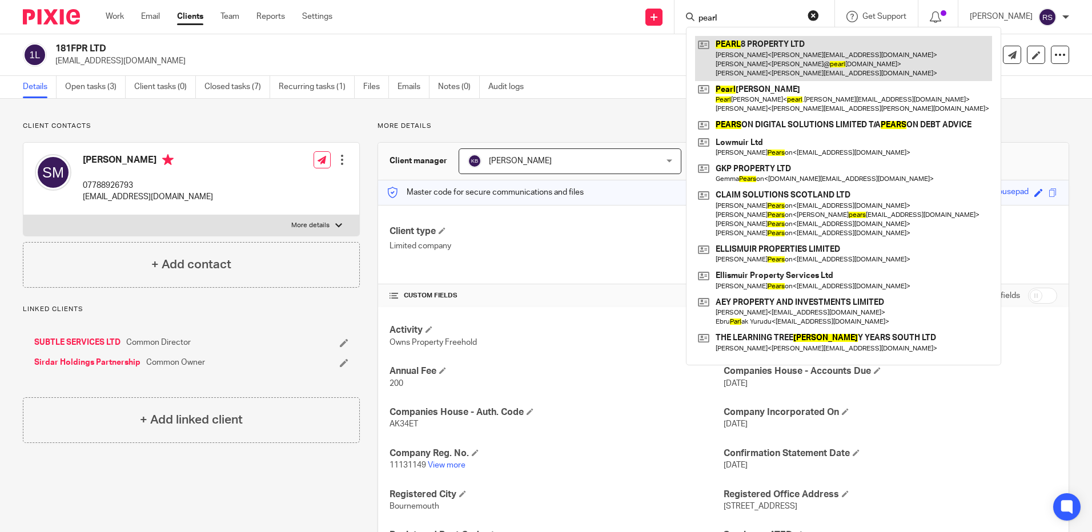
type input "pearl"
click at [747, 61] on link at bounding box center [843, 58] width 297 height 45
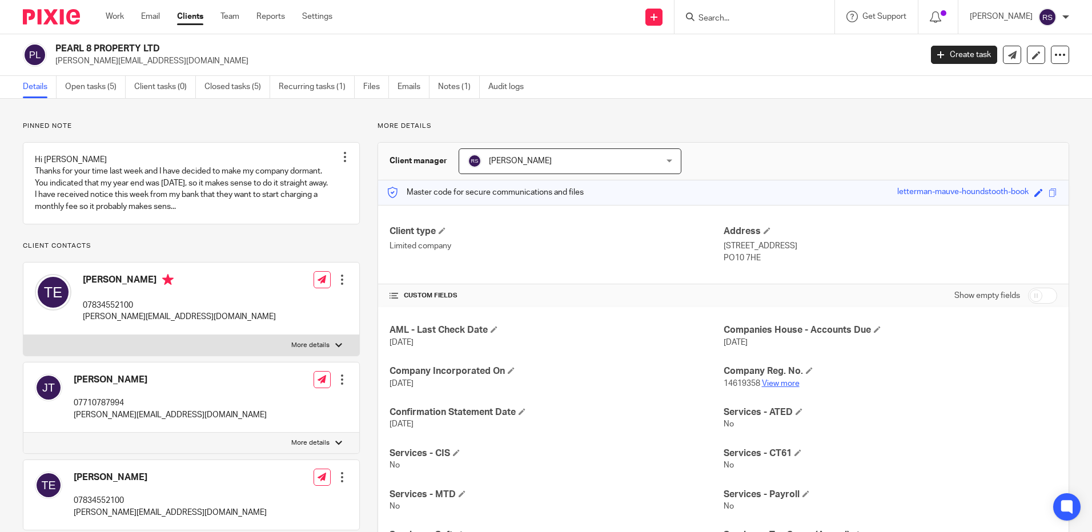
click at [783, 386] on link "View more" at bounding box center [781, 384] width 38 height 8
drag, startPoint x: 168, startPoint y: 61, endPoint x: 55, endPoint y: 61, distance: 112.5
click at [55, 61] on p "[PERSON_NAME][EMAIL_ADDRESS][DOMAIN_NAME]" at bounding box center [484, 60] width 859 height 11
click at [158, 203] on link at bounding box center [191, 183] width 336 height 81
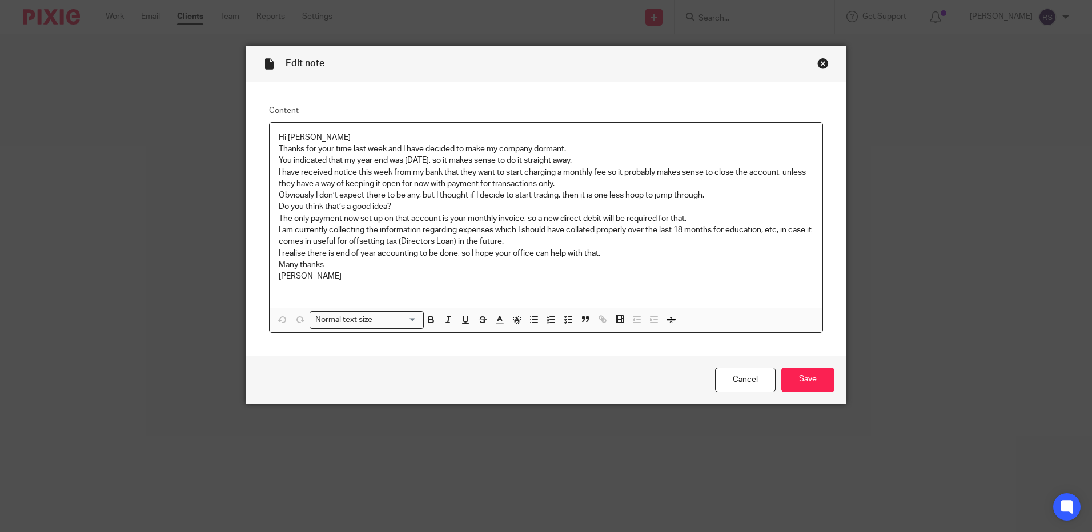
click at [818, 66] on div "Close this dialog window" at bounding box center [823, 63] width 11 height 11
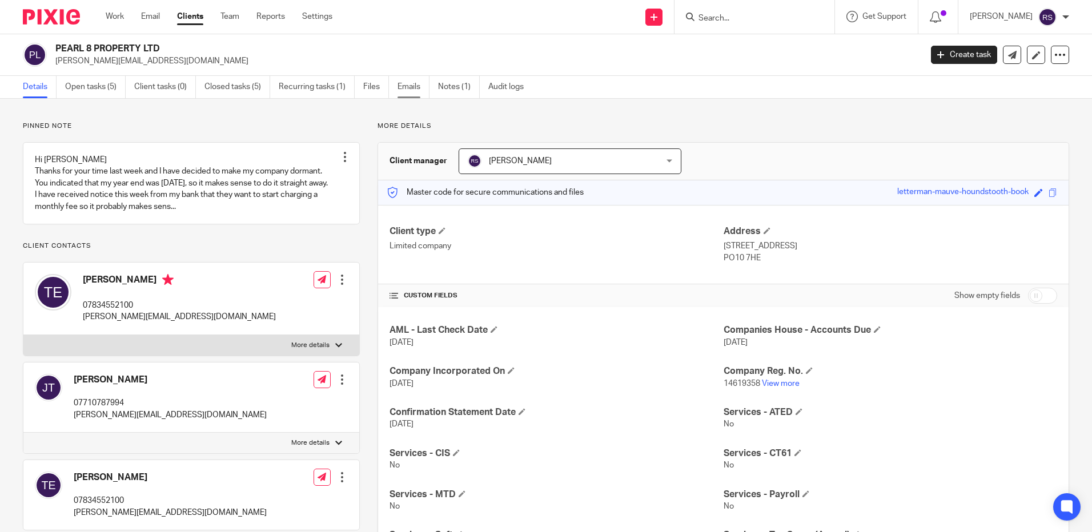
click at [410, 87] on link "Emails" at bounding box center [414, 87] width 32 height 22
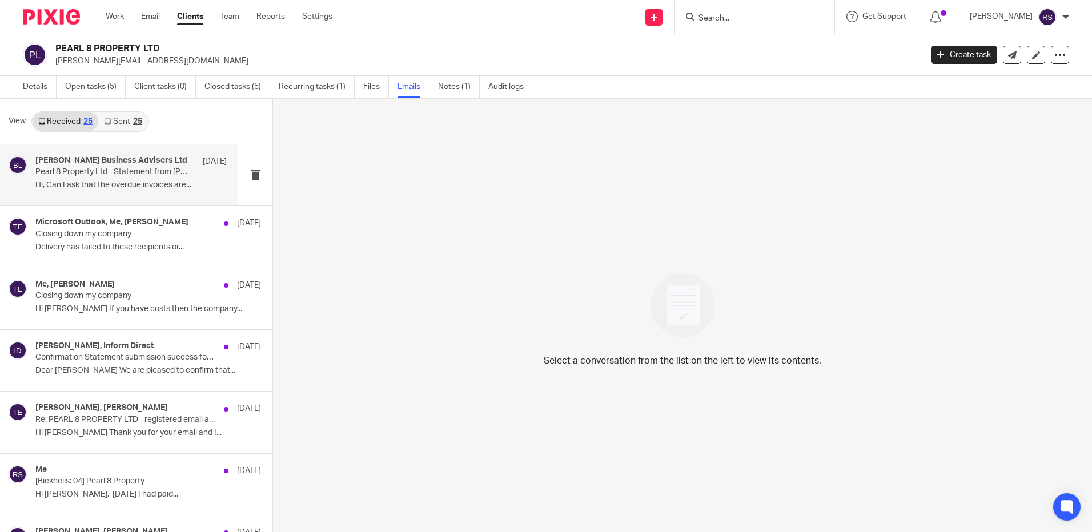
click at [127, 174] on p "Pearl 8 Property Ltd - Statement from Bicknell Business Advisers Ltd" at bounding box center [111, 172] width 153 height 10
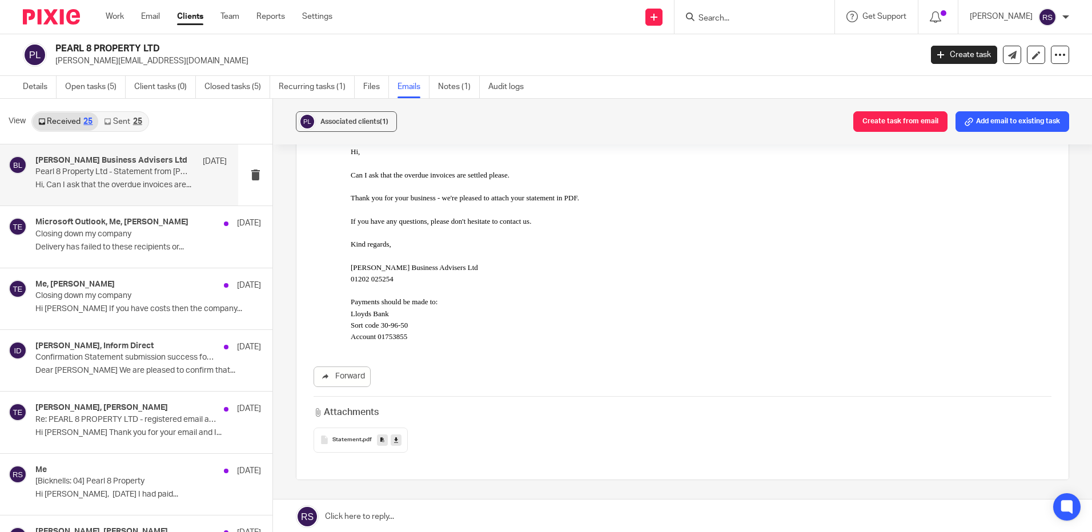
scroll to position [217, 0]
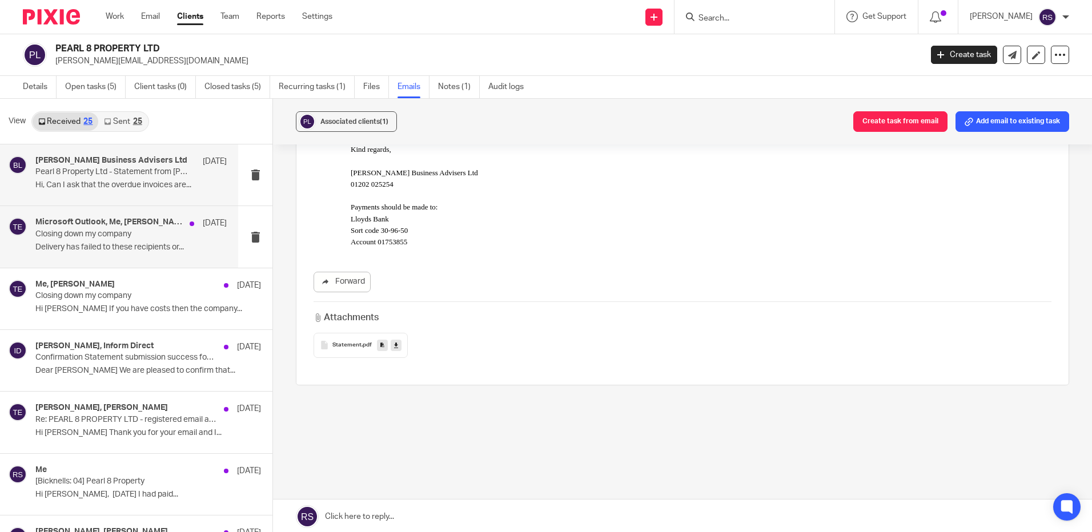
click at [83, 235] on p "Closing down my company" at bounding box center [111, 235] width 153 height 10
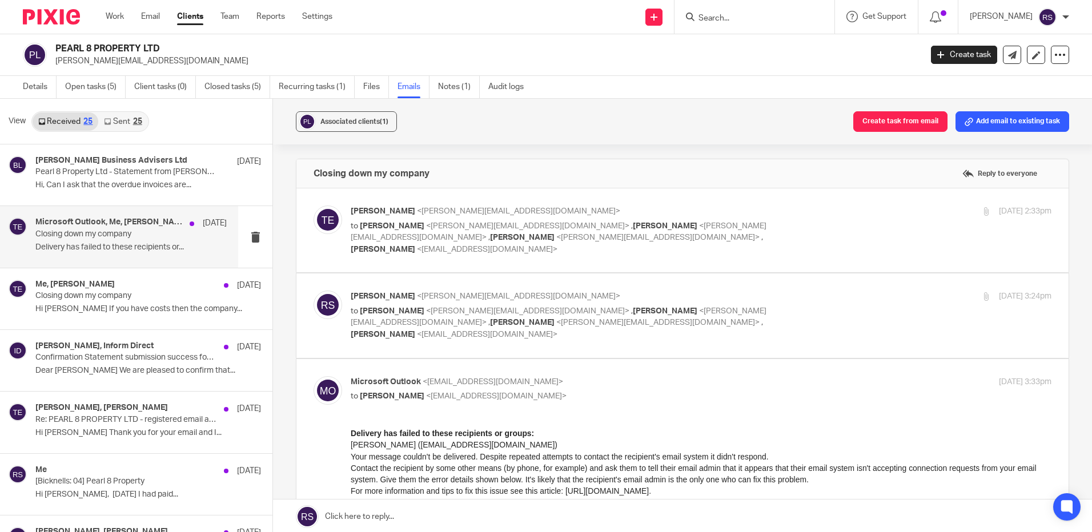
scroll to position [0, 0]
click at [552, 216] on p "Tanya Ellis <tanya@pearl8property.co.uk>" at bounding box center [584, 212] width 467 height 12
checkbox input "true"
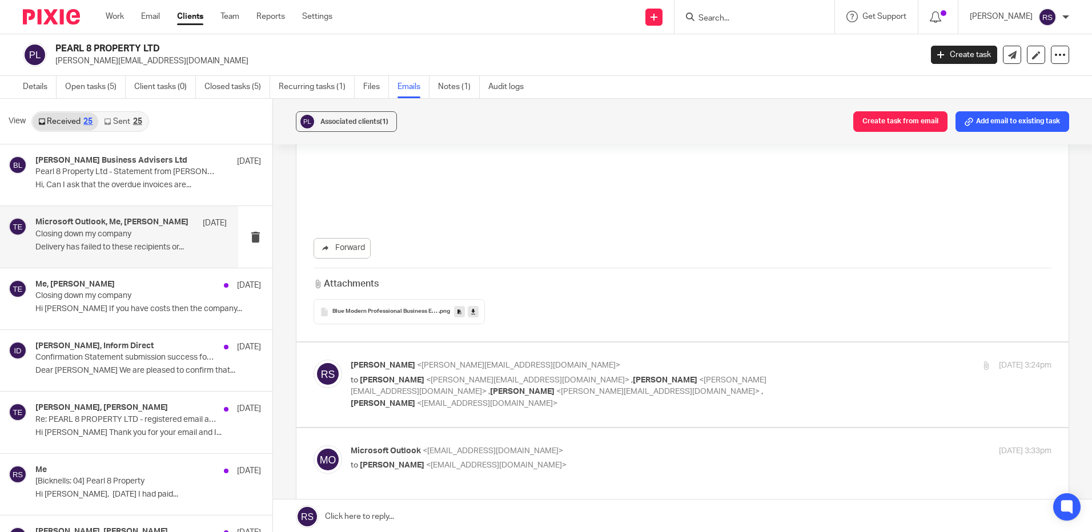
scroll to position [400, 0]
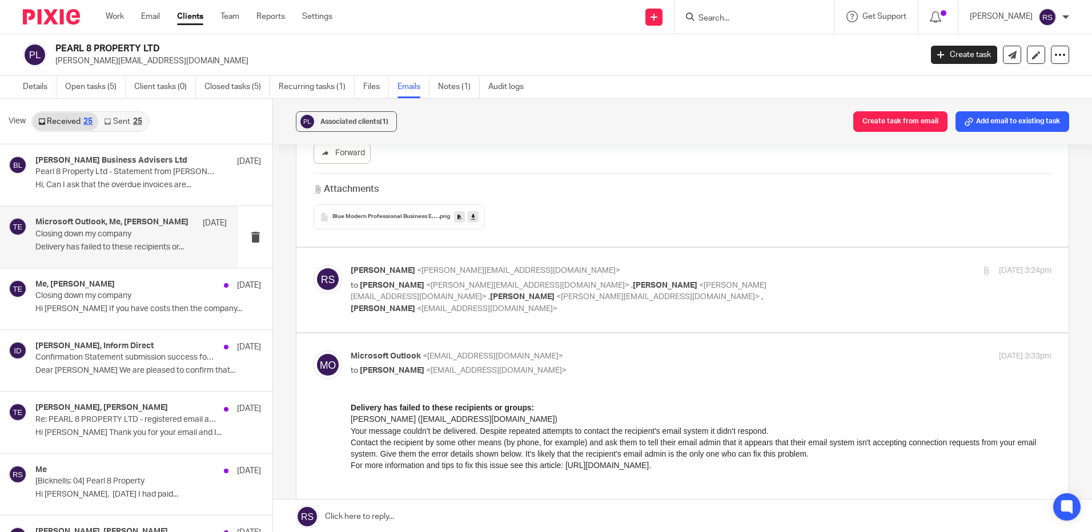
click at [722, 280] on p "to Tanya Ellis <tanya@pearl8property.co.uk> , Kate Bicknell <kate@bicknells.net…" at bounding box center [584, 297] width 467 height 35
checkbox input "true"
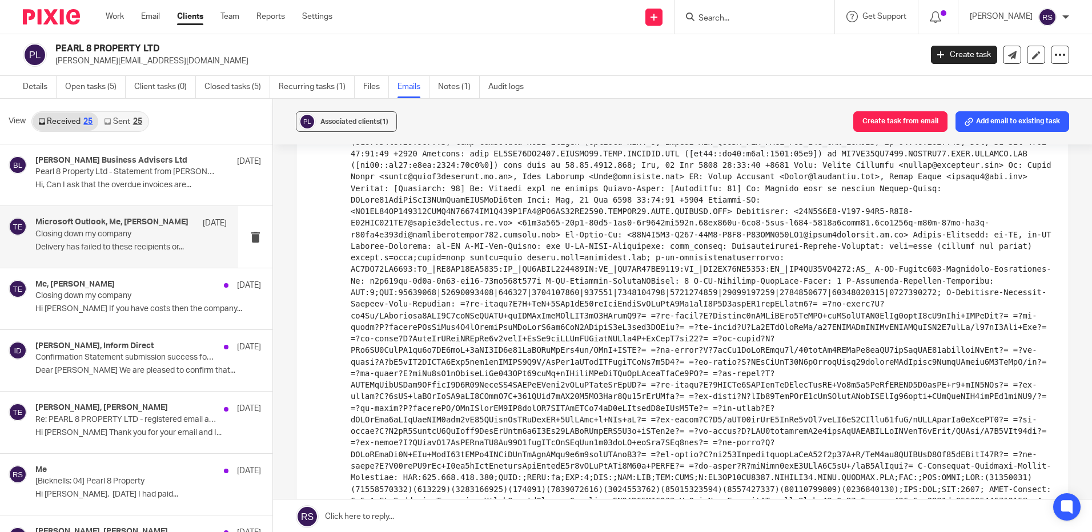
scroll to position [1317, 0]
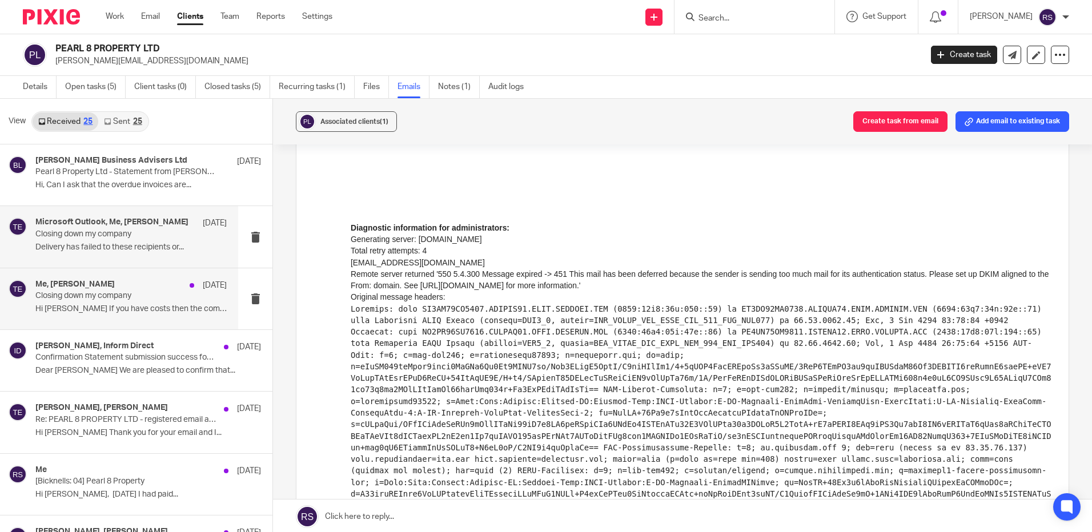
click at [86, 299] on p "Closing down my company" at bounding box center [111, 296] width 153 height 10
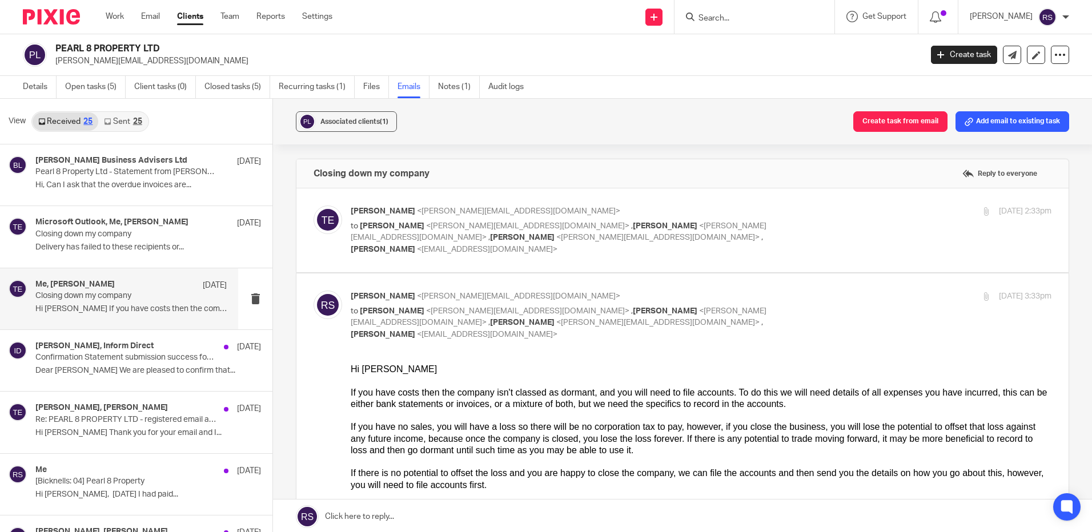
scroll to position [0, 0]
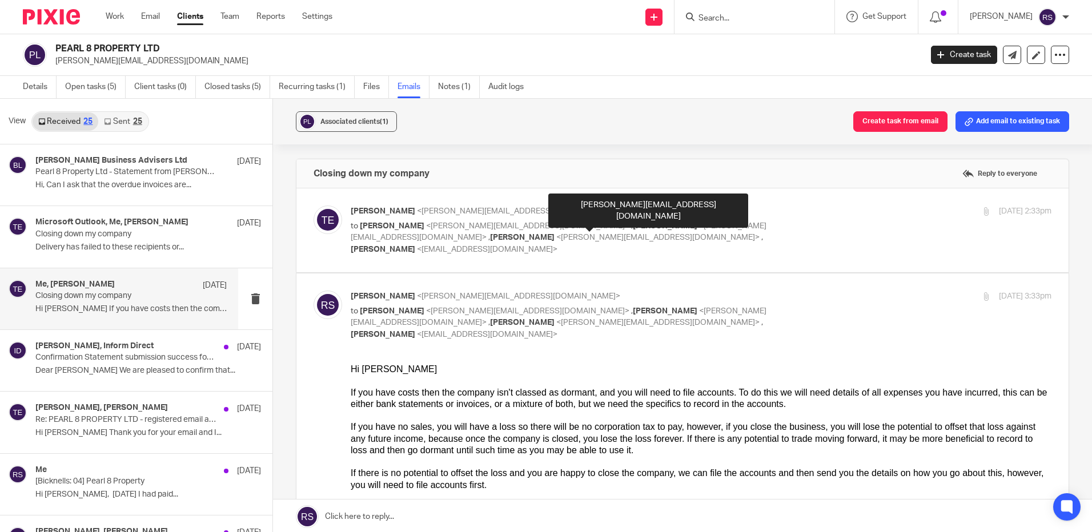
click at [575, 222] on span "<steve@bicknells.net>" at bounding box center [559, 232] width 416 height 20
checkbox input "true"
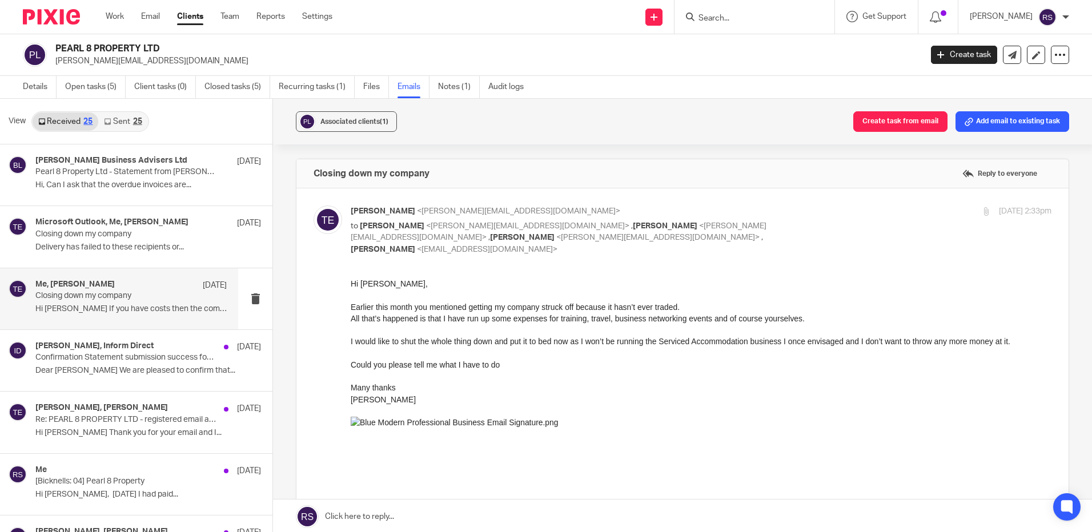
scroll to position [286, 0]
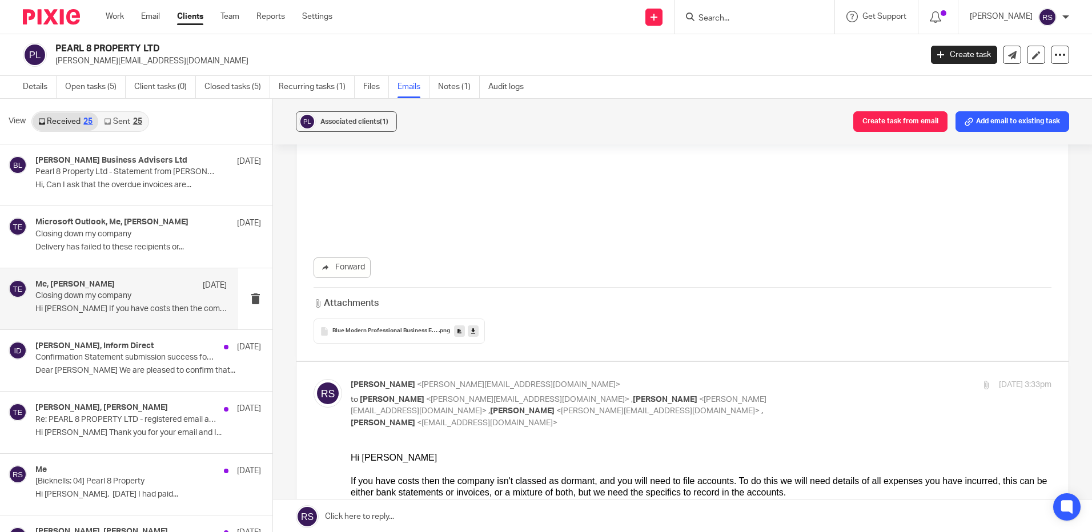
click at [563, 458] on div "Hi Tanya" at bounding box center [701, 457] width 701 height 11
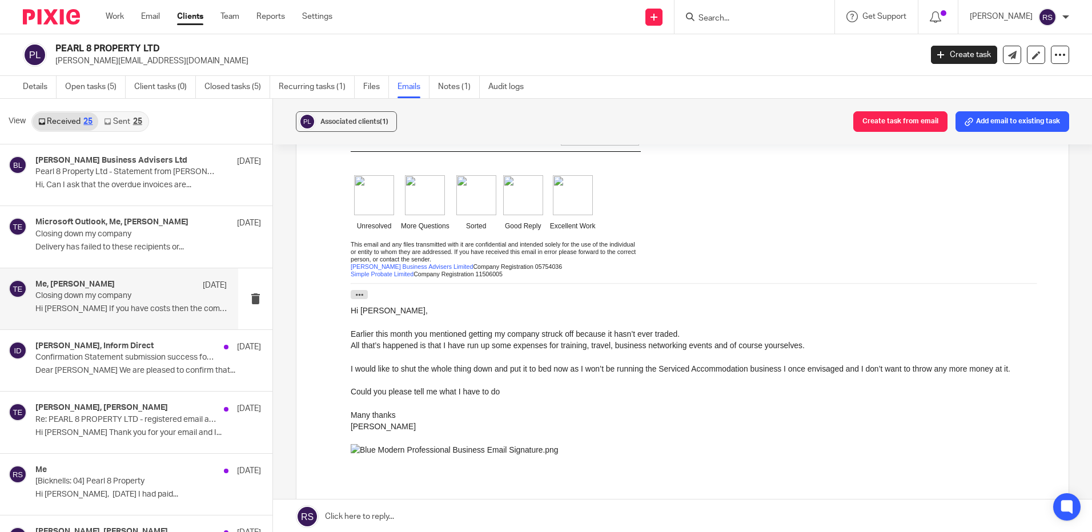
scroll to position [514, 0]
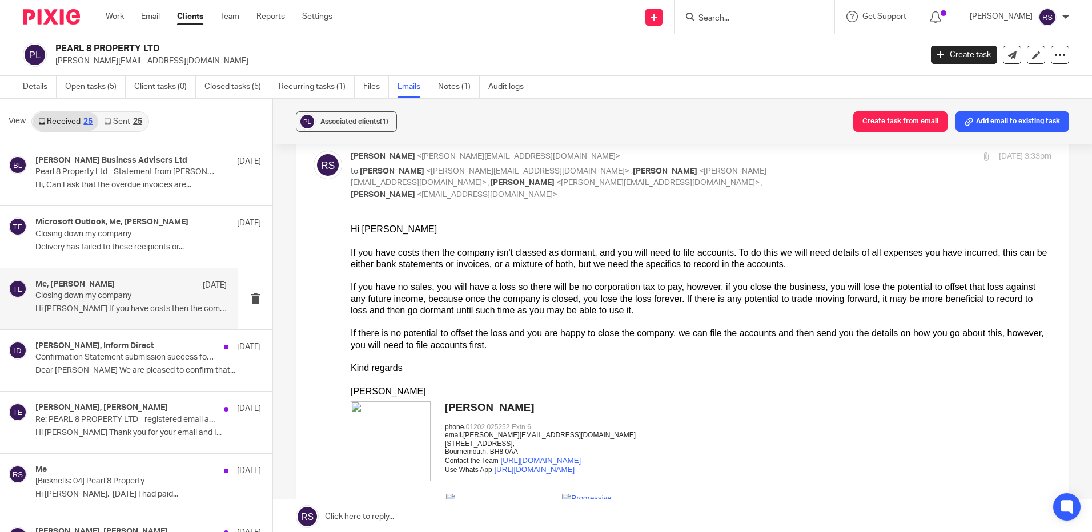
click at [827, 362] on div "Kind regards" at bounding box center [701, 367] width 701 height 11
click at [123, 118] on link "Sent 25" at bounding box center [122, 122] width 49 height 18
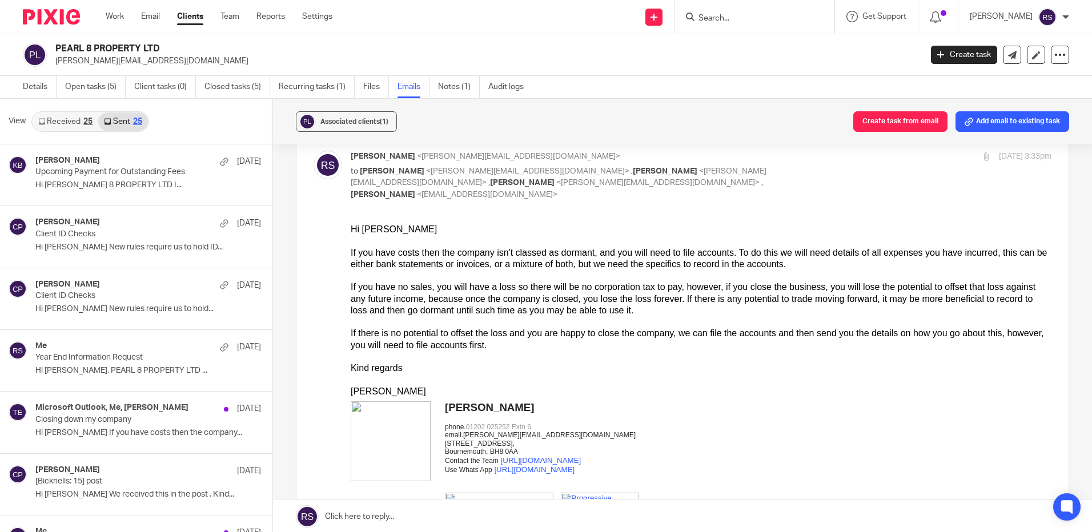
scroll to position [2, 0]
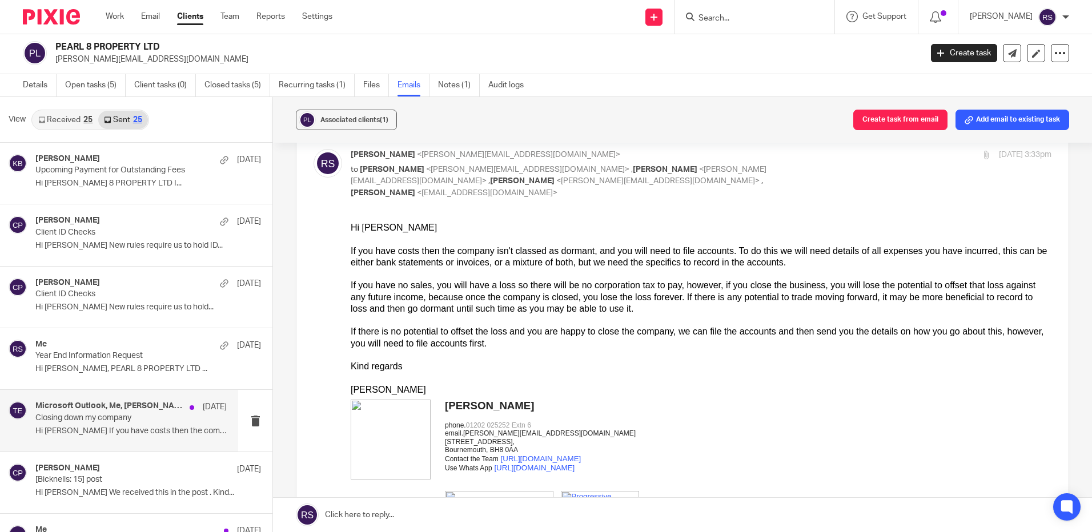
click at [96, 423] on p "Closing down my company" at bounding box center [111, 419] width 153 height 10
click at [752, 372] on div at bounding box center [701, 377] width 701 height 11
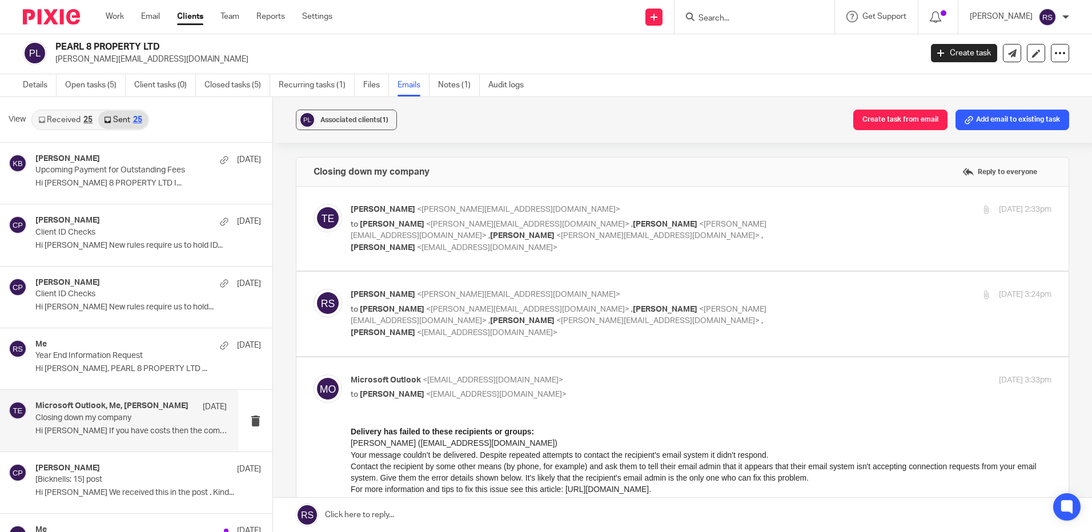
scroll to position [0, 0]
click at [921, 273] on label at bounding box center [682, 314] width 772 height 84
click at [314, 289] on input "checkbox" at bounding box center [313, 289] width 1 height 1
checkbox input "true"
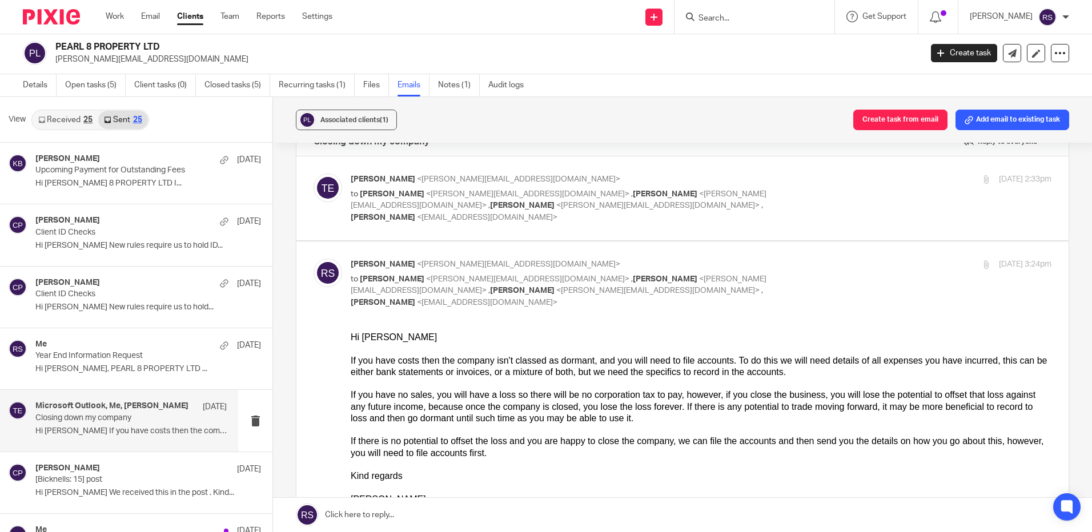
scroll to position [57, 0]
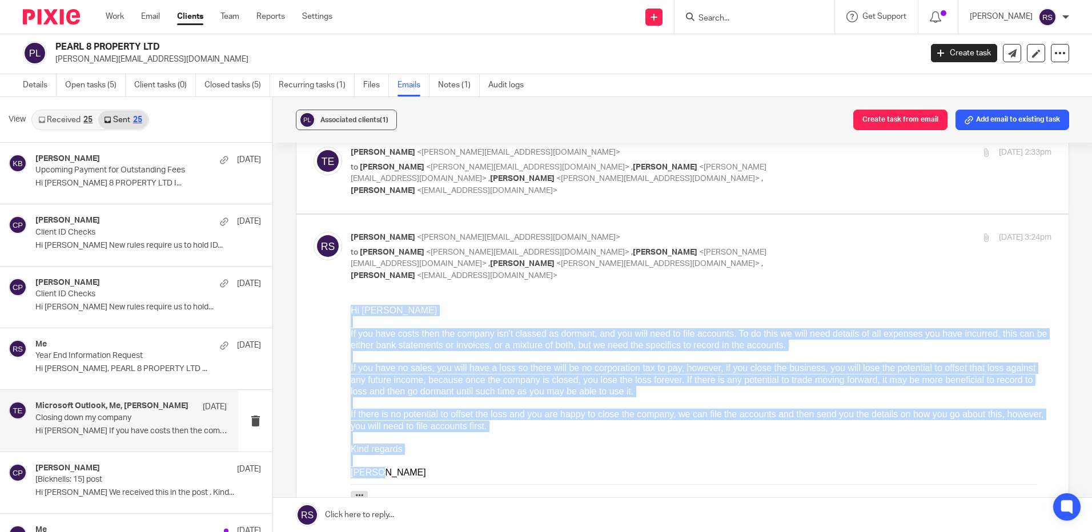
drag, startPoint x: 361, startPoint y: 469, endPoint x: 336, endPoint y: 303, distance: 168.1
click html "Hi Tanya If you have costs then the company isn't classed as dormant, and you w…"
copy div "Hi Tanya If you have costs then the company isn't classed as dormant, and you w…"
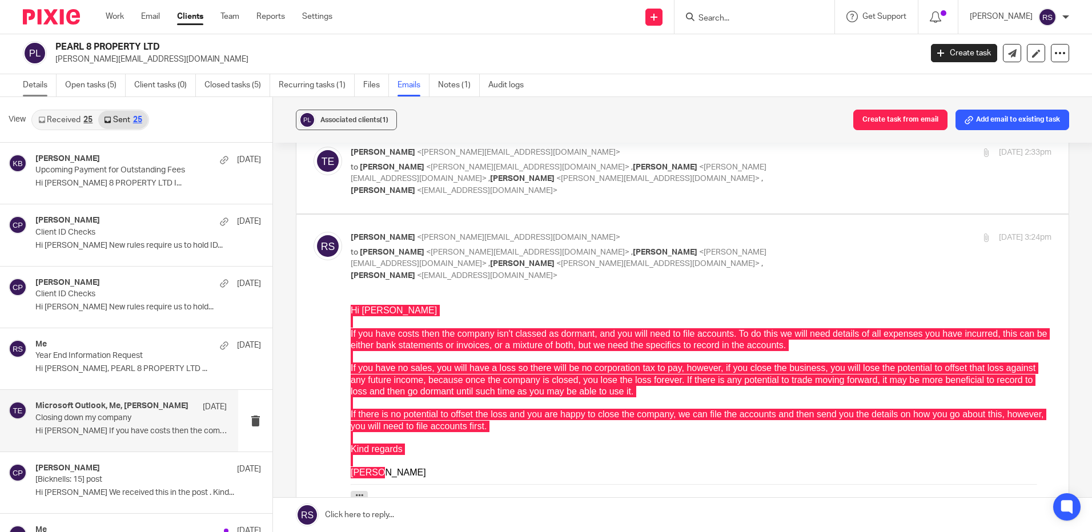
click at [43, 80] on link "Details" at bounding box center [40, 85] width 34 height 22
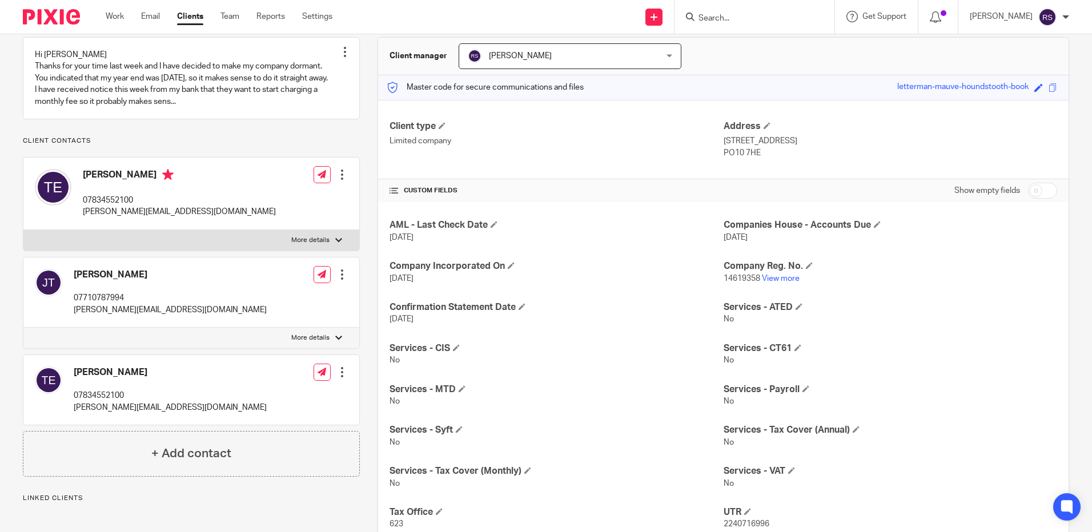
scroll to position [114, 0]
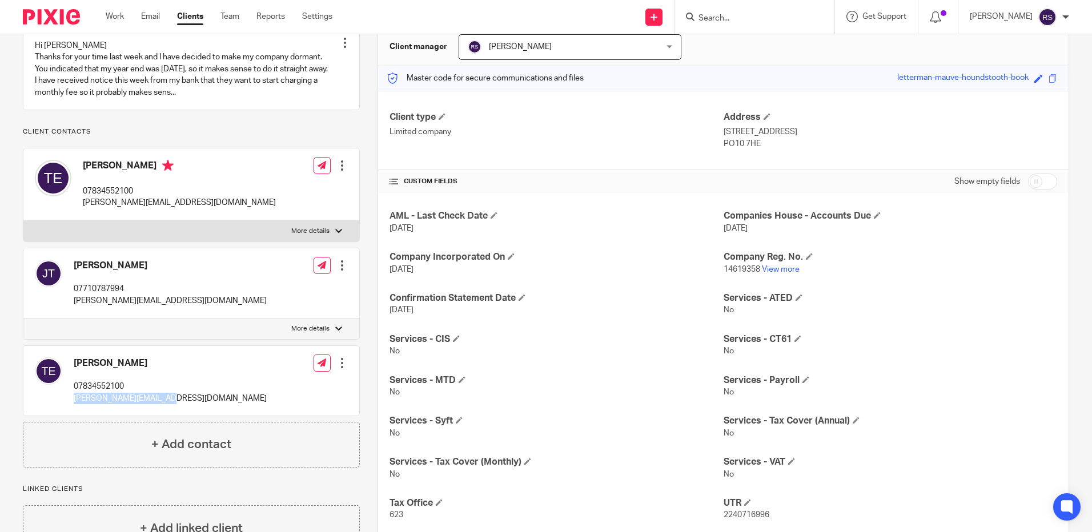
drag, startPoint x: 146, startPoint y: 423, endPoint x: 71, endPoint y: 428, distance: 75.0
click at [71, 416] on div "[PERSON_NAME] 07834552100 [PERSON_NAME][EMAIL_ADDRESS][DOMAIN_NAME] Edit contac…" at bounding box center [191, 381] width 336 height 70
copy p "[PERSON_NAME][EMAIL_ADDRESS][DOMAIN_NAME]"
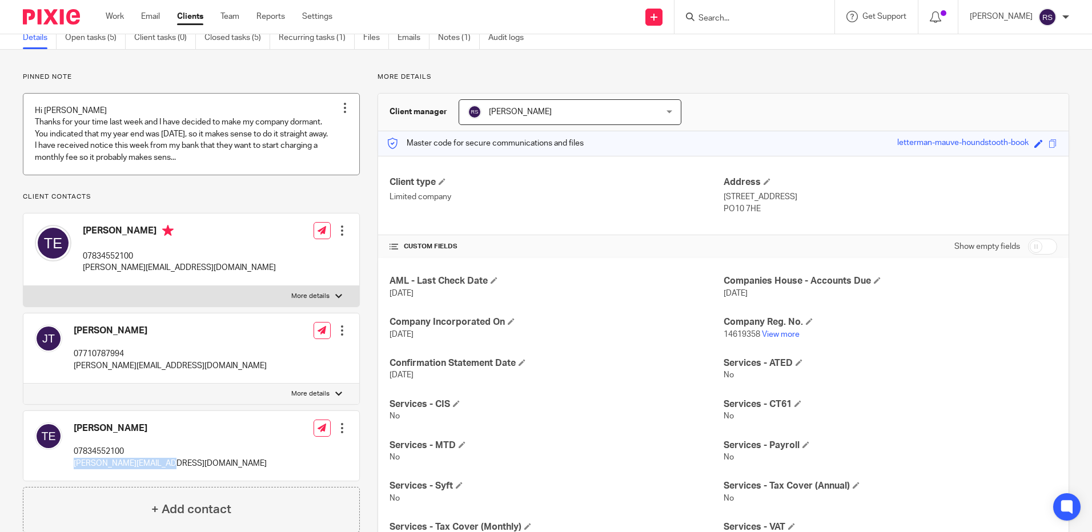
scroll to position [0, 0]
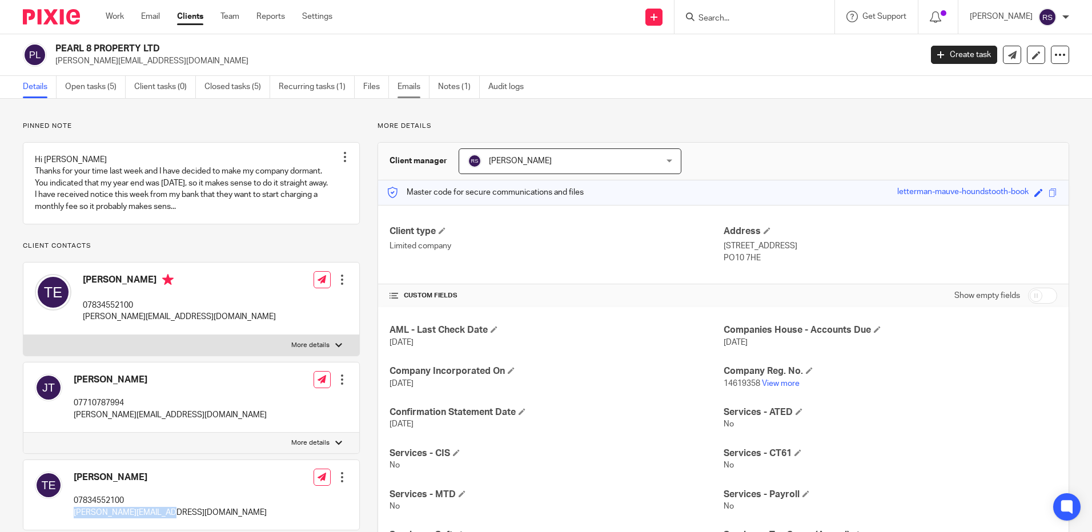
click at [406, 90] on link "Emails" at bounding box center [414, 87] width 32 height 22
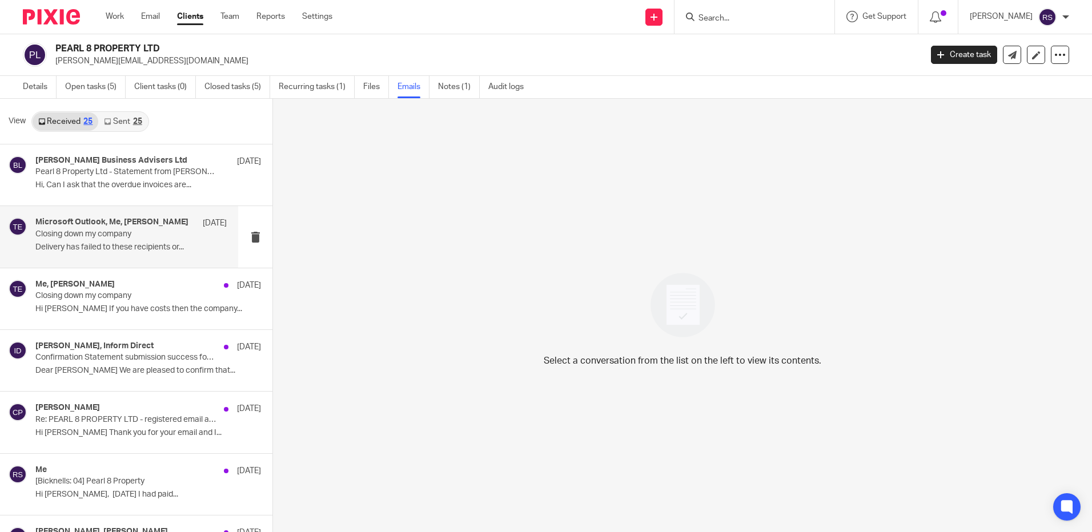
click at [94, 227] on h4 "Microsoft Outlook, Me, Tanya Ellis" at bounding box center [111, 223] width 153 height 10
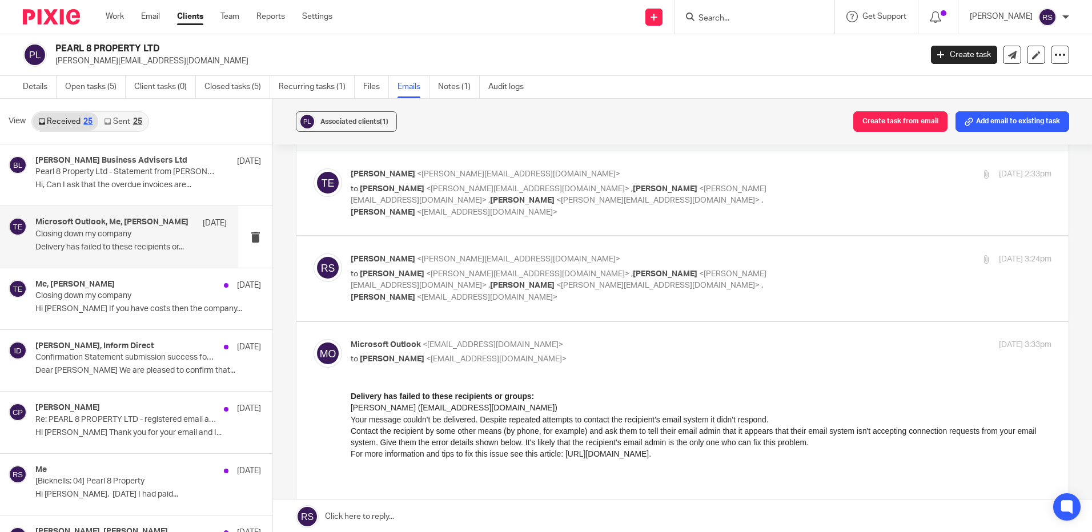
scroll to position [57, 0]
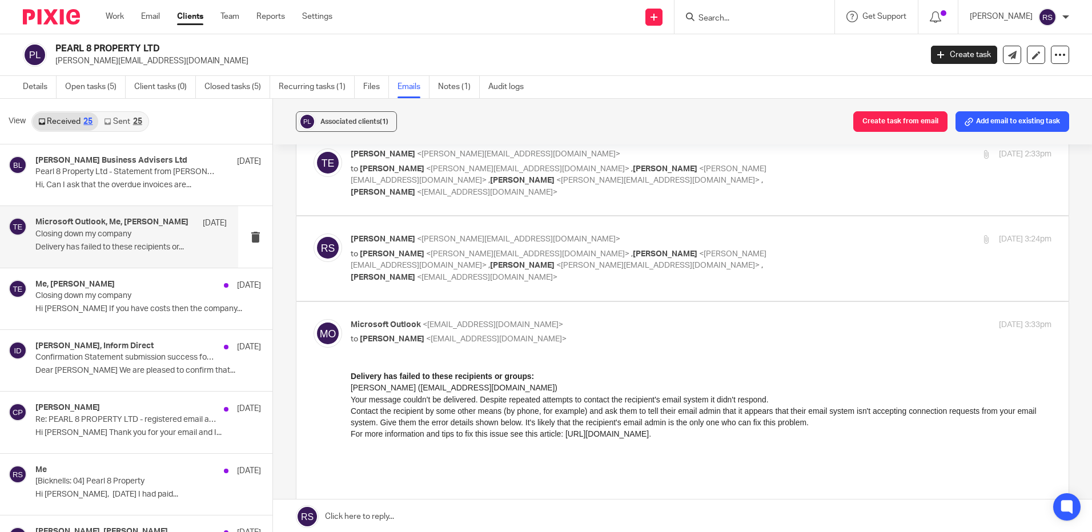
click at [458, 249] on p "to Tanya Ellis <tanya@pearl8property.co.uk> , Kate Bicknell <kate@bicknells.net…" at bounding box center [584, 266] width 467 height 35
checkbox input "true"
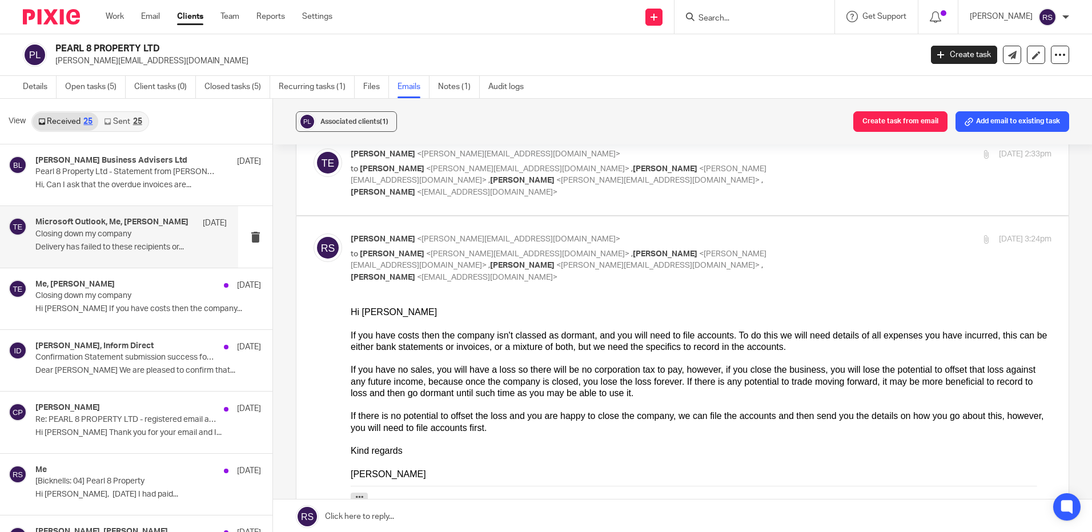
scroll to position [0, 0]
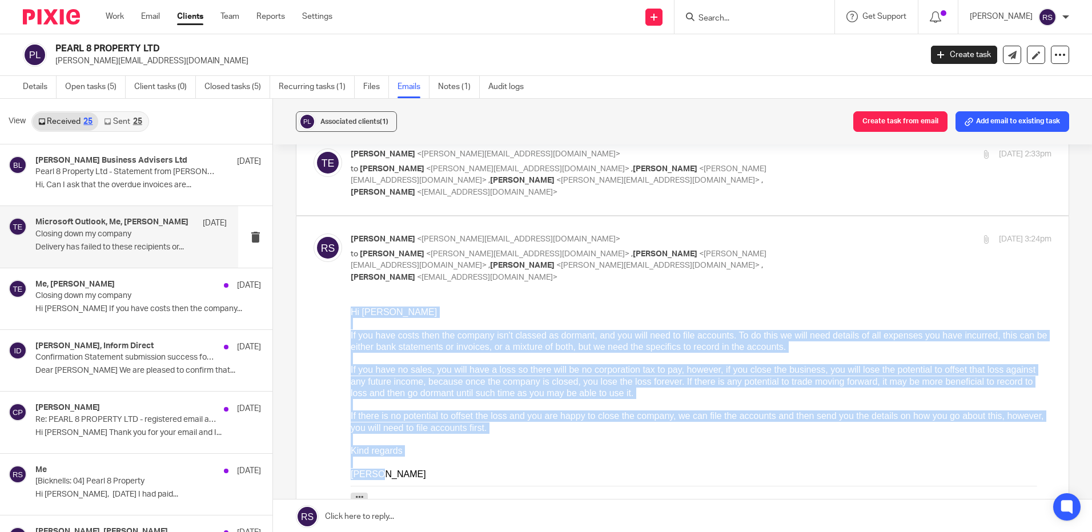
drag, startPoint x: 378, startPoint y: 474, endPoint x: 342, endPoint y: 311, distance: 166.3
click html "Hi Tanya If you have costs then the company isn't classed as dormant, and you w…"
copy div "Hi Tanya If you have costs then the company isn't classed as dormant, and you w…"
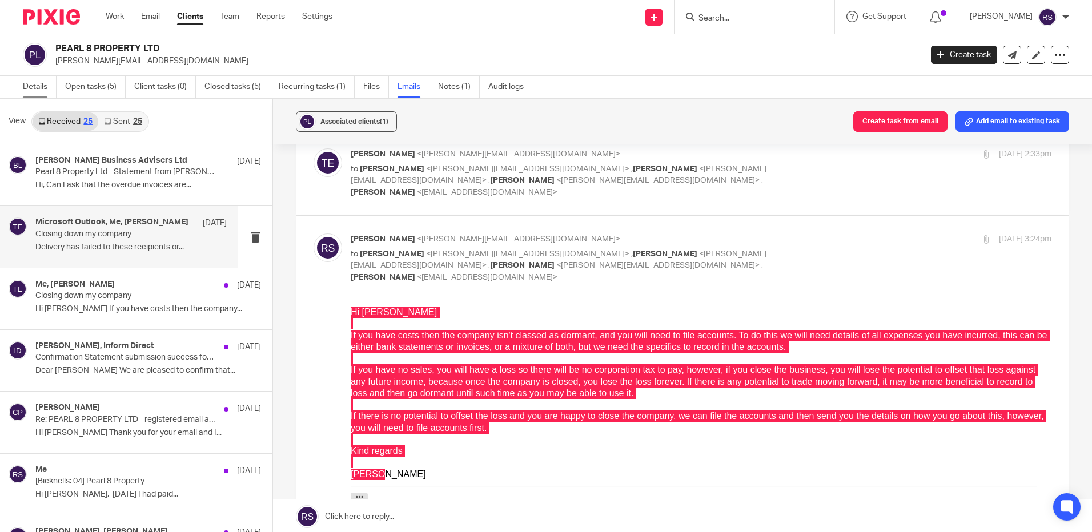
click at [27, 93] on link "Details" at bounding box center [40, 87] width 34 height 22
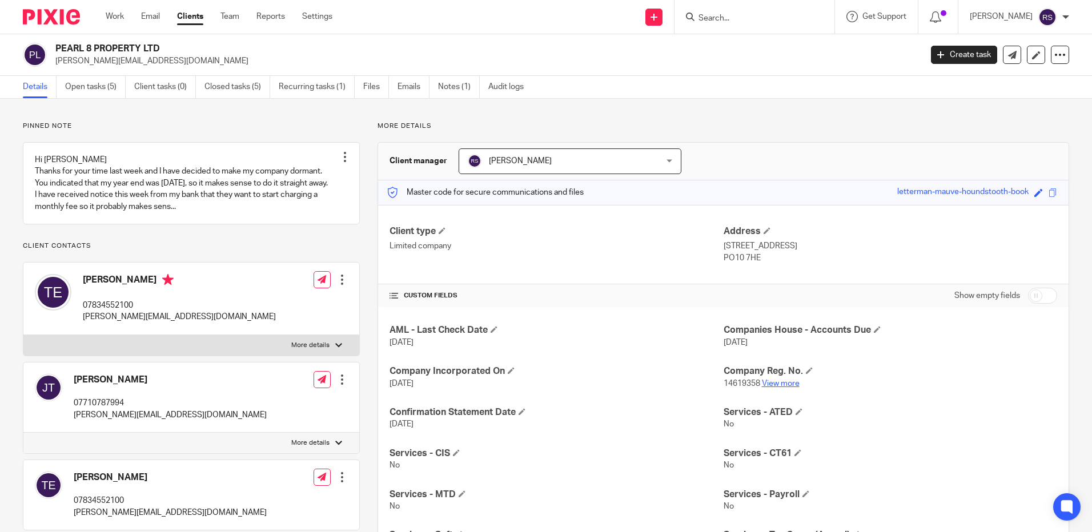
click at [781, 380] on link "View more" at bounding box center [781, 384] width 38 height 8
click at [723, 14] on input "Search" at bounding box center [749, 19] width 103 height 10
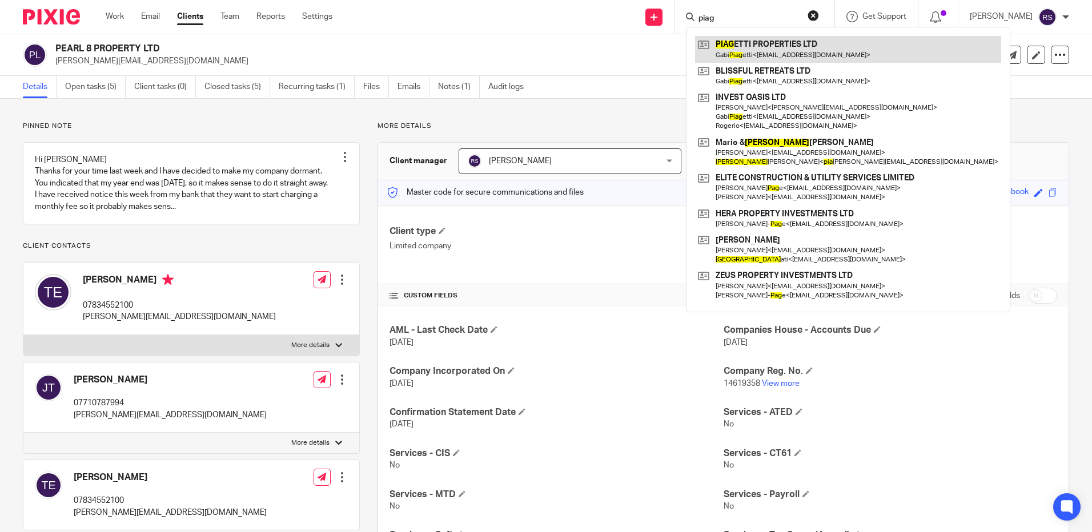
type input "piag"
click at [791, 46] on link at bounding box center [848, 49] width 306 height 26
